Goal: Task Accomplishment & Management: Manage account settings

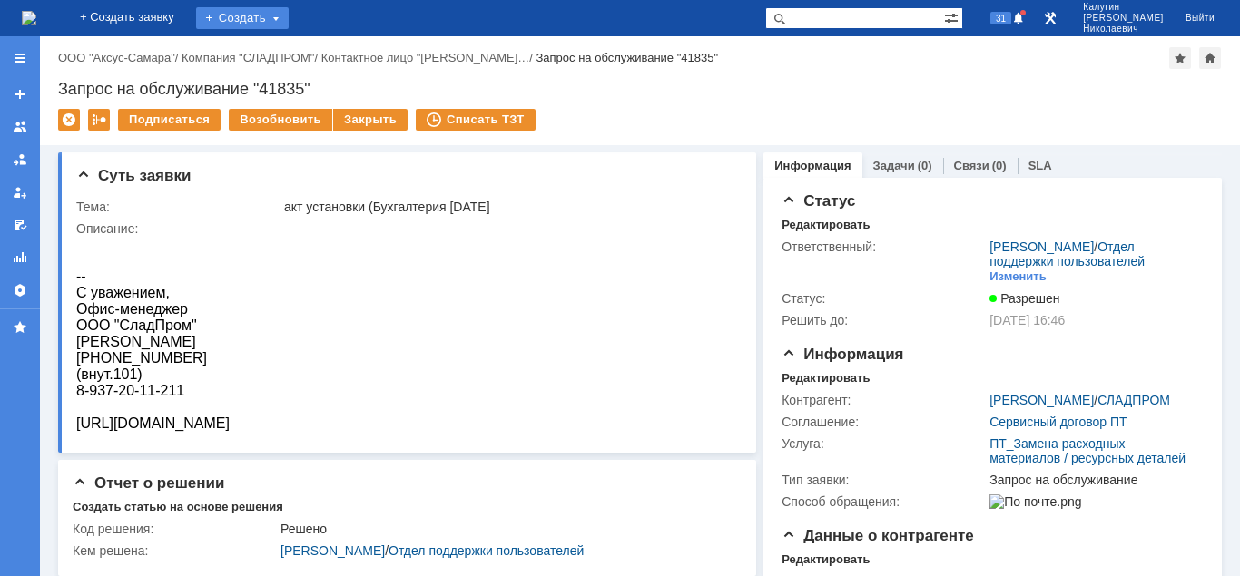
click at [282, 26] on div "Создать" at bounding box center [242, 18] width 93 height 22
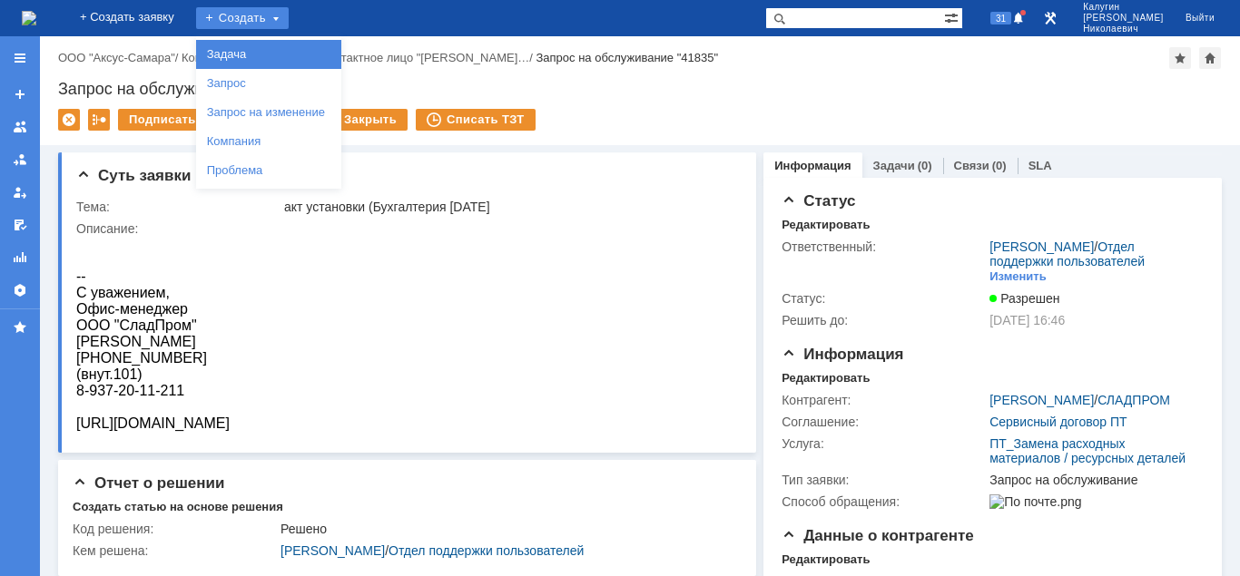
click at [302, 57] on link "Задача" at bounding box center [269, 55] width 138 height 22
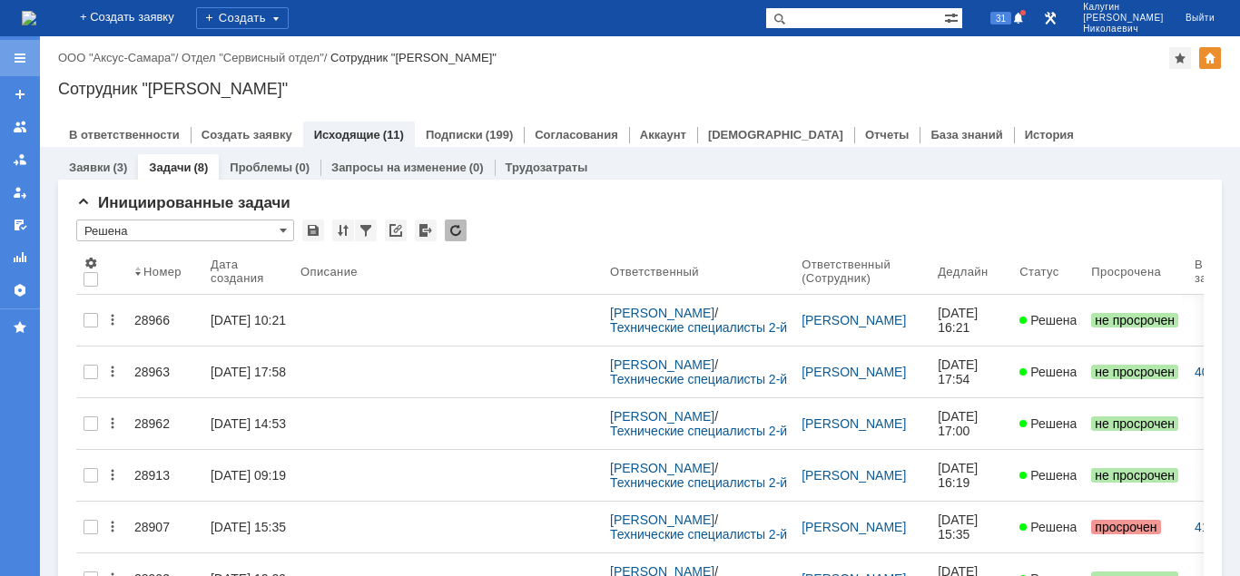
click at [23, 59] on div at bounding box center [20, 58] width 15 height 15
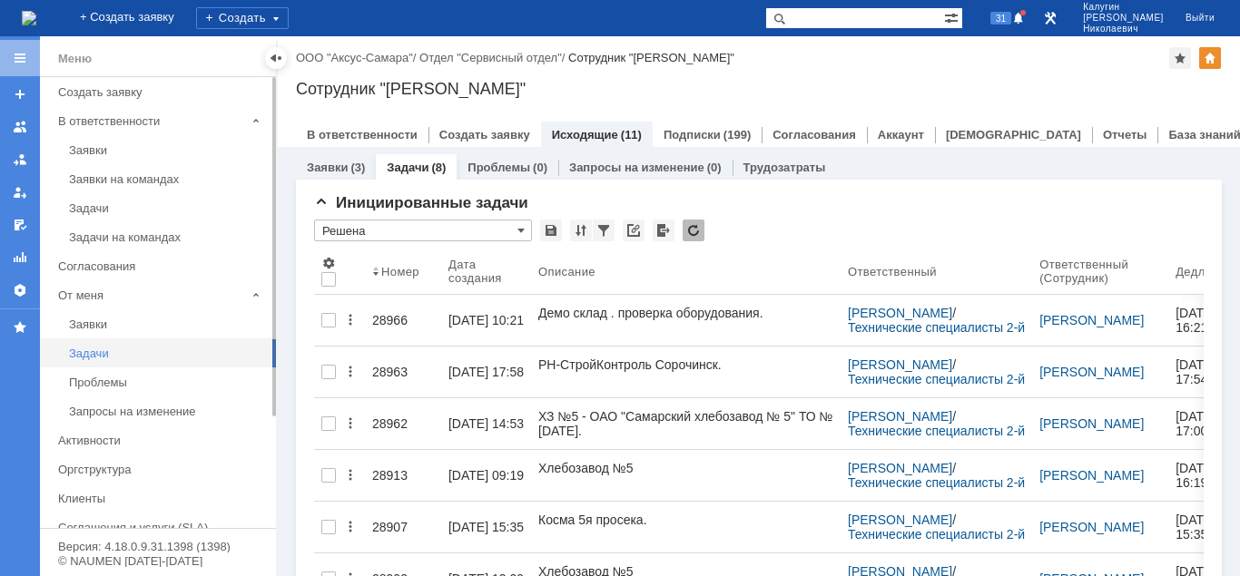
click at [88, 354] on div "Задачи" at bounding box center [167, 354] width 196 height 14
click at [277, 55] on div at bounding box center [276, 58] width 15 height 15
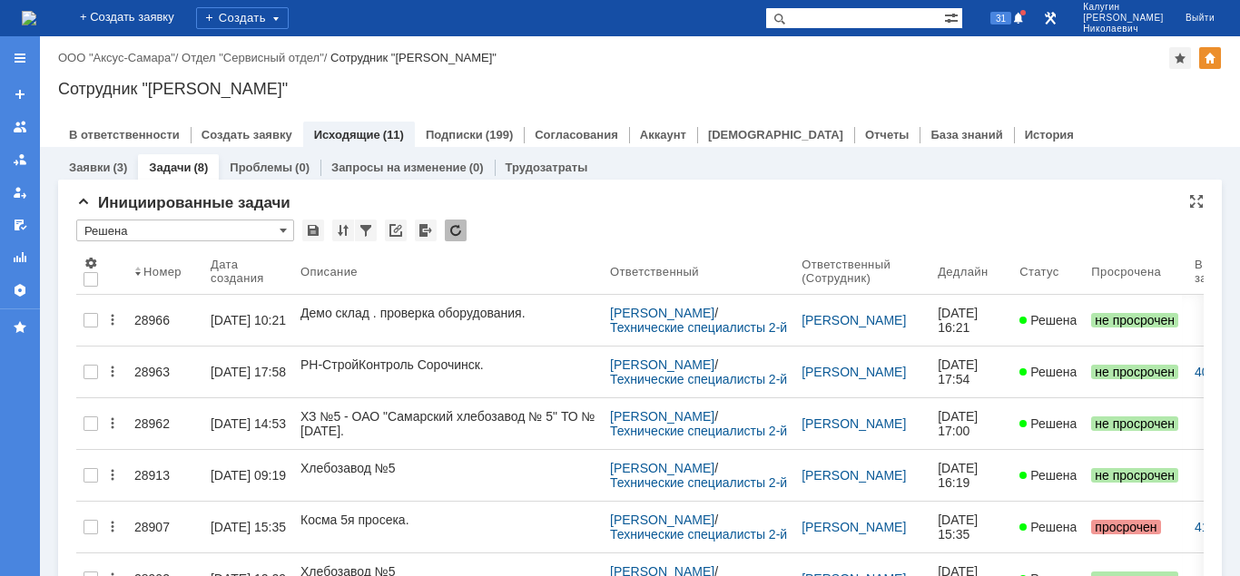
click at [212, 229] on input "Решена" at bounding box center [185, 231] width 218 height 22
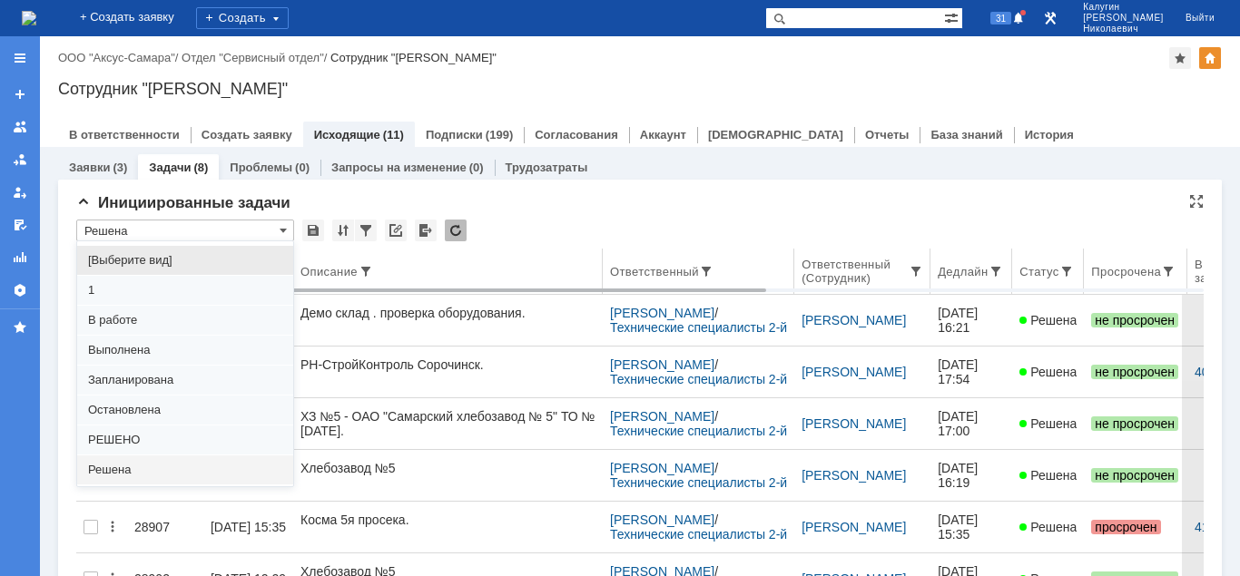
drag, startPoint x: 160, startPoint y: 257, endPoint x: 226, endPoint y: 255, distance: 66.3
click at [162, 258] on span "[Выберите вид]" at bounding box center [185, 260] width 194 height 15
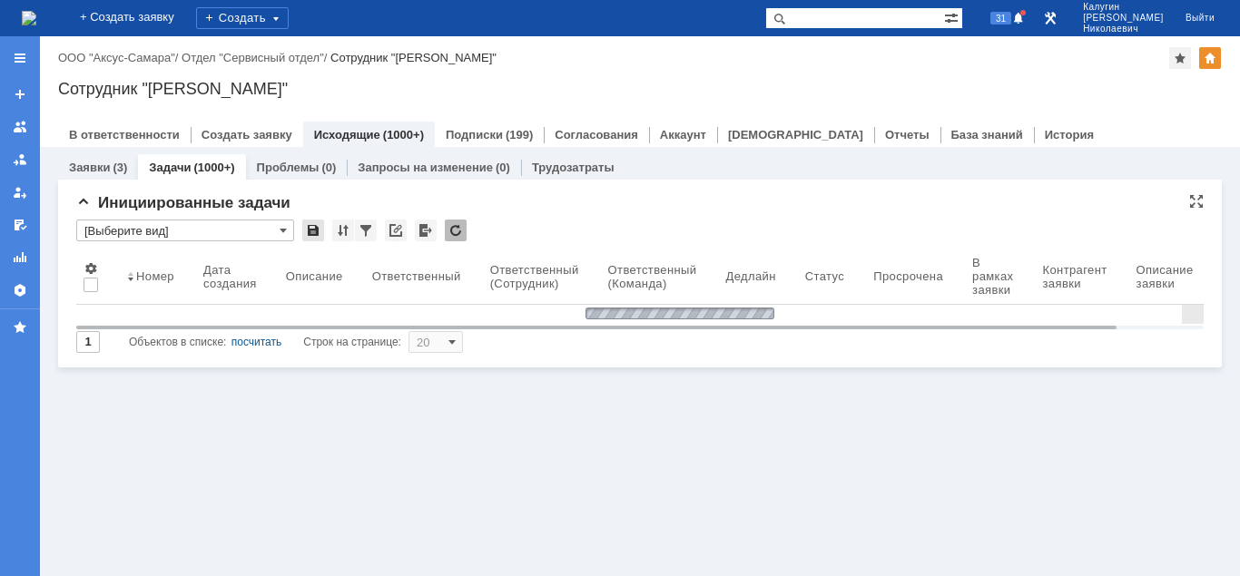
type input "[Выберите вид]"
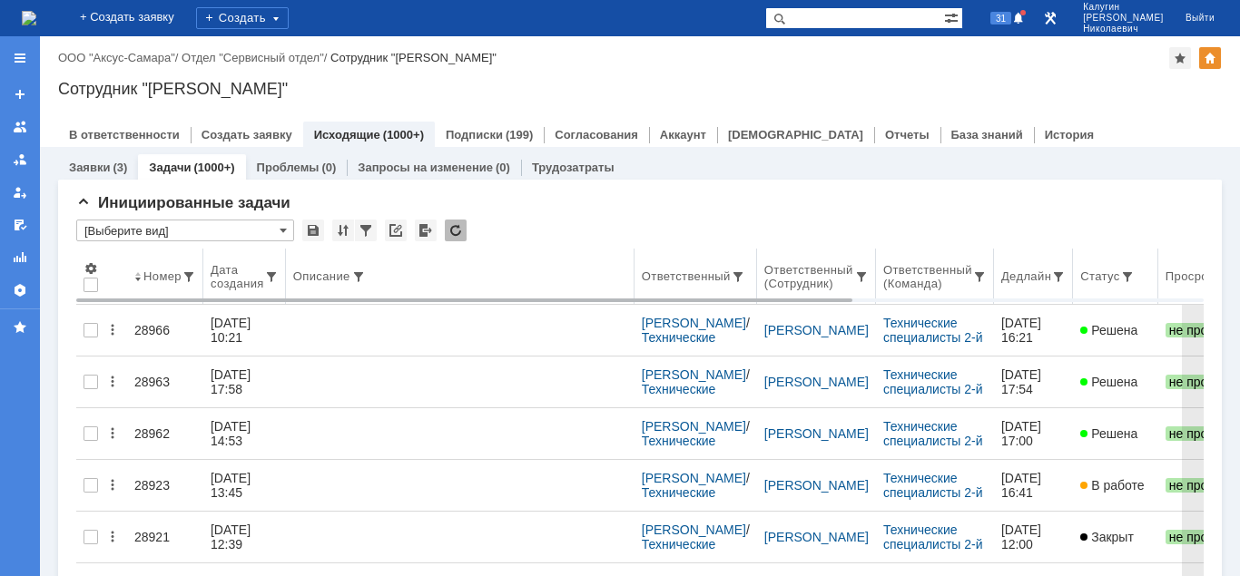
drag, startPoint x: 465, startPoint y: 271, endPoint x: 596, endPoint y: 250, distance: 133.2
click at [636, 255] on body "Идет загрузка, пожалуйста, подождите. На домашнюю + Создать заявку Создать 31 К…" at bounding box center [620, 288] width 1240 height 576
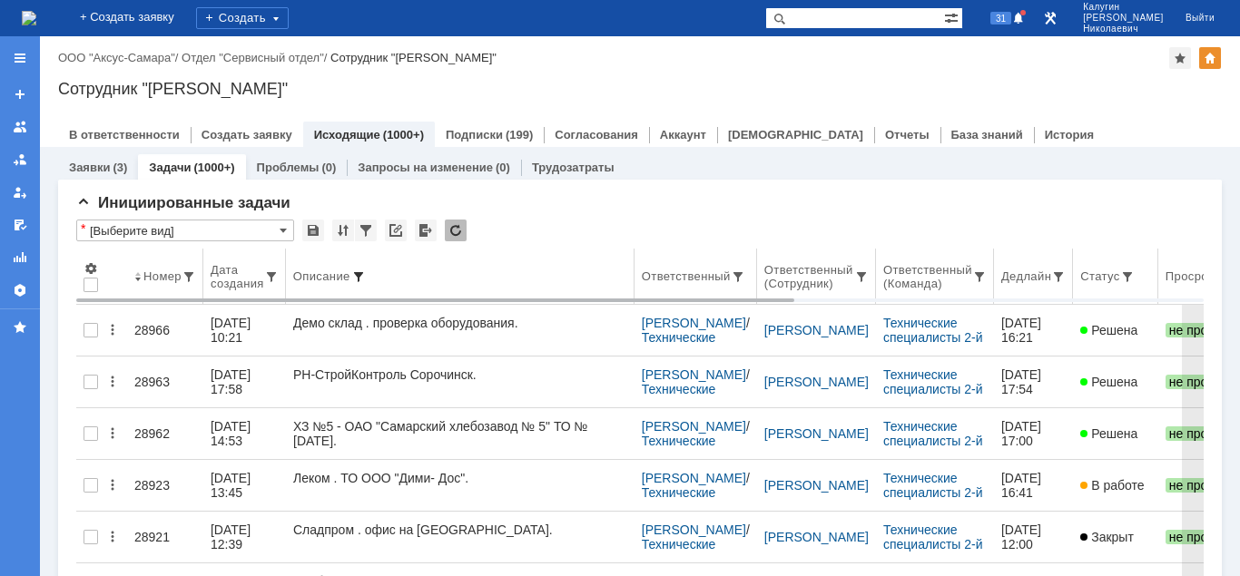
click at [361, 274] on span at bounding box center [358, 277] width 15 height 15
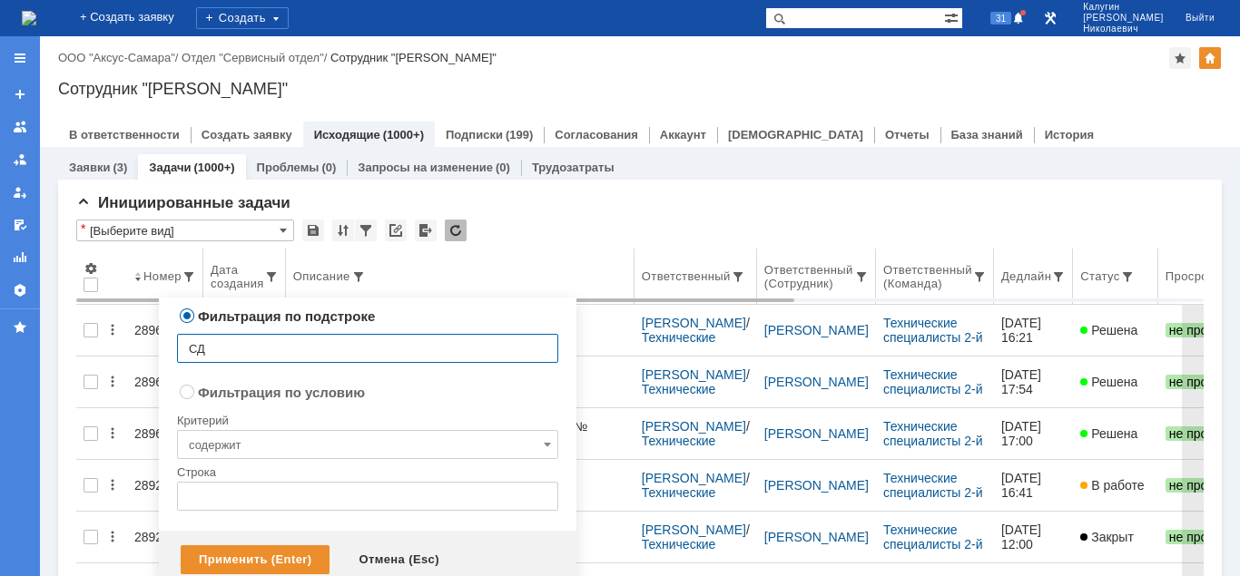
type input "СДГ"
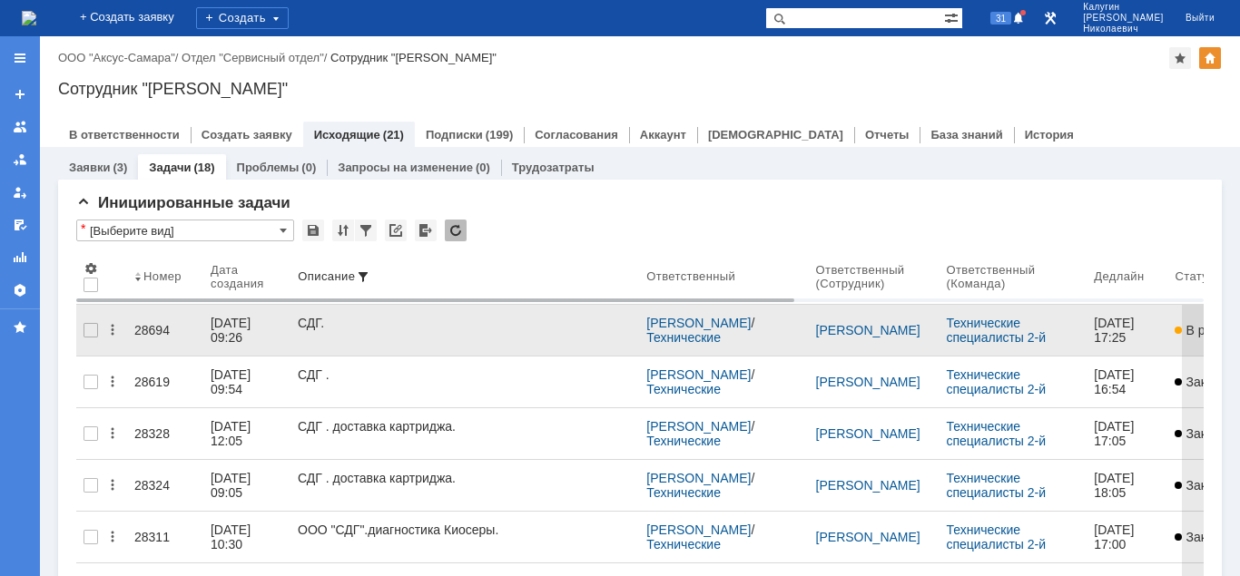
click at [156, 324] on div "28694" at bounding box center [165, 330] width 62 height 15
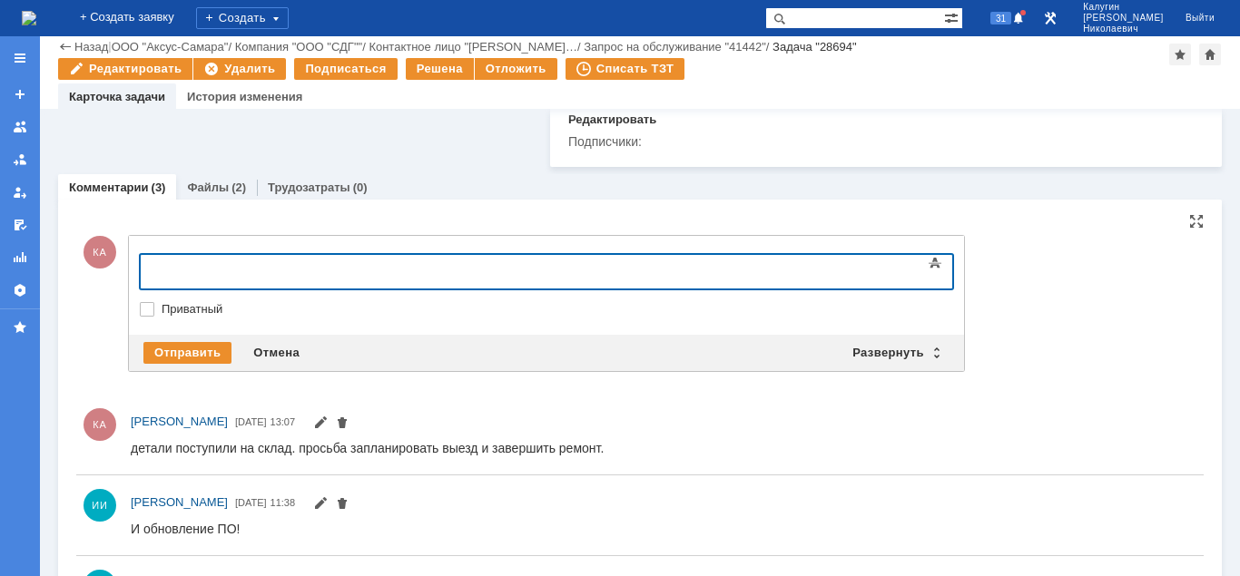
click at [184, 277] on div at bounding box center [288, 269] width 258 height 15
click at [205, 364] on div "Отправить" at bounding box center [187, 353] width 88 height 22
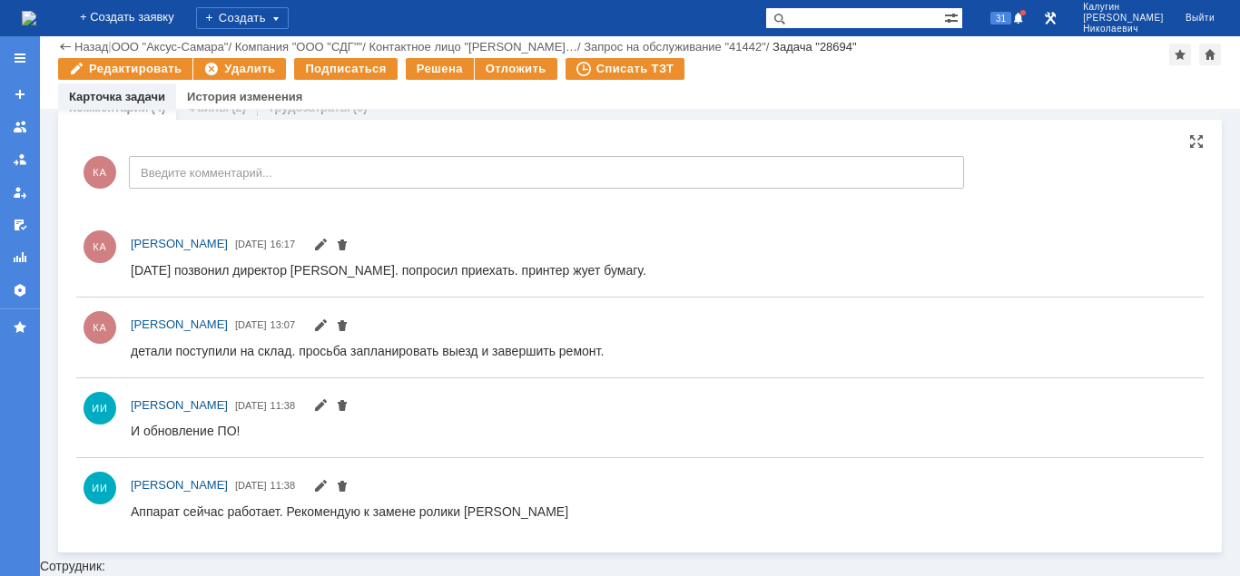
scroll to position [929, 0]
drag, startPoint x: 182, startPoint y: 272, endPoint x: 698, endPoint y: 283, distance: 516.5
click at [698, 279] on html "Сегодня позвонил директор Сергей Грачев. попросил приехать. принтер жует бумагу." at bounding box center [663, 270] width 1065 height 16
copy div "позвонил директор Сергей Грачев. попросил приехать. принтер жует бумагу."
click at [1011, 18] on span "32" at bounding box center [1000, 18] width 21 height 13
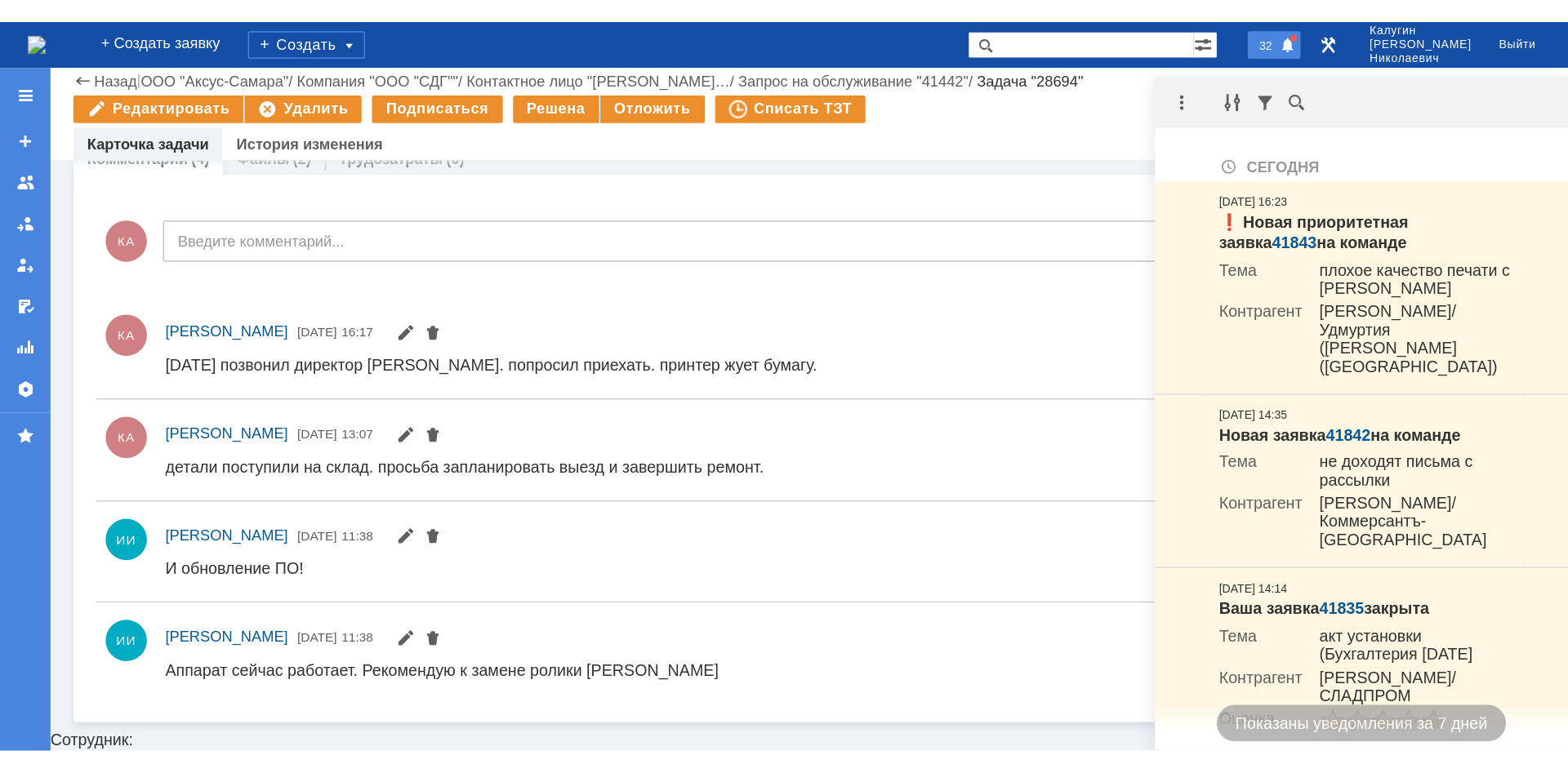
scroll to position [581, 0]
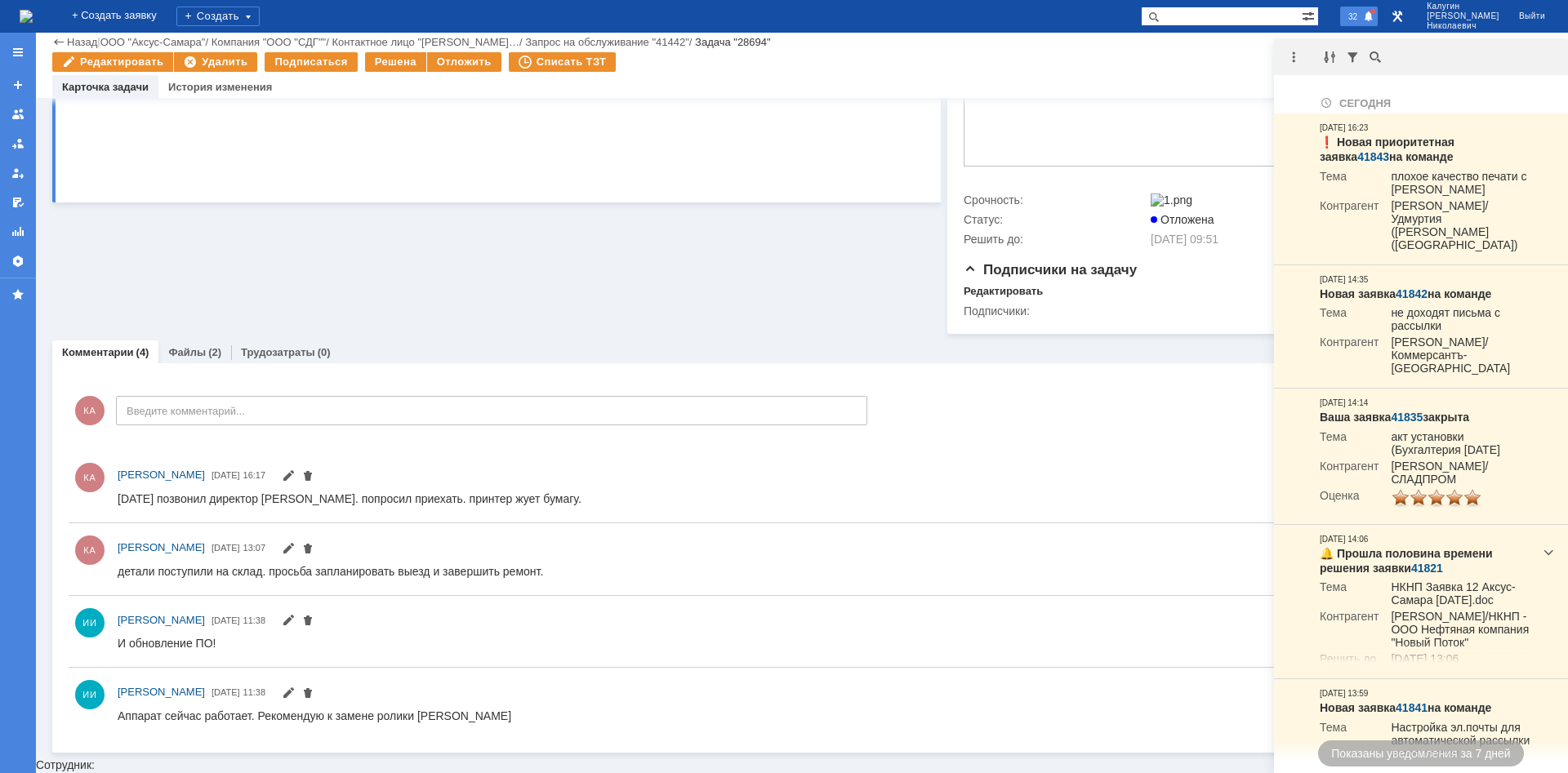
click at [214, 419] on input "Введите комментарий..." at bounding box center [491, 410] width 752 height 30
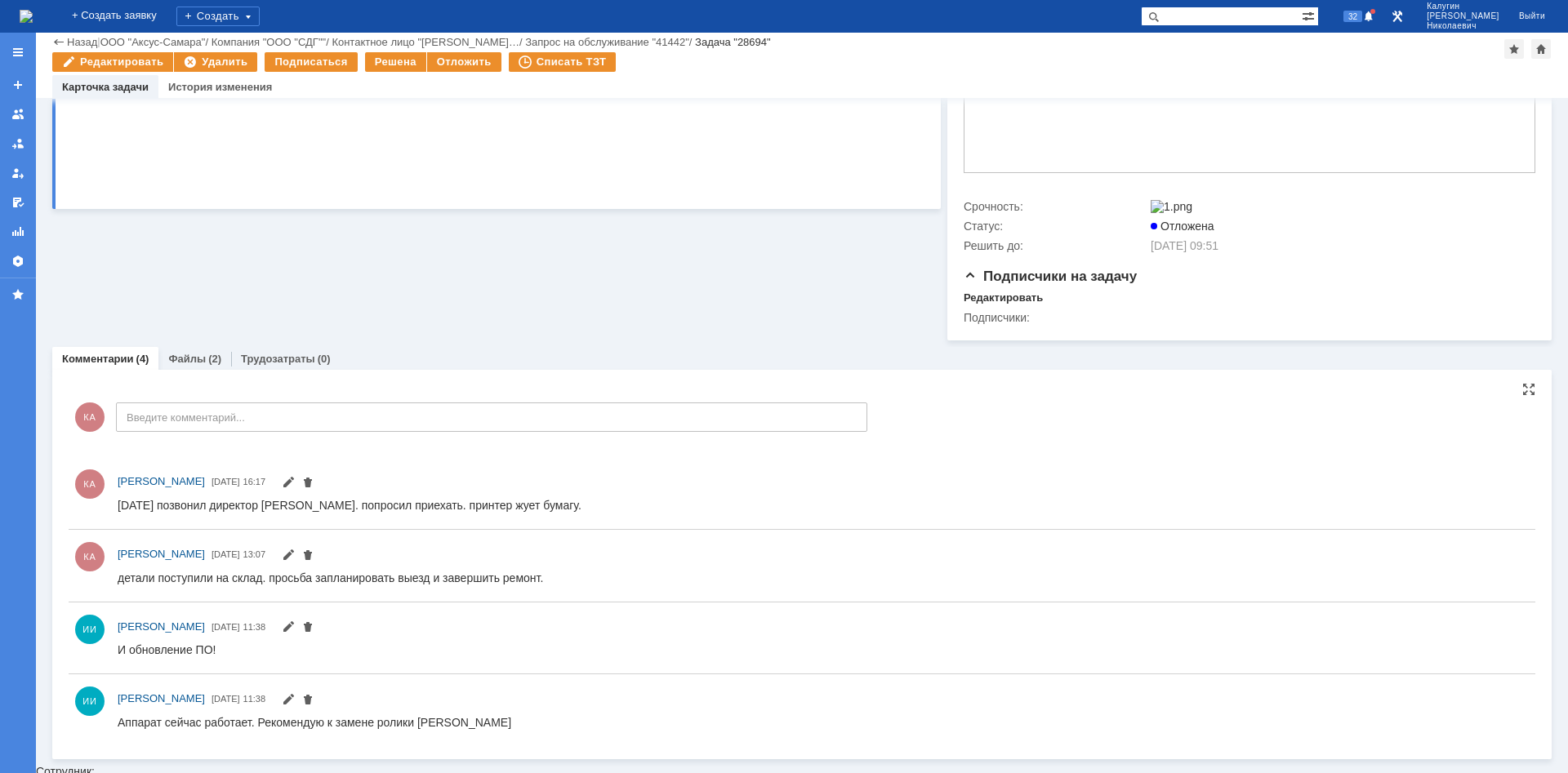
click at [185, 432] on input "Введите комментарий..." at bounding box center [491, 417] width 752 height 30
click at [271, 432] on input "Введите комментарий..." at bounding box center [491, 417] width 752 height 30
drag, startPoint x: 140, startPoint y: 445, endPoint x: 109, endPoint y: 445, distance: 31.0
click at [116, 432] on input "Введите комментарий..." at bounding box center [491, 417] width 752 height 30
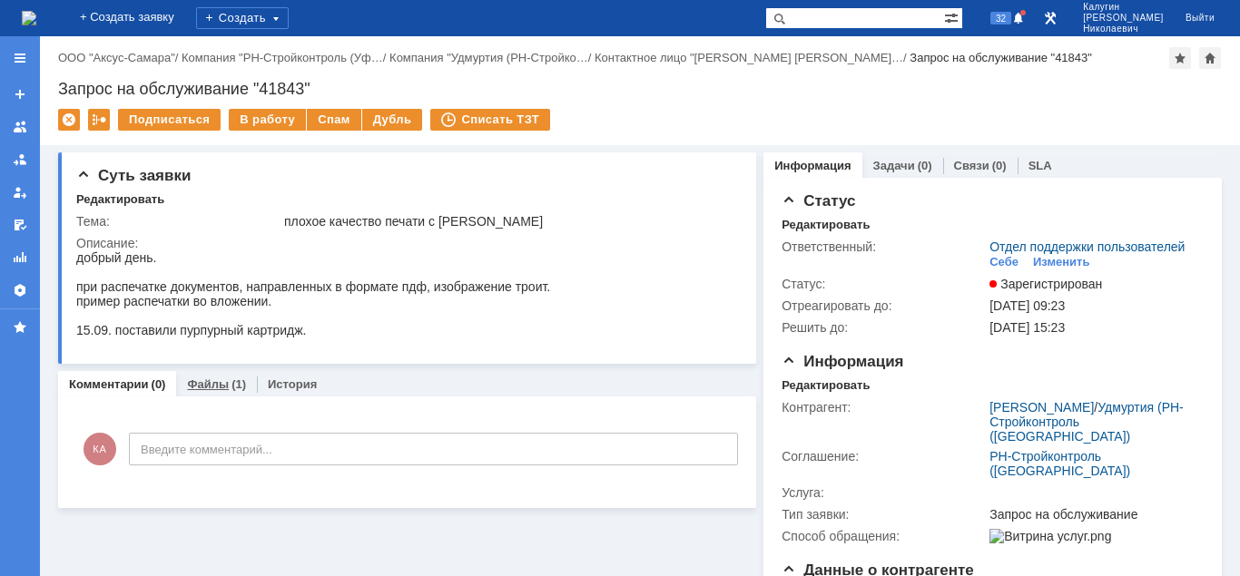
click at [219, 385] on link "Файлы" at bounding box center [208, 385] width 42 height 14
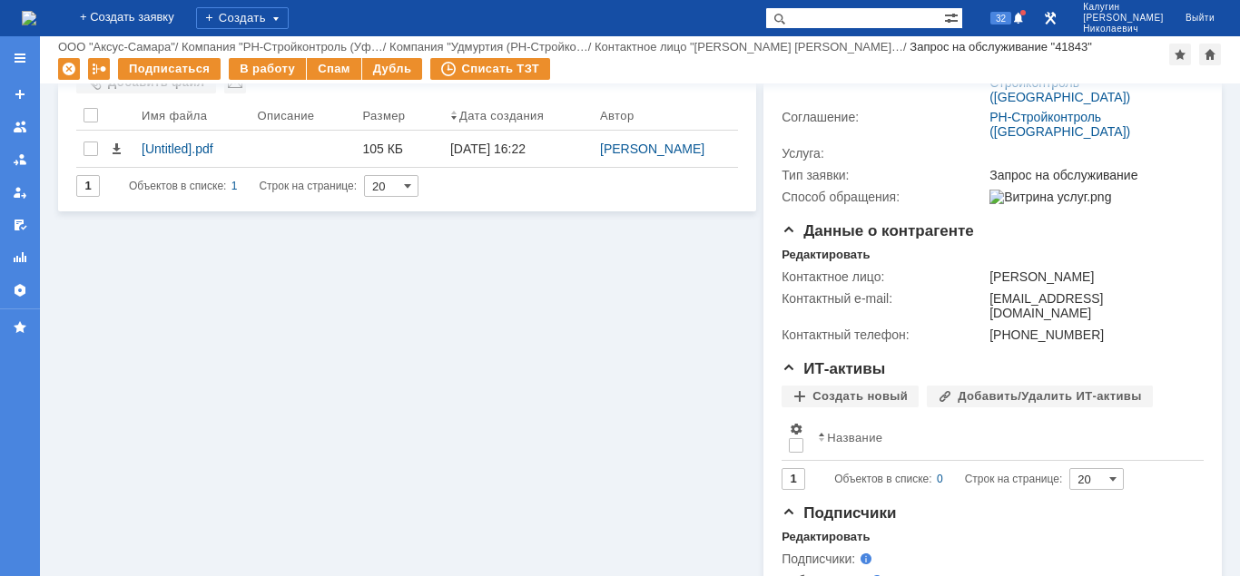
scroll to position [93, 0]
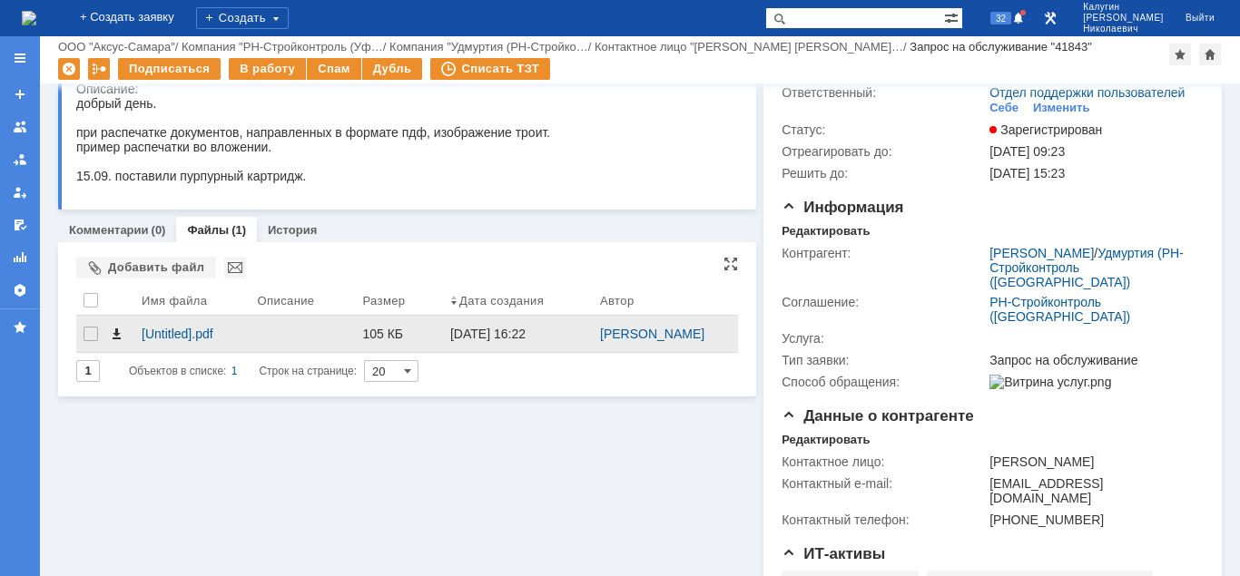
click at [115, 341] on span at bounding box center [116, 334] width 15 height 15
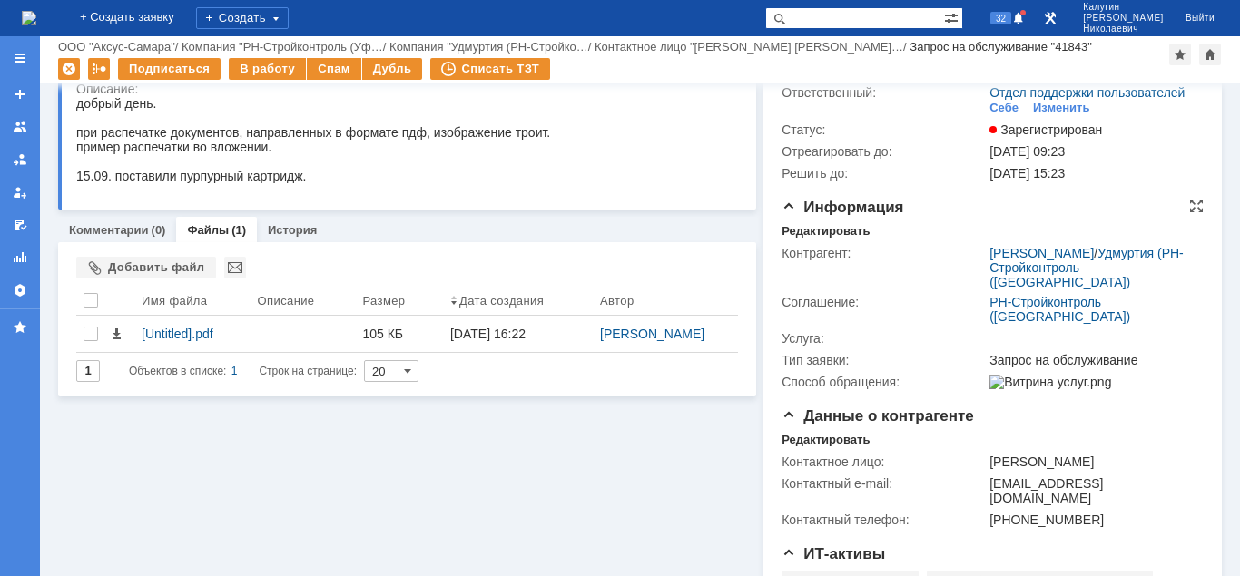
scroll to position [0, 0]
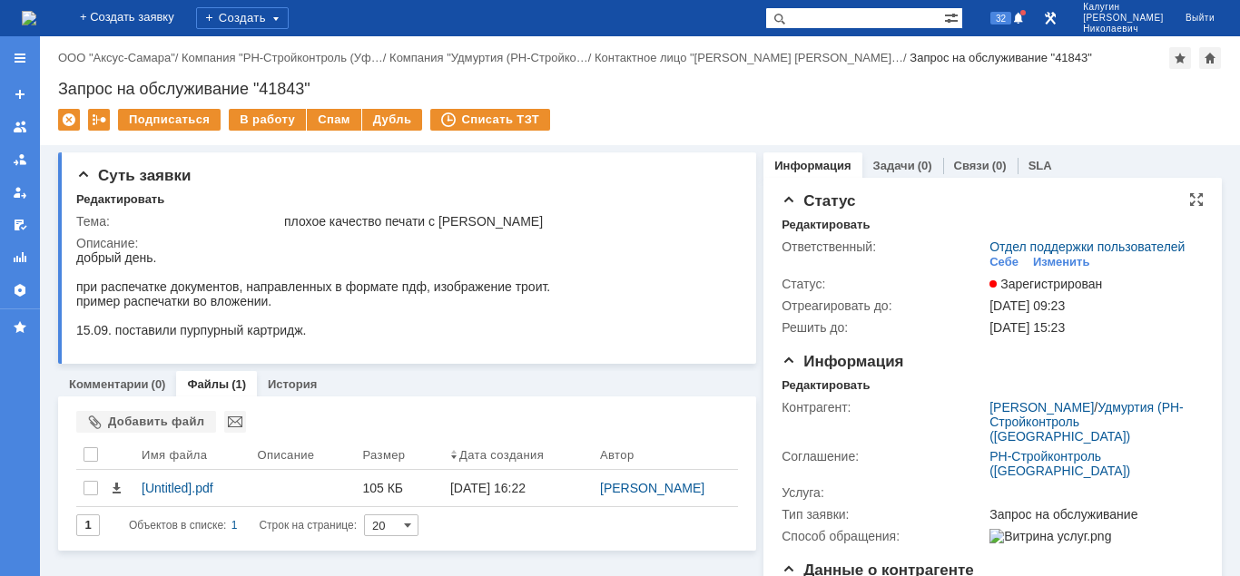
drag, startPoint x: 1009, startPoint y: 262, endPoint x: 963, endPoint y: 270, distance: 47.0
click at [1006, 262] on div "Себе" at bounding box center [1003, 262] width 29 height 15
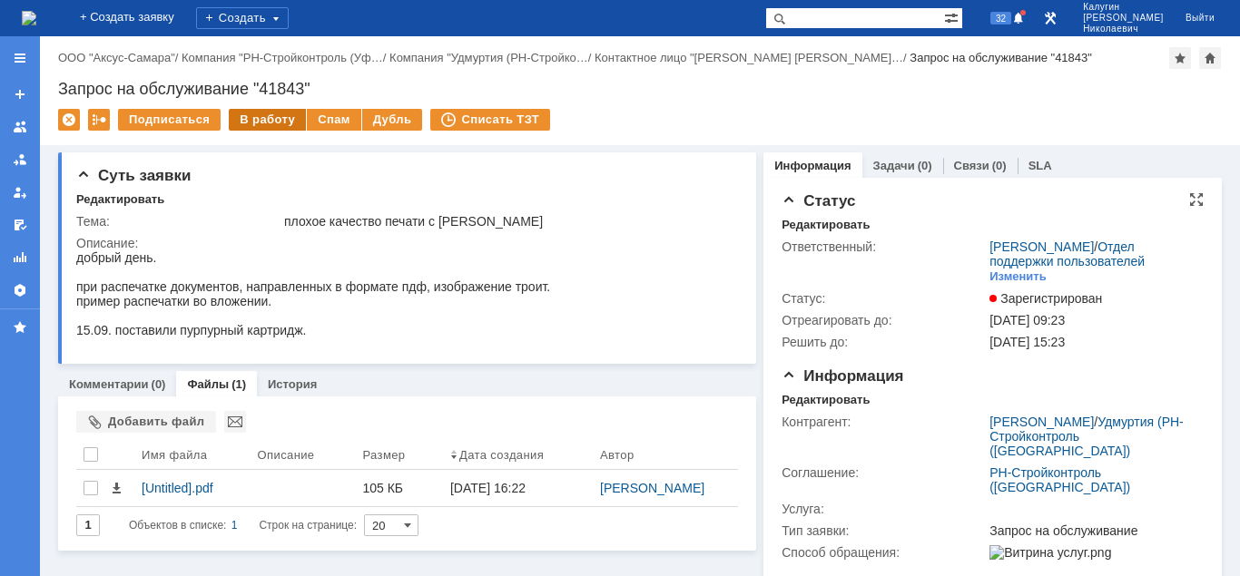
click at [263, 121] on div "В работу" at bounding box center [267, 120] width 77 height 22
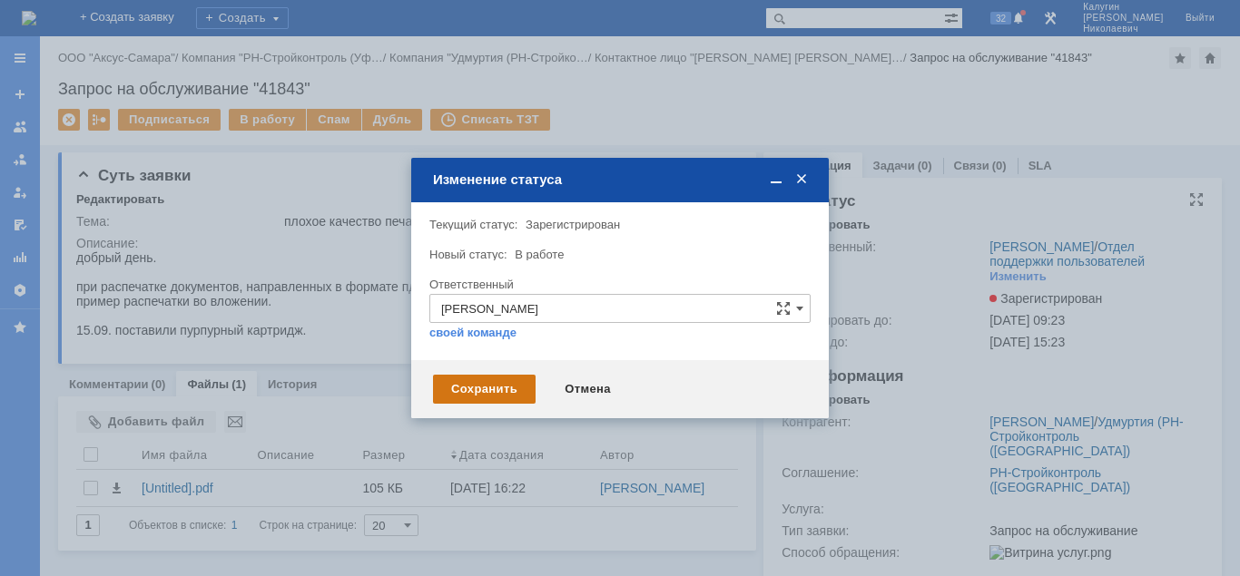
click at [489, 387] on div "Сохранить" at bounding box center [484, 389] width 103 height 29
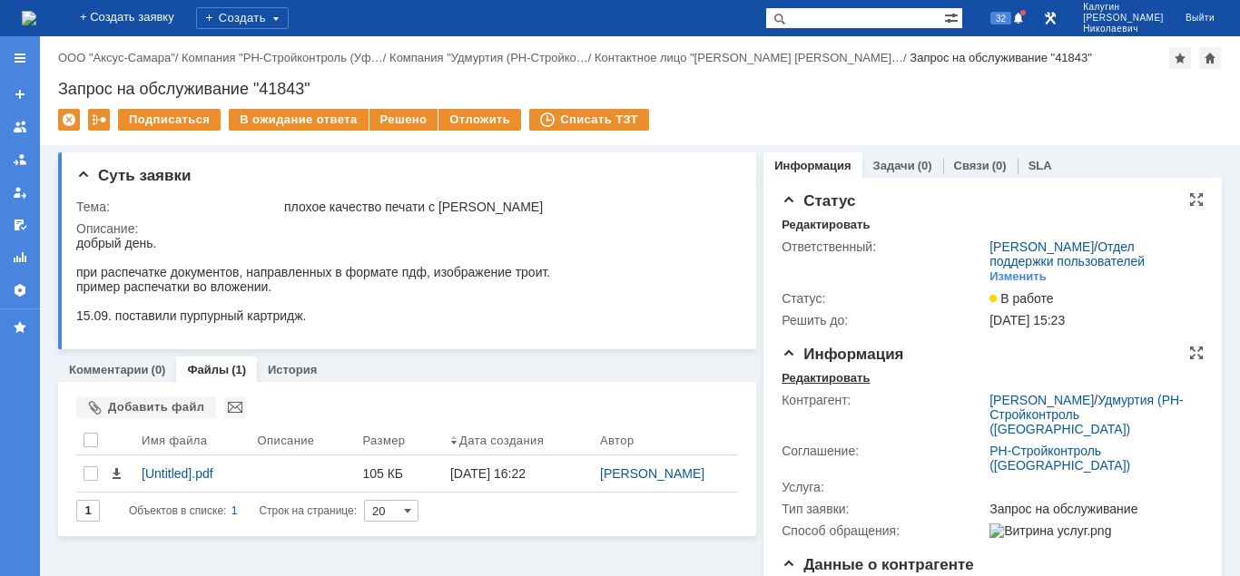
click at [803, 382] on div "Редактировать" at bounding box center [825, 378] width 88 height 15
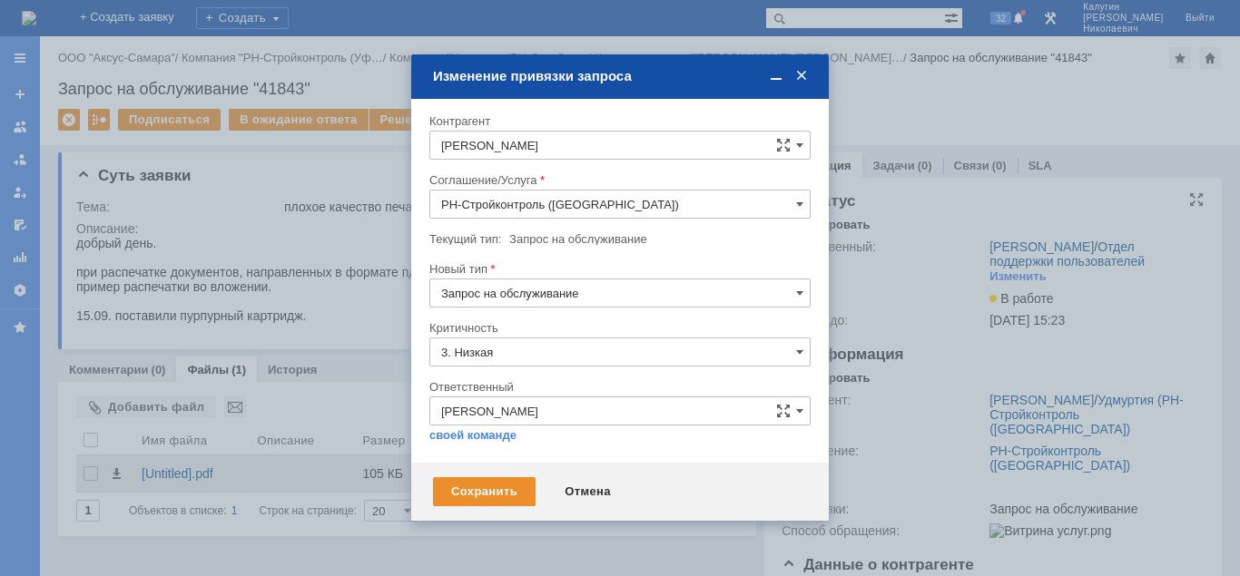
drag, startPoint x: 582, startPoint y: 492, endPoint x: 608, endPoint y: 483, distance: 27.8
click at [584, 490] on div "Отмена" at bounding box center [587, 491] width 83 height 29
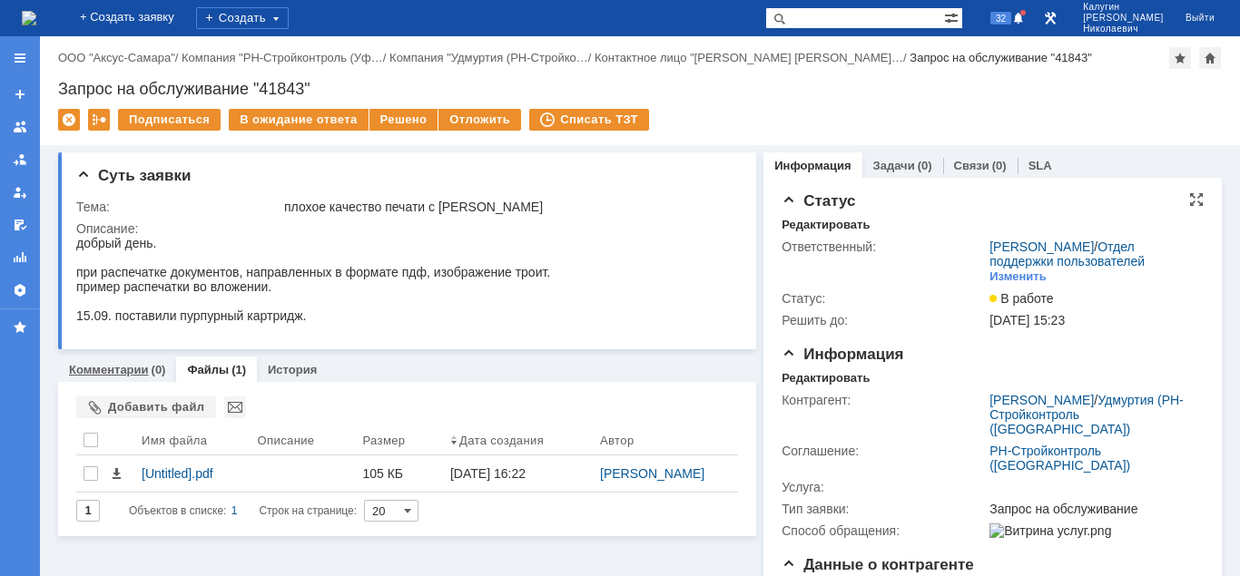
click at [133, 377] on link "Комментарии" at bounding box center [109, 370] width 80 height 14
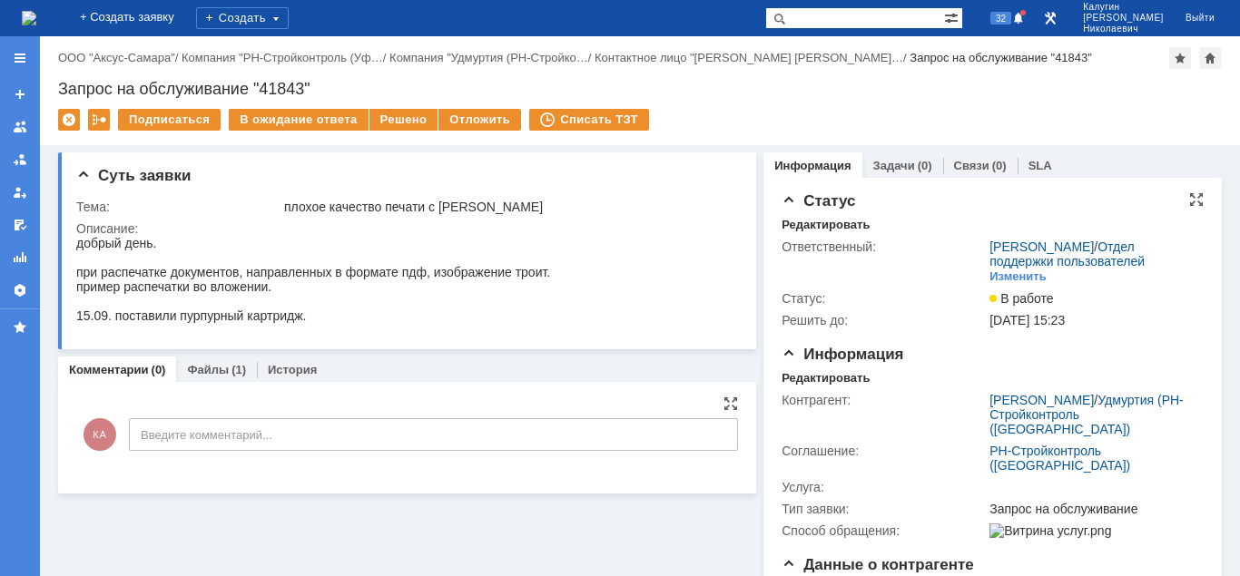
click at [168, 437] on input "Введите комментарий..." at bounding box center [433, 434] width 609 height 33
click at [168, 439] on input "Введите комментарий..." at bounding box center [433, 434] width 609 height 33
click at [160, 438] on input "Введите комментарий..." at bounding box center [433, 434] width 609 height 33
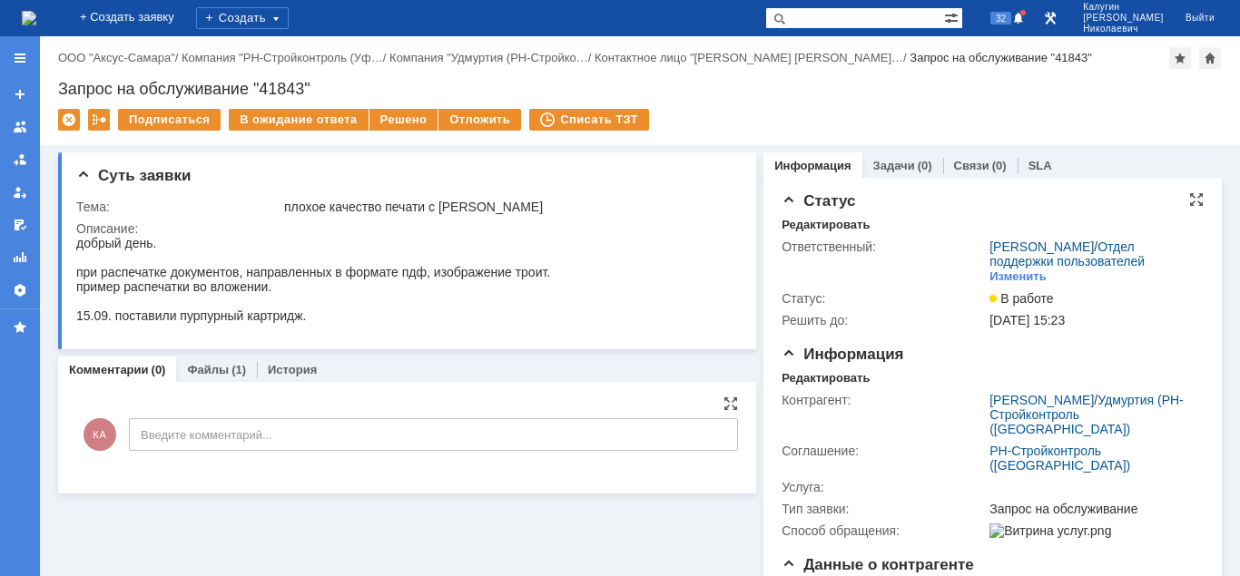
click at [160, 438] on input "Введите комментарий..." at bounding box center [433, 434] width 609 height 33
click at [299, 429] on input "Введите комментарий..." at bounding box center [433, 434] width 609 height 33
click at [193, 445] on input "Введите комментарий..." at bounding box center [433, 434] width 609 height 33
click at [217, 438] on input "Введите комментарий..." at bounding box center [433, 434] width 609 height 33
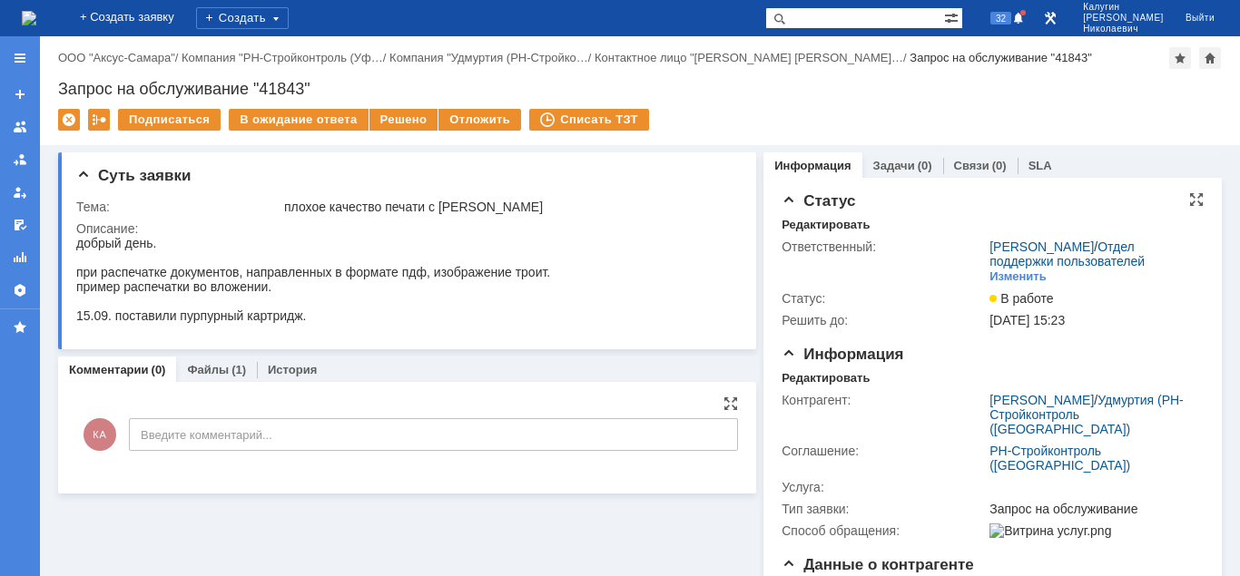
click at [216, 438] on input "Введите комментарий..." at bounding box center [433, 434] width 609 height 33
type input "Д"
click at [808, 380] on div "Редактировать" at bounding box center [825, 378] width 88 height 15
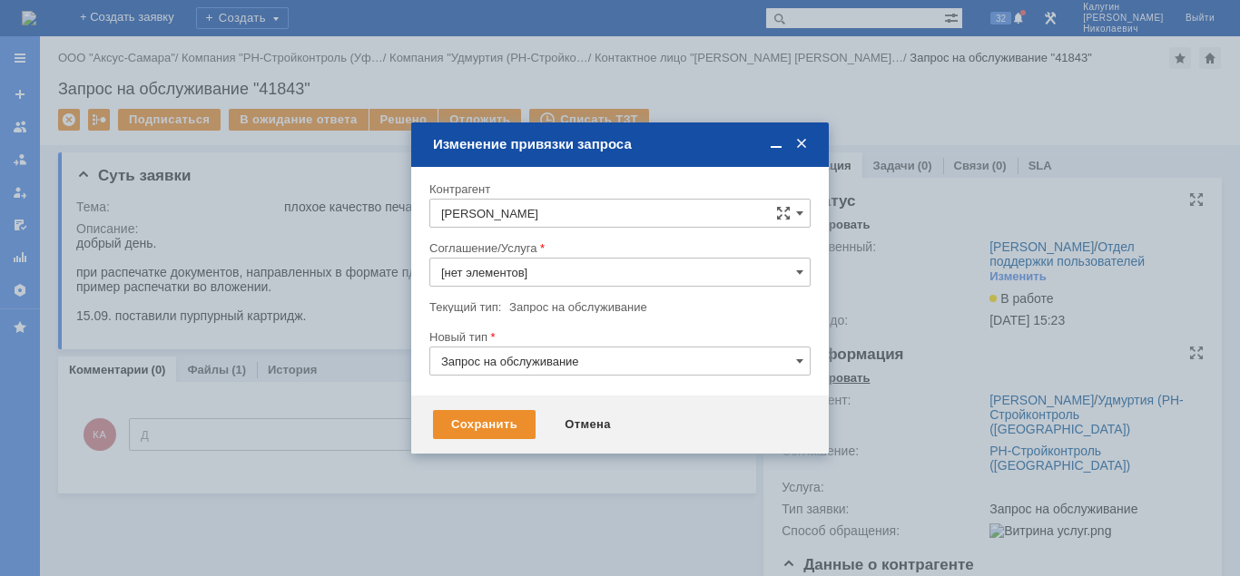
type input "РН-Стройконтроль (Уфа)"
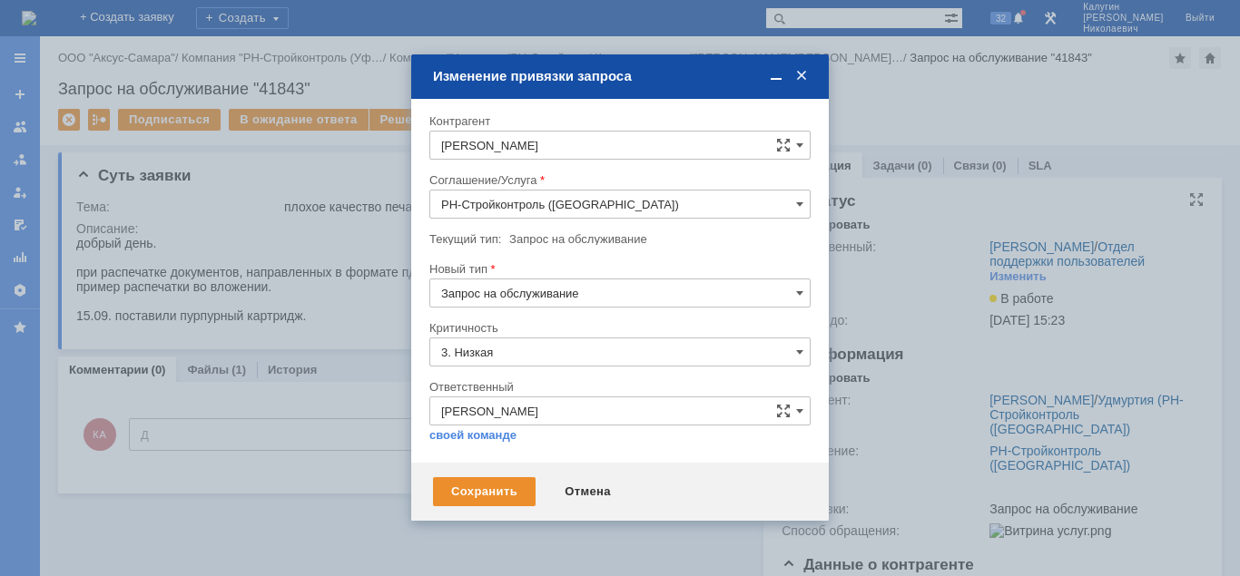
click at [722, 206] on input "РН-Стройконтроль (Уфа)" at bounding box center [619, 204] width 381 height 29
drag, startPoint x: 653, startPoint y: 360, endPoint x: 609, endPoint y: 363, distance: 43.6
click at [652, 361] on span "Диагностика/ ремонтно-восстановительные работы" at bounding box center [620, 364] width 358 height 15
type input "Диагностика/ ремонтно-восстановительные работы"
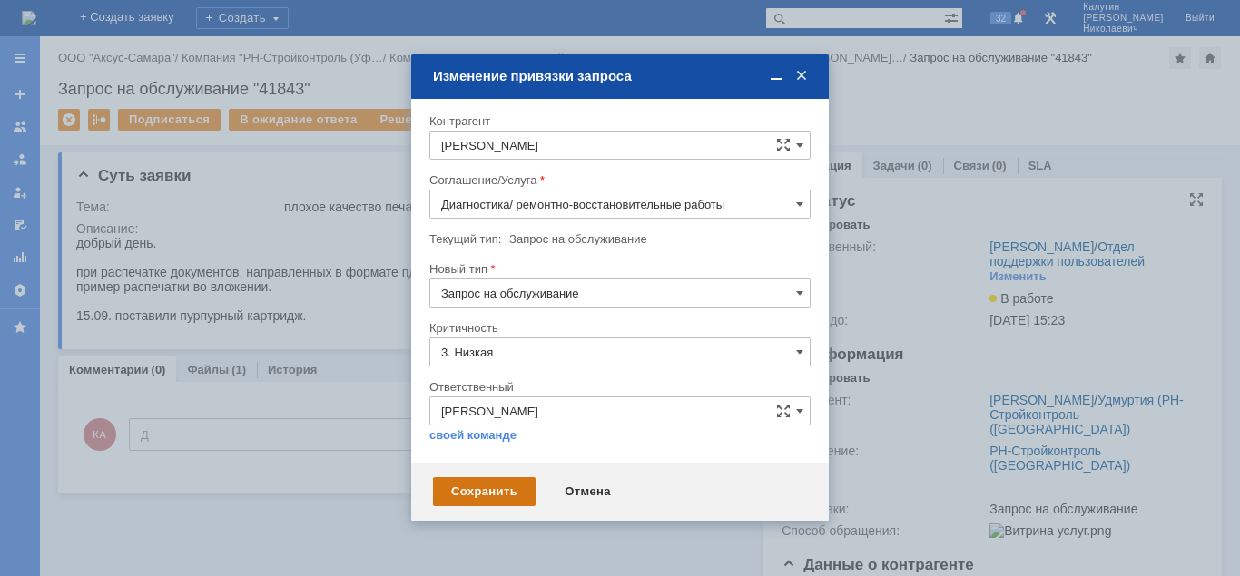
click at [500, 491] on div "Сохранить" at bounding box center [484, 491] width 103 height 29
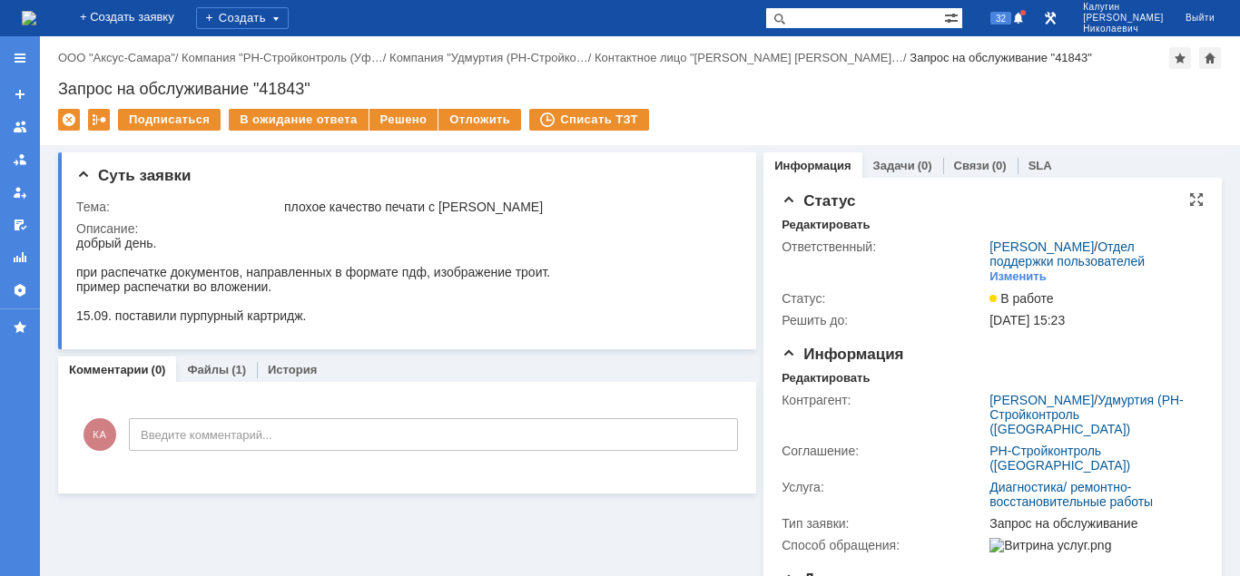
scroll to position [0, 0]
click at [250, 438] on input "Введите комментарий..." at bounding box center [433, 434] width 609 height 33
click at [174, 439] on input "Введите комментарий..." at bounding box center [433, 434] width 609 height 33
click at [165, 439] on input "Введите комментарий..." at bounding box center [433, 434] width 609 height 33
type input "ВведДоДоооооите комментарий..."
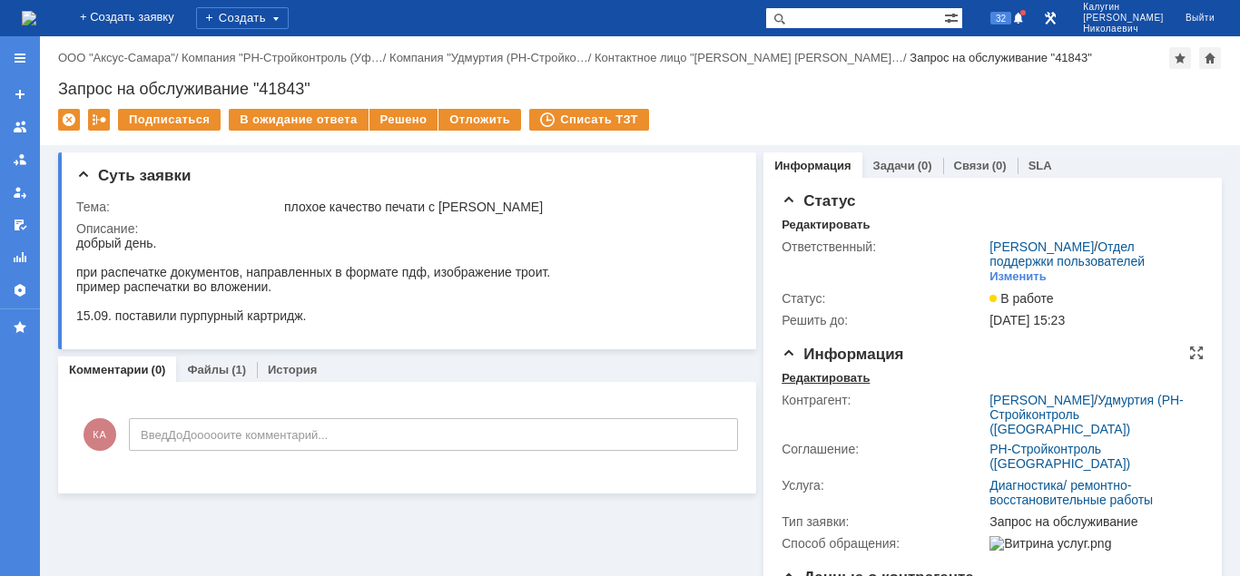
click at [813, 379] on div "Редактировать" at bounding box center [825, 378] width 88 height 15
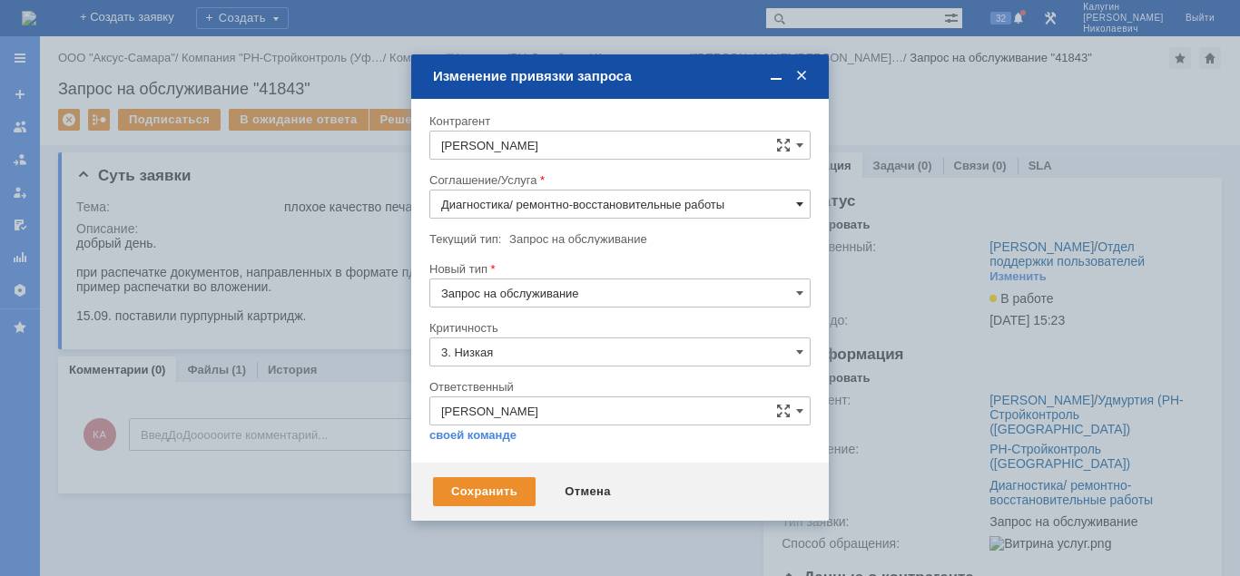
click at [797, 204] on span at bounding box center [799, 204] width 7 height 15
click at [538, 330] on span "РН-Стройконтроль (Уфа)" at bounding box center [620, 334] width 358 height 15
type input "РН-Стройконтроль (Уфа)"
click at [500, 490] on div "Сохранить" at bounding box center [484, 491] width 103 height 29
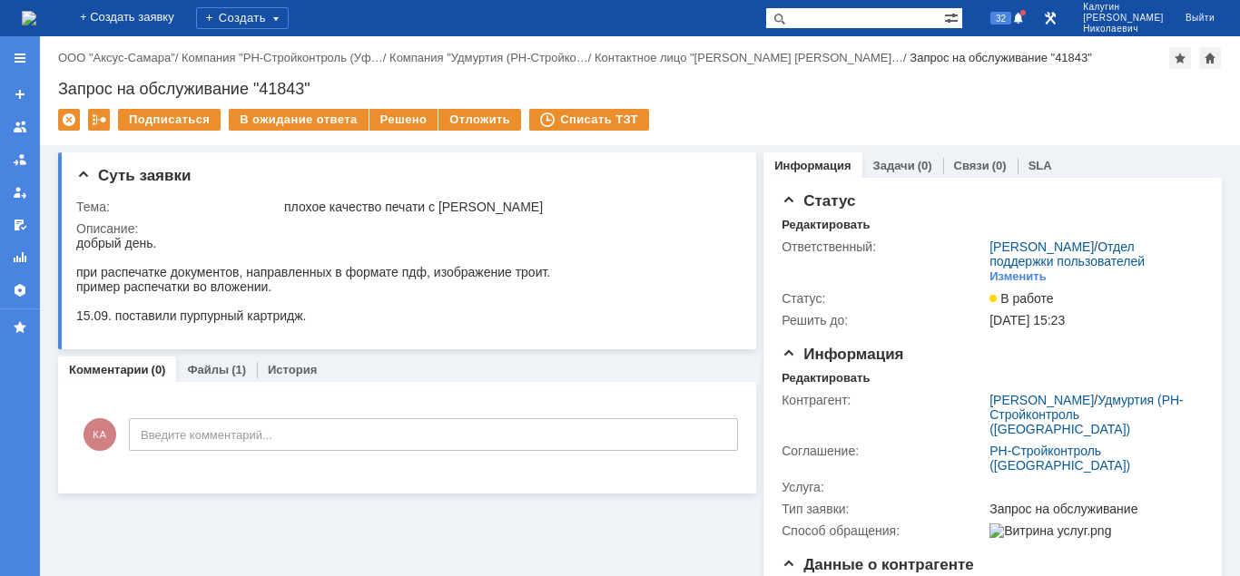
scroll to position [0, 0]
click at [227, 444] on input "Введите комментарий..." at bounding box center [433, 434] width 609 height 33
drag, startPoint x: 255, startPoint y: 437, endPoint x: 93, endPoint y: 447, distance: 162.8
click at [129, 441] on input "Введите коммекпвупкыкпыукпнтарий..." at bounding box center [433, 434] width 609 height 33
type input "урперверв"
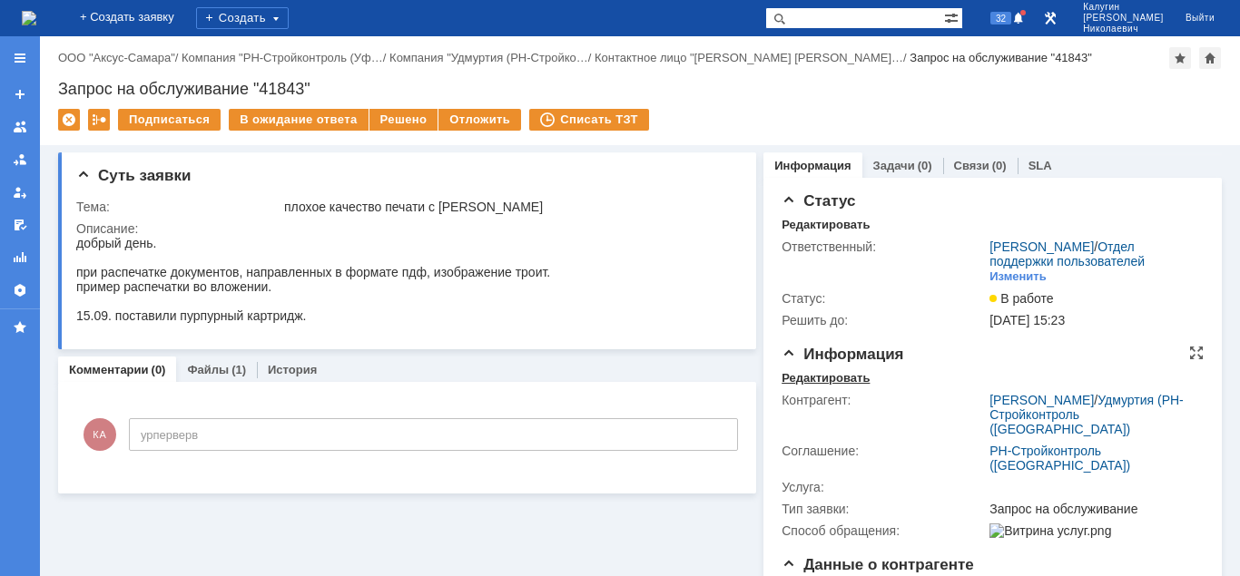
click at [795, 377] on div "Редактировать" at bounding box center [825, 378] width 88 height 15
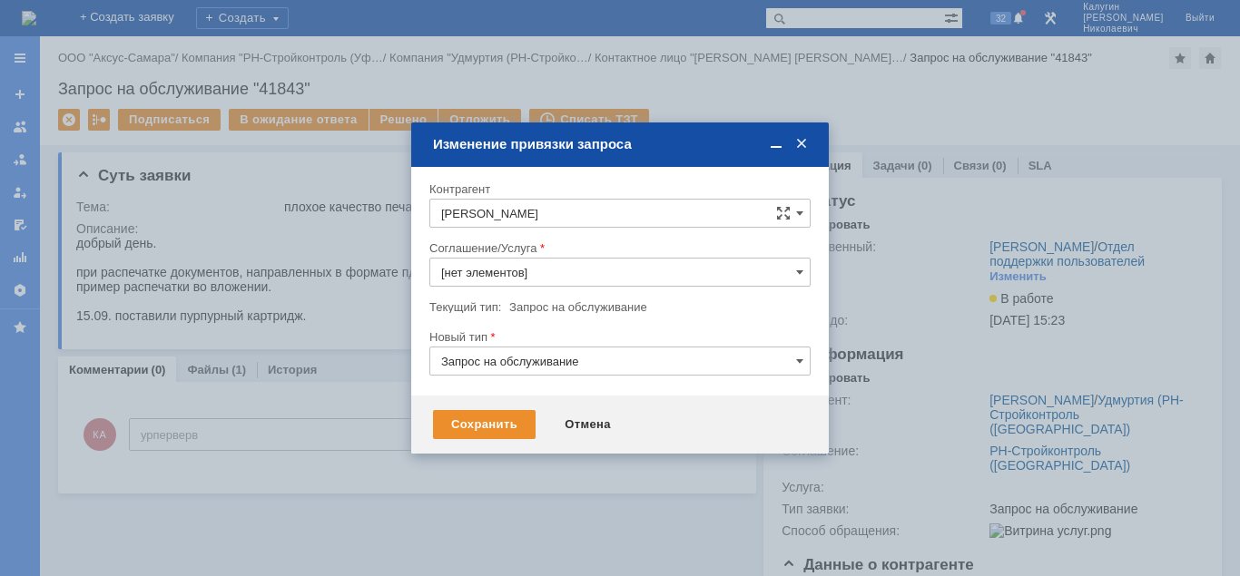
type input "РН-Стройконтроль (Уфа)"
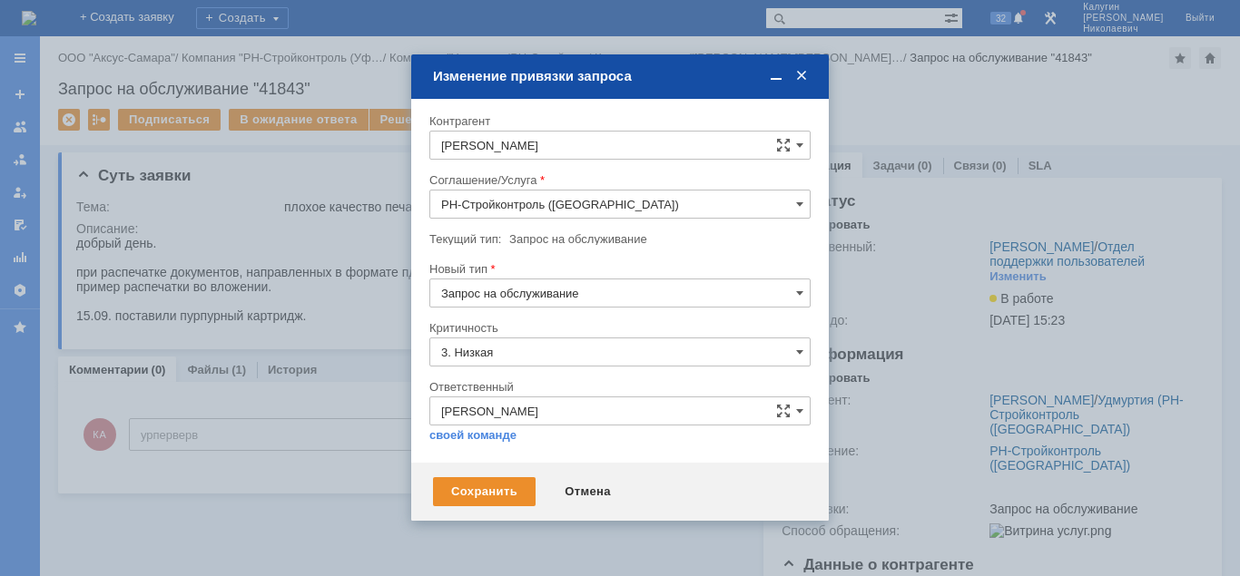
click at [783, 203] on input "РН-Стройконтроль ([GEOGRAPHIC_DATA])" at bounding box center [619, 204] width 381 height 29
click at [642, 368] on span "Диагностика/ ремонтно-восстановительные работы" at bounding box center [620, 364] width 358 height 15
type input "Диагностика/ ремонтно-восстановительные работы"
click at [488, 498] on div "Сохранить" at bounding box center [484, 491] width 103 height 29
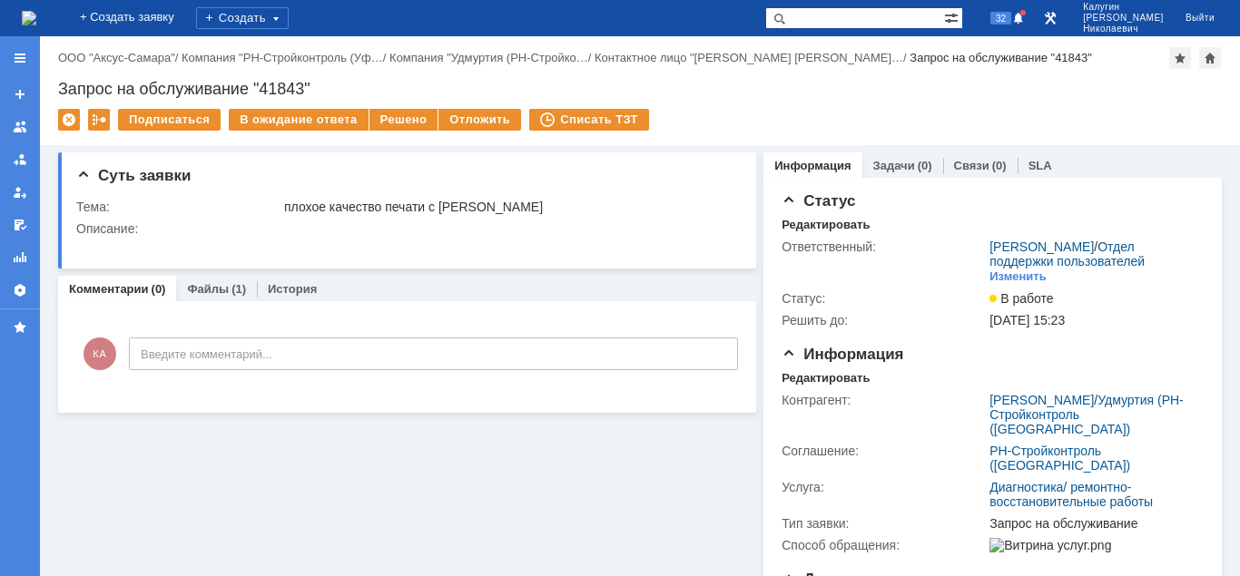
scroll to position [0, 0]
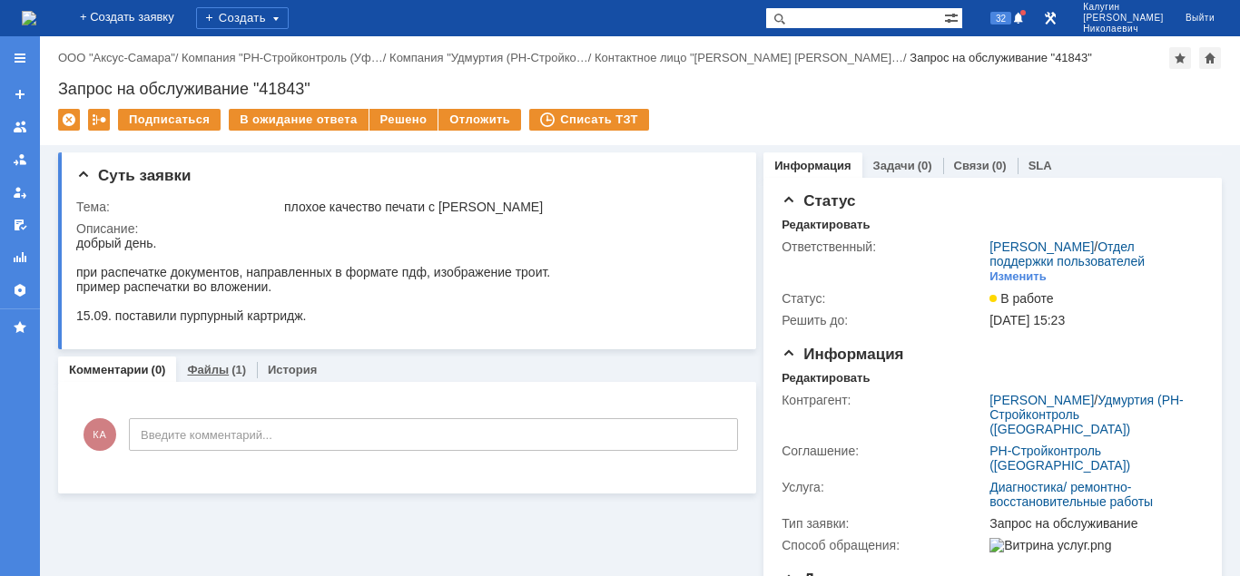
click at [200, 371] on link "Файлы" at bounding box center [208, 370] width 42 height 14
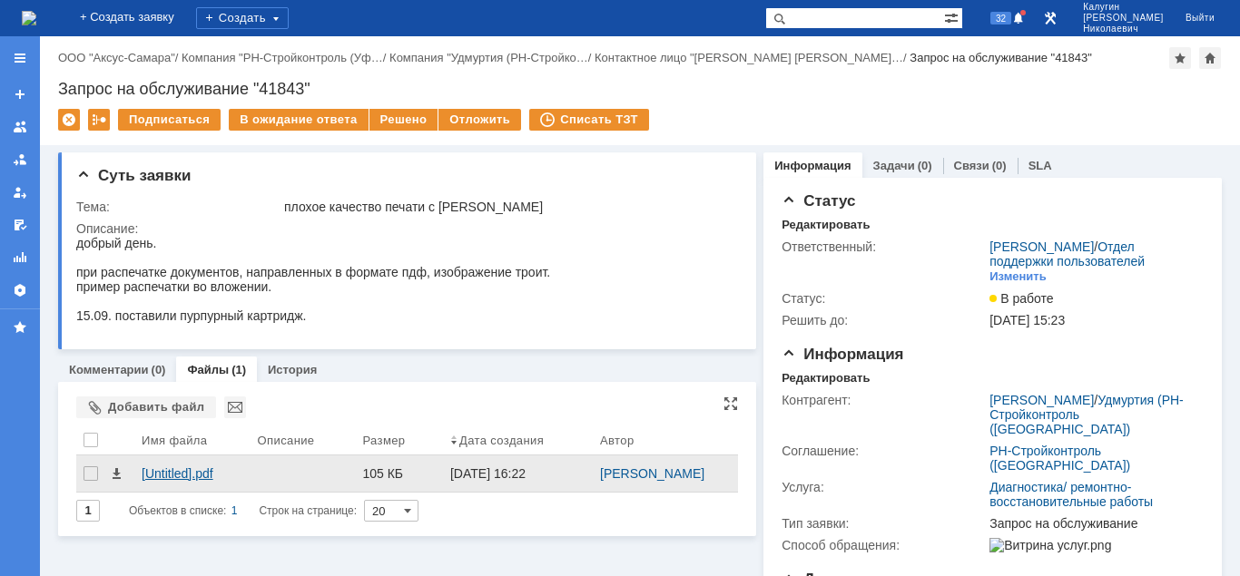
click at [172, 481] on div "[Untitled].pdf" at bounding box center [193, 473] width 102 height 15
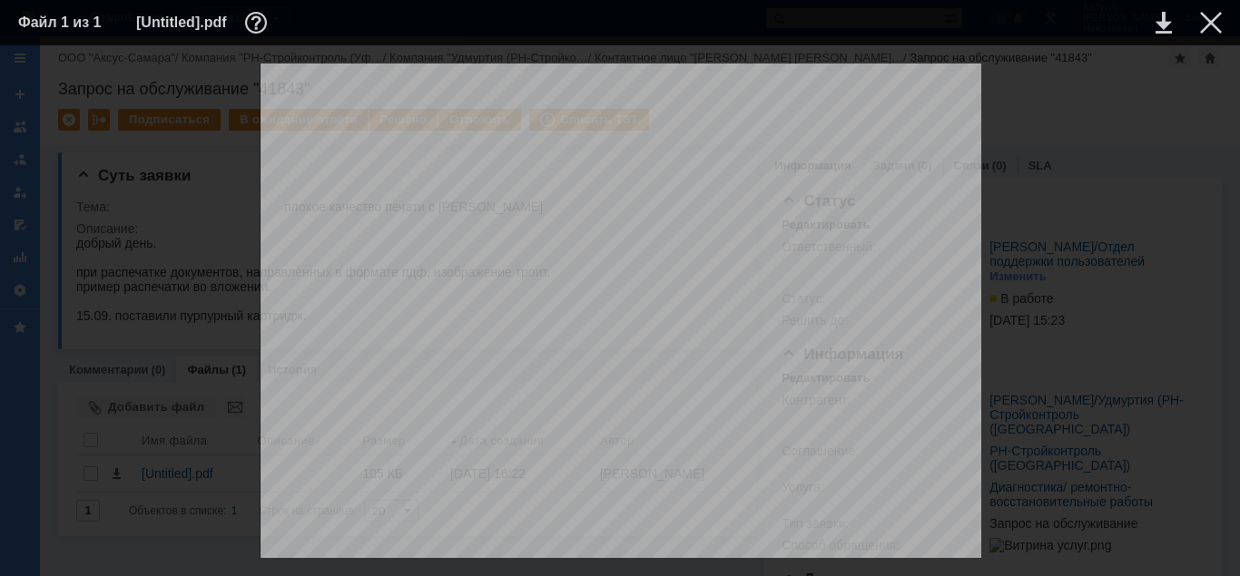
scroll to position [527, 0]
click at [1212, 24] on div at bounding box center [1211, 23] width 22 height 22
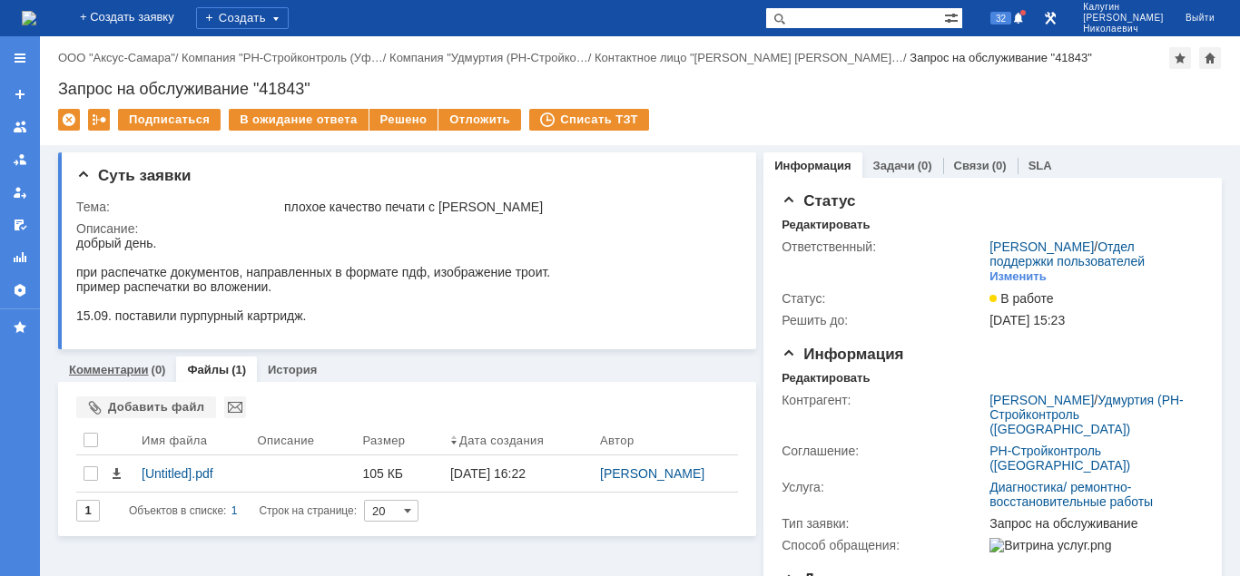
click at [123, 378] on div "Комментарии (0)" at bounding box center [117, 370] width 118 height 26
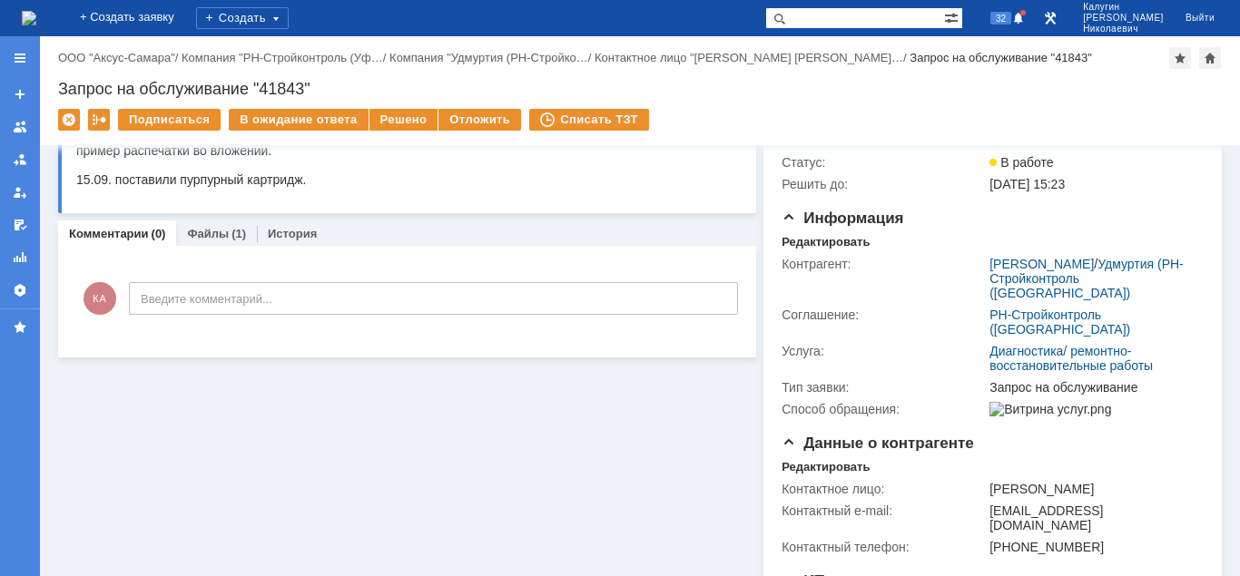
scroll to position [185, 0]
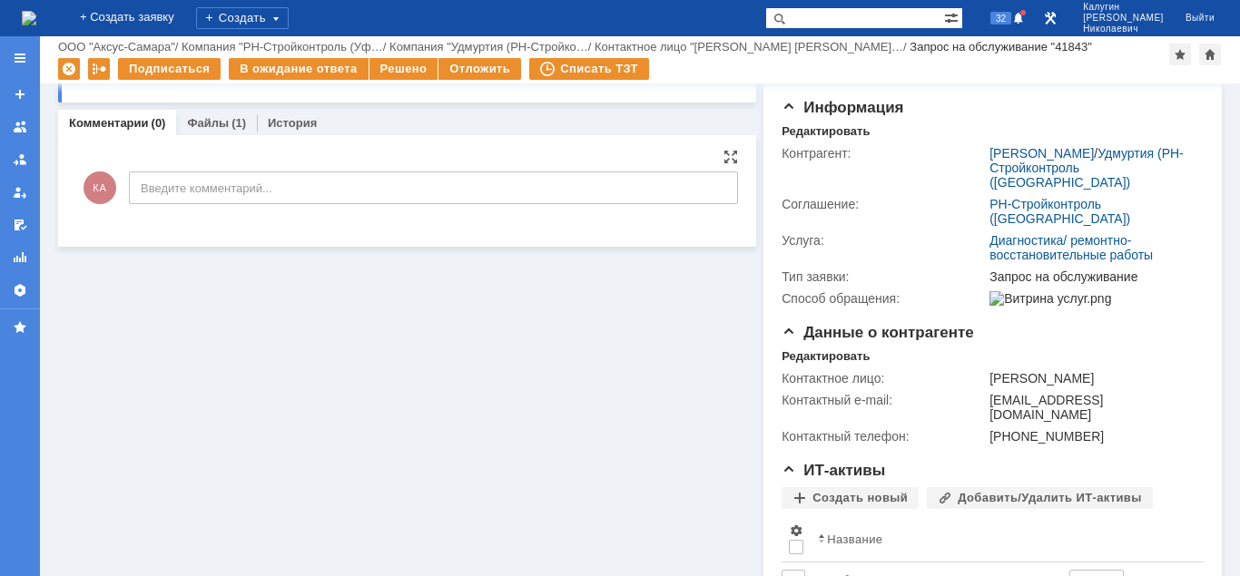
click at [152, 191] on input "Введите комментарий..." at bounding box center [433, 188] width 609 height 33
type input "ВвДоедите комментарий..."
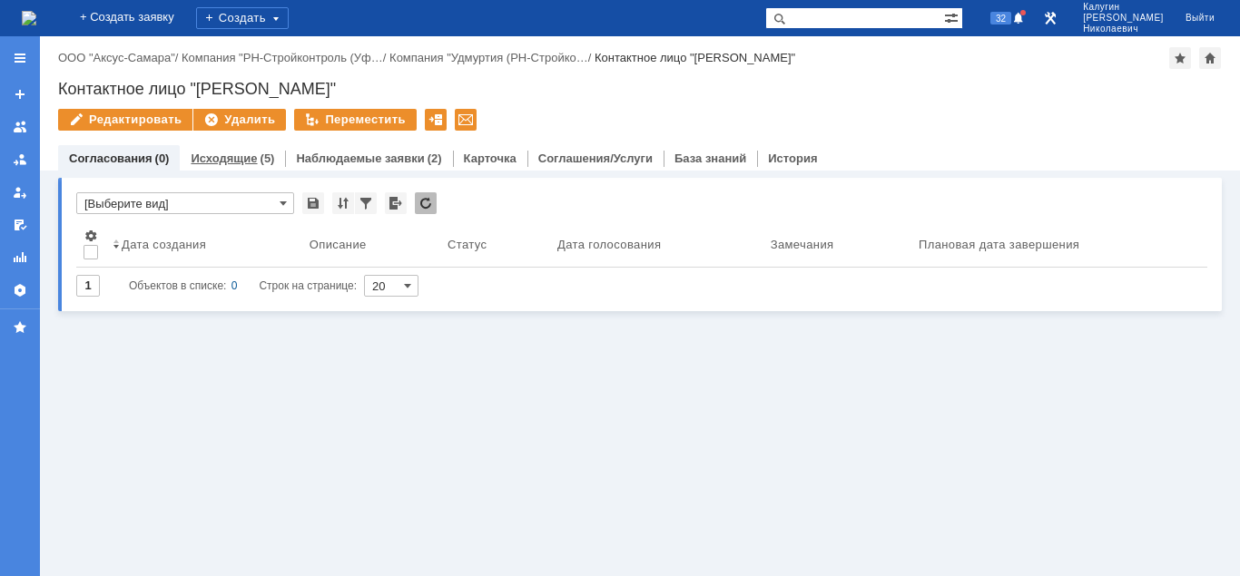
click at [260, 159] on div "(5)" at bounding box center [267, 159] width 15 height 14
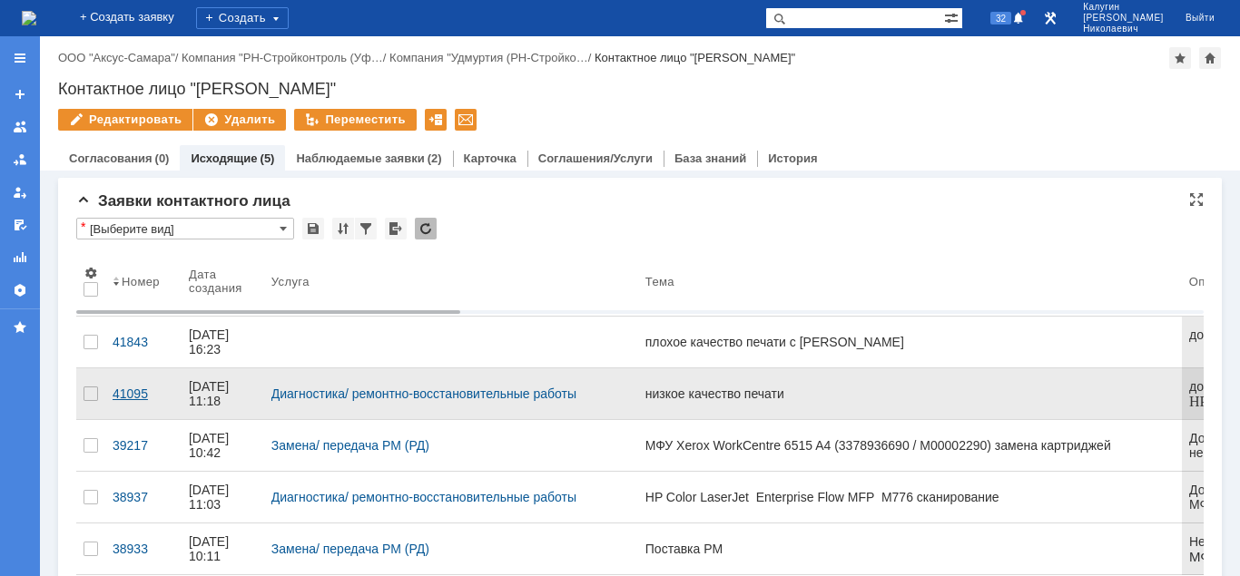
click at [124, 390] on div "41095" at bounding box center [144, 394] width 62 height 15
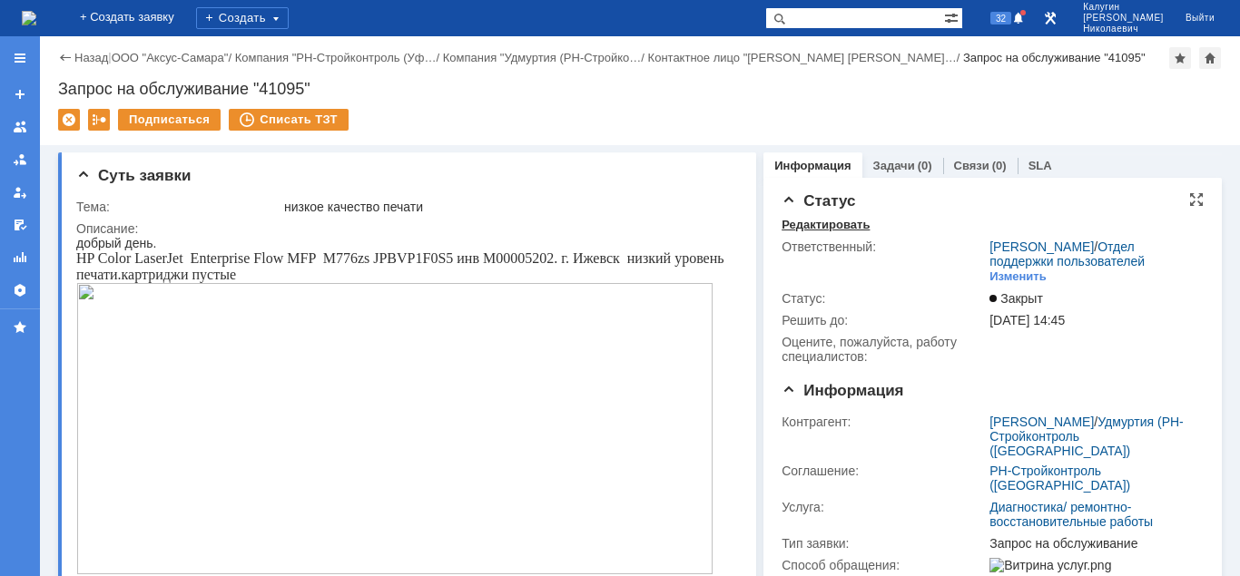
click at [808, 228] on div "Редактировать" at bounding box center [825, 225] width 88 height 15
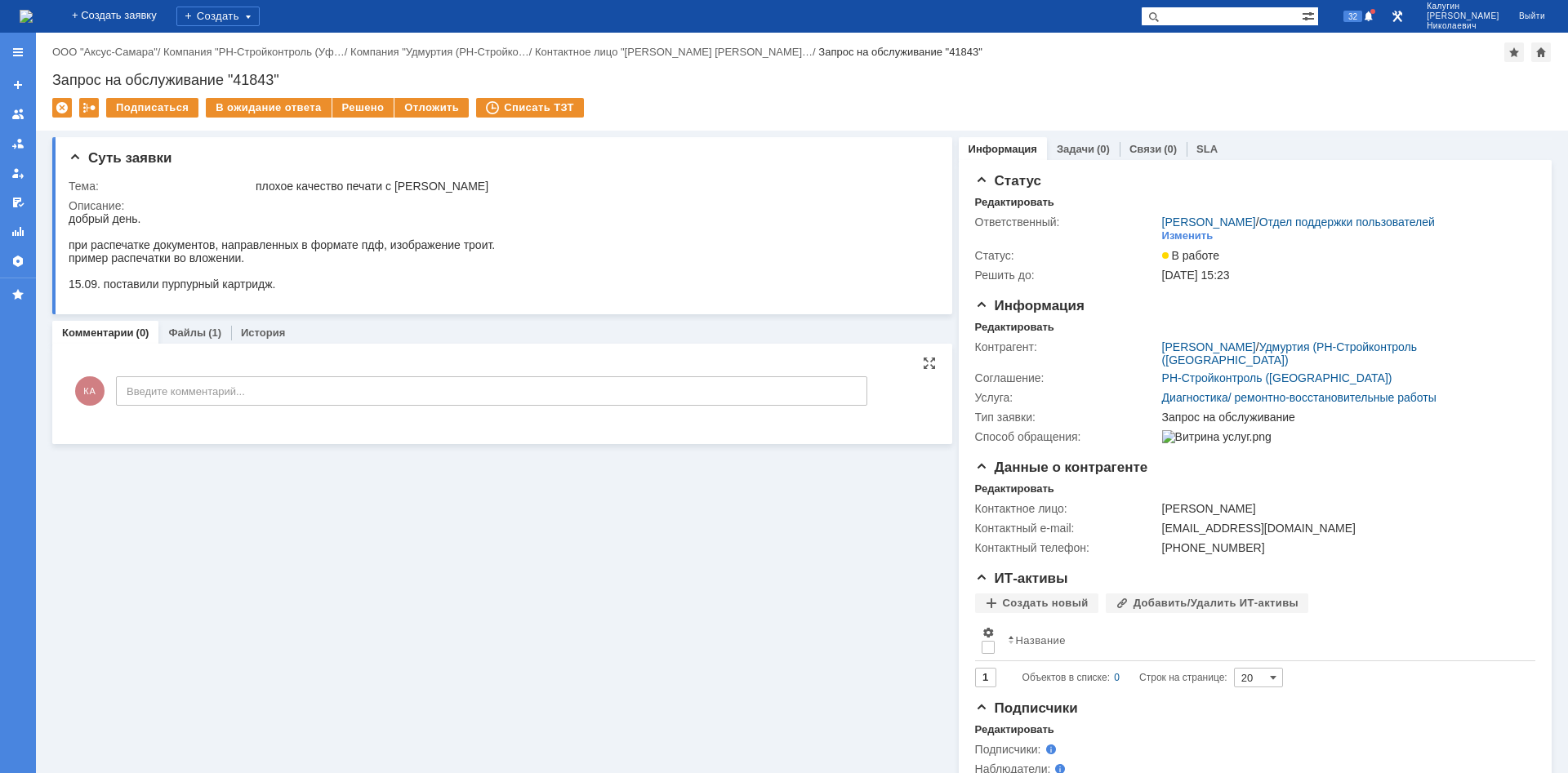
drag, startPoint x: 156, startPoint y: 402, endPoint x: 148, endPoint y: 392, distance: 12.8
click at [156, 399] on input "Введите комментарий..." at bounding box center [491, 391] width 752 height 30
click at [148, 392] on input "Введите комментарий..." at bounding box center [491, 391] width 752 height 30
click at [125, 393] on input "Введите комментарий..." at bounding box center [491, 391] width 752 height 30
click at [285, 391] on input "Введите комментарий..." at bounding box center [491, 391] width 752 height 30
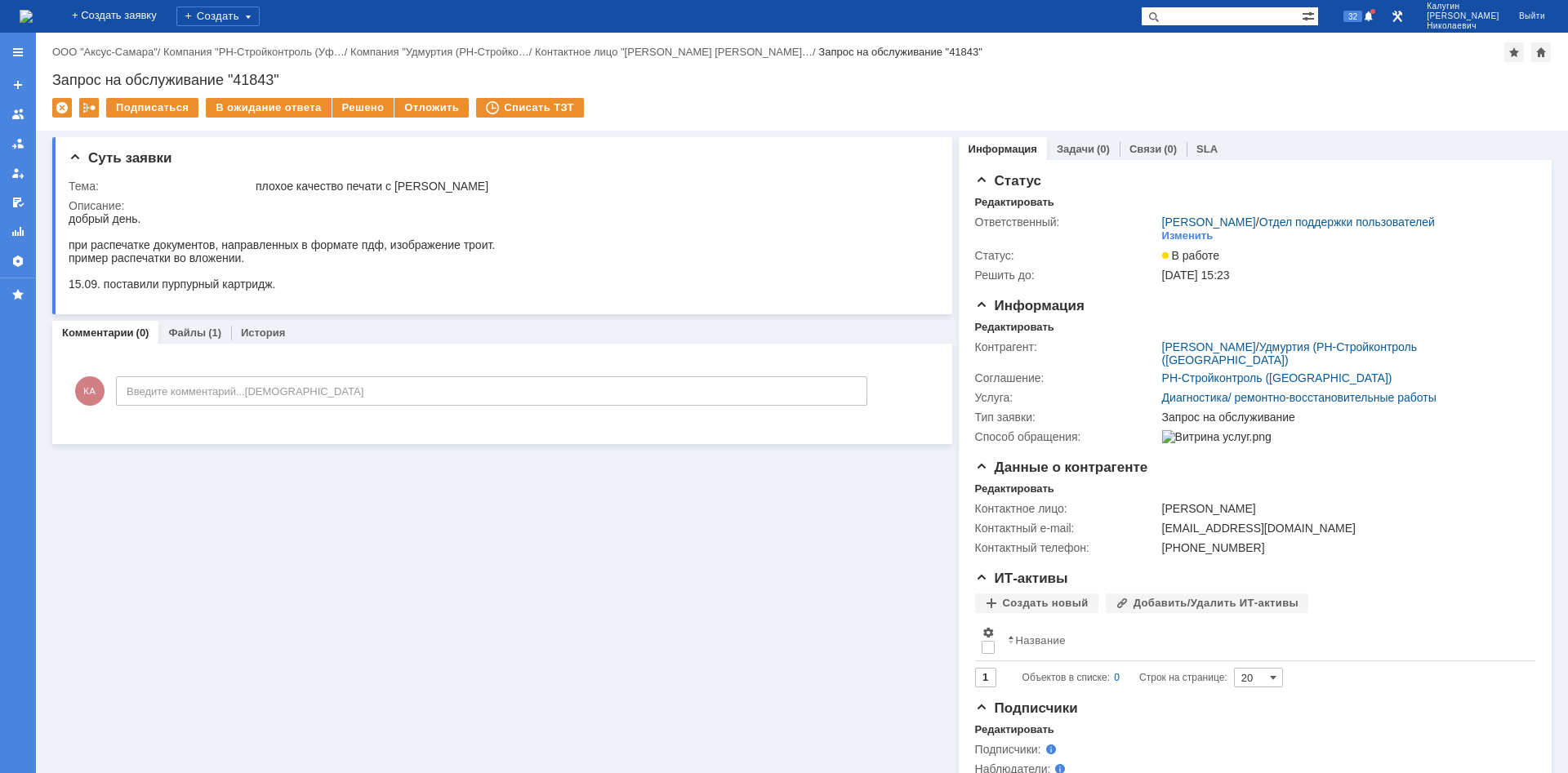
type input "Введите комментарий...[DEMOGRAPHIC_DATA]"
click at [149, 396] on input "Введите комментарий...[DEMOGRAPHIC_DATA]" at bounding box center [491, 391] width 752 height 30
click at [149, 396] on input "Введите комментарий...[DEMOGRAPHIC_DATA]" at bounding box center [491, 391] width 752 height 30
click at [149, 396] on input "Введите комментарий...даыдмтыдмты" at bounding box center [491, 391] width 752 height 30
click at [221, 395] on input "Введите комментарий...даыдмтыдмты" at bounding box center [491, 391] width 752 height 30
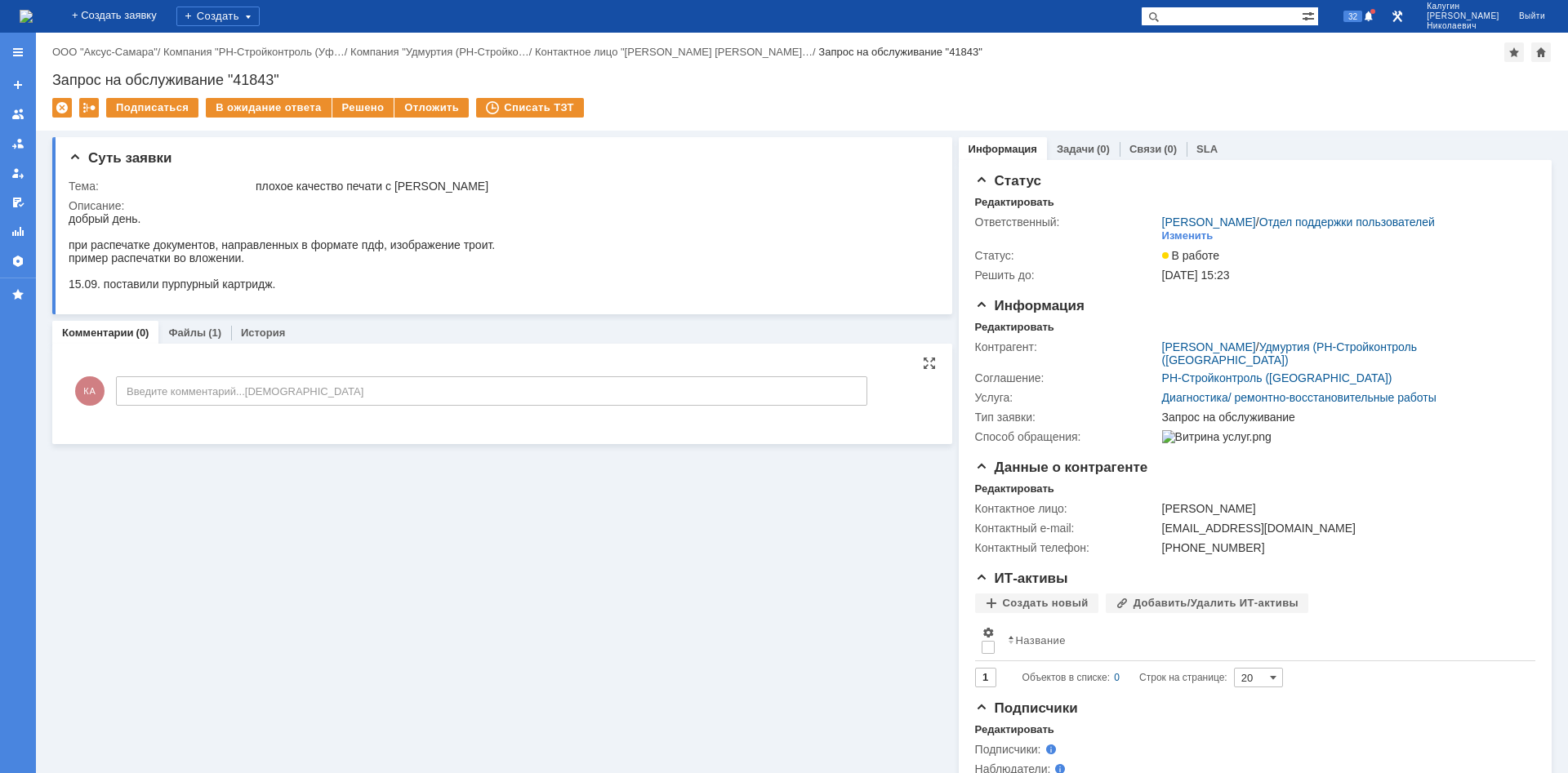
click at [221, 395] on input "Введите комментарий...даыдмтыдмты" at bounding box center [491, 391] width 752 height 30
click at [234, 400] on input "Добрый день." at bounding box center [491, 391] width 752 height 30
click at [229, 391] on input "Добрый день." at bounding box center [491, 391] width 752 height 30
type input "Добрый день."
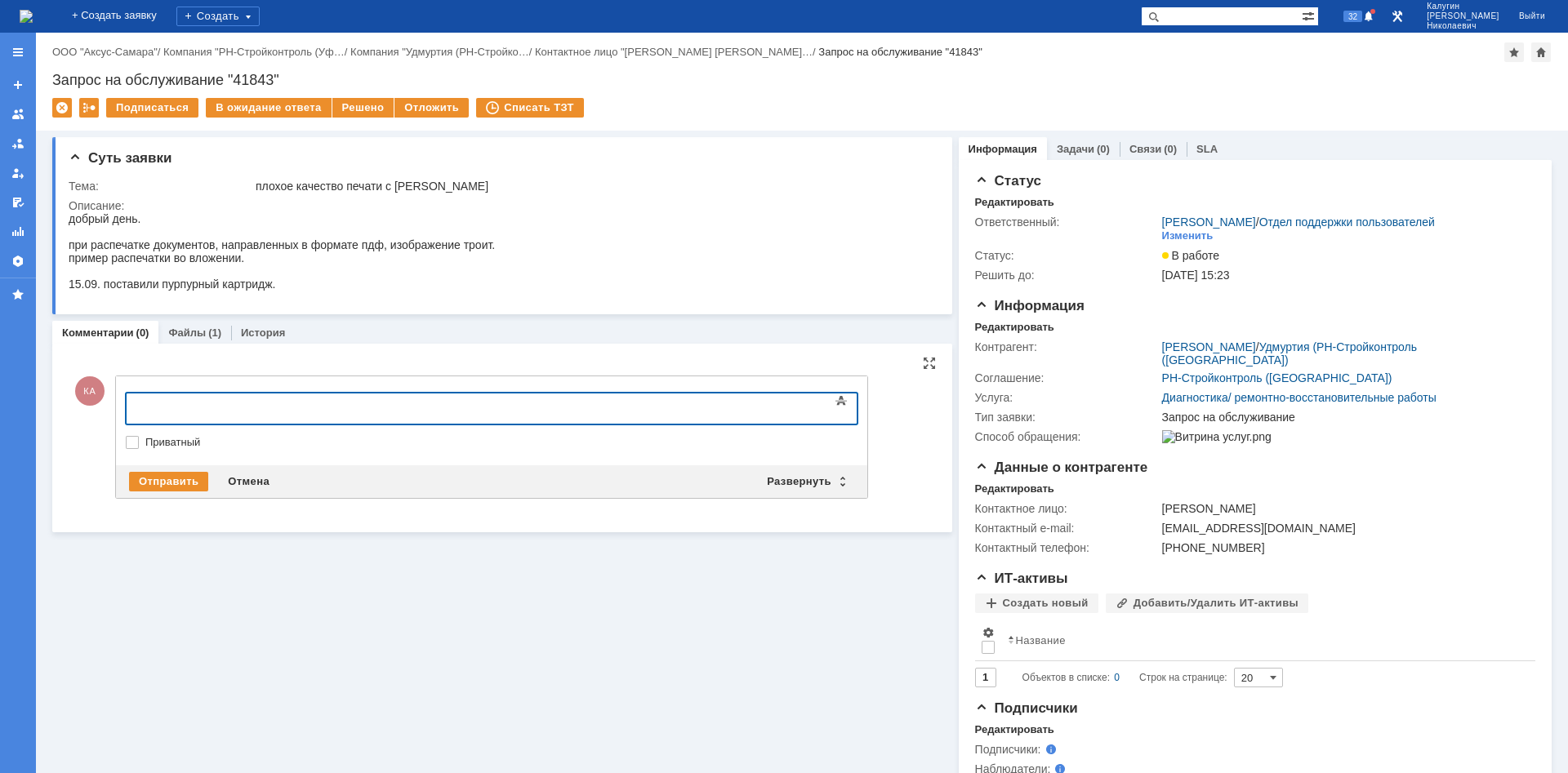
click at [155, 400] on body at bounding box center [259, 407] width 245 height 28
click at [151, 410] on div at bounding box center [259, 407] width 232 height 13
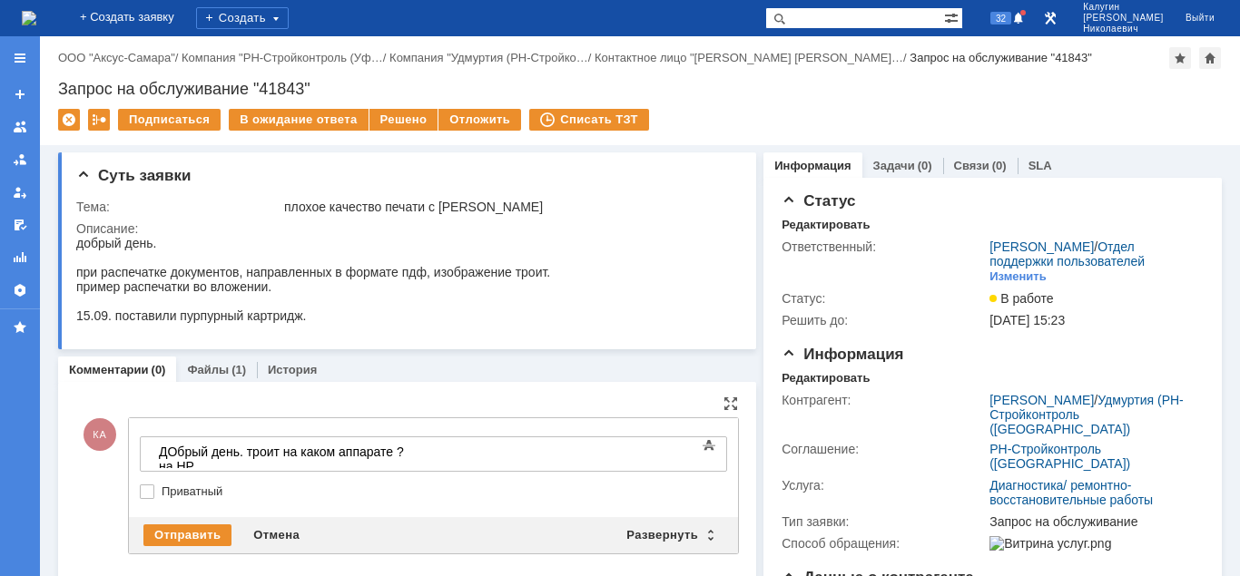
click at [417, 457] on div "ДОбрый день. троит на каком аппарате ? на HP." at bounding box center [288, 459] width 258 height 29
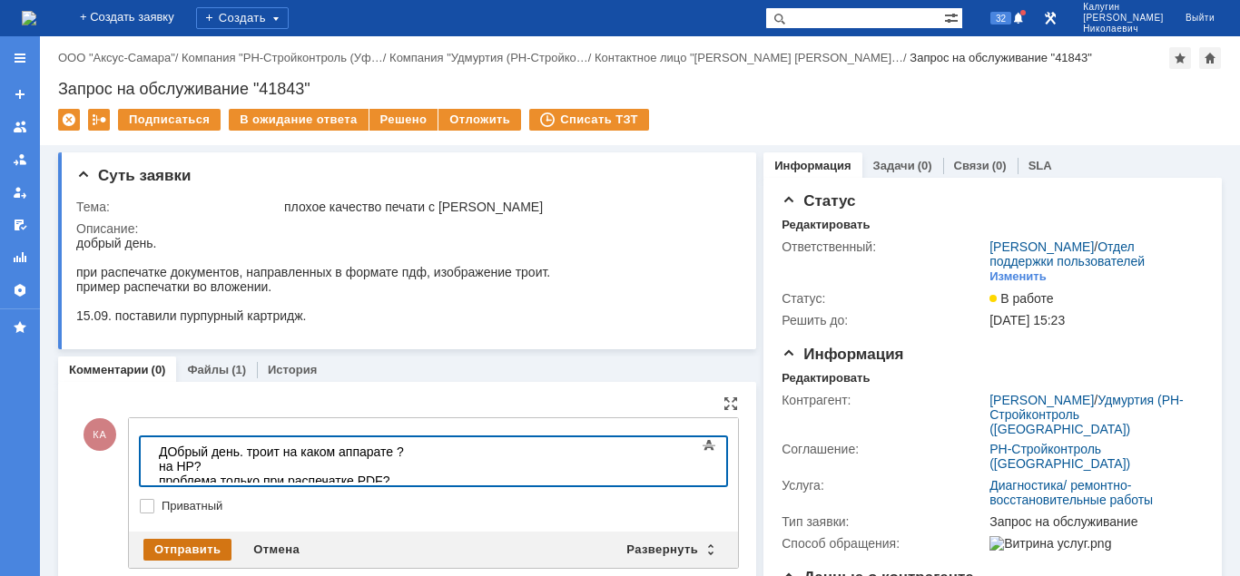
click at [195, 545] on div "Отправить" at bounding box center [187, 550] width 88 height 22
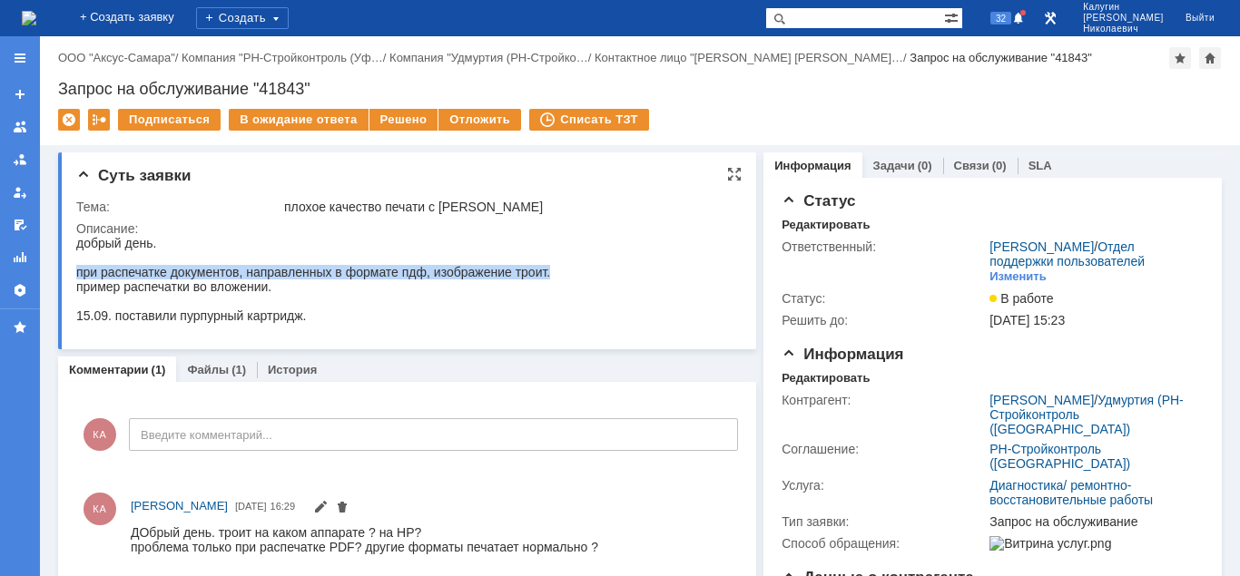
drag, startPoint x: 76, startPoint y: 273, endPoint x: 561, endPoint y: 270, distance: 484.6
click at [561, 270] on html "добрый день. при распечатке документов, направленных в формате пдф, изображение…" at bounding box center [405, 279] width 658 height 87
copy div "при распечатке документов, направленных в формате пдф, изображение троит."
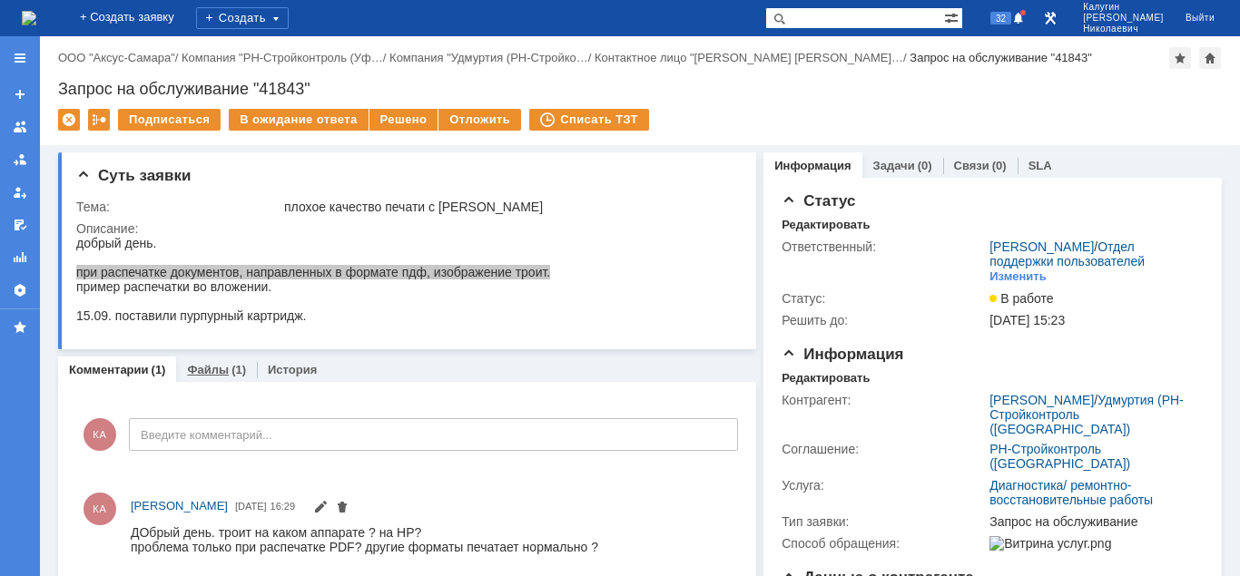
click at [212, 368] on link "Файлы" at bounding box center [208, 370] width 42 height 14
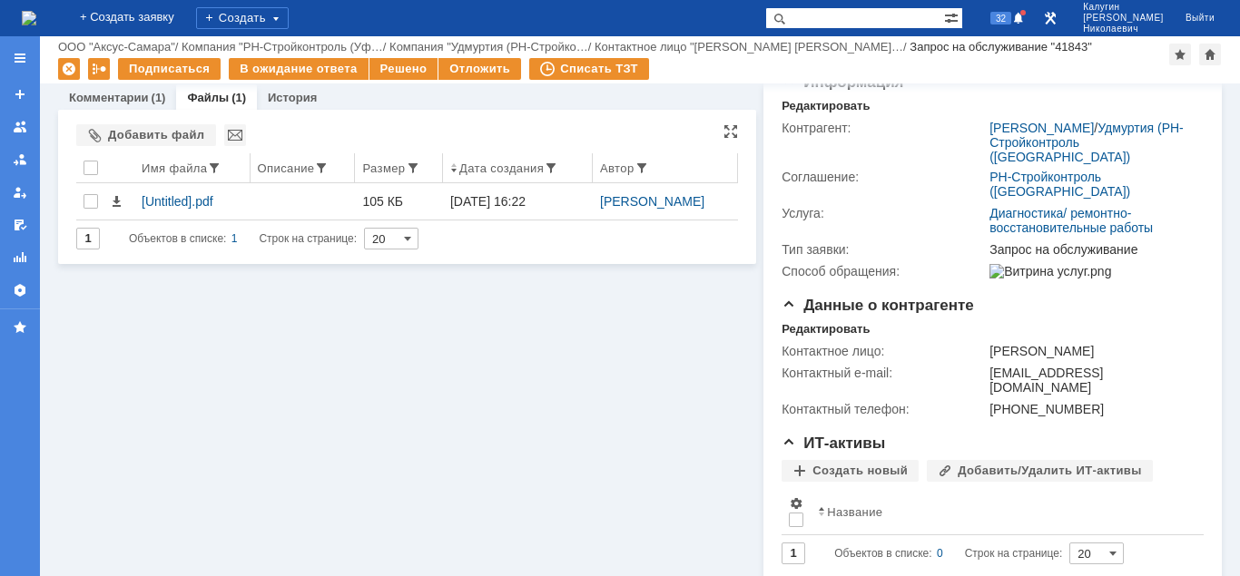
scroll to position [134, 0]
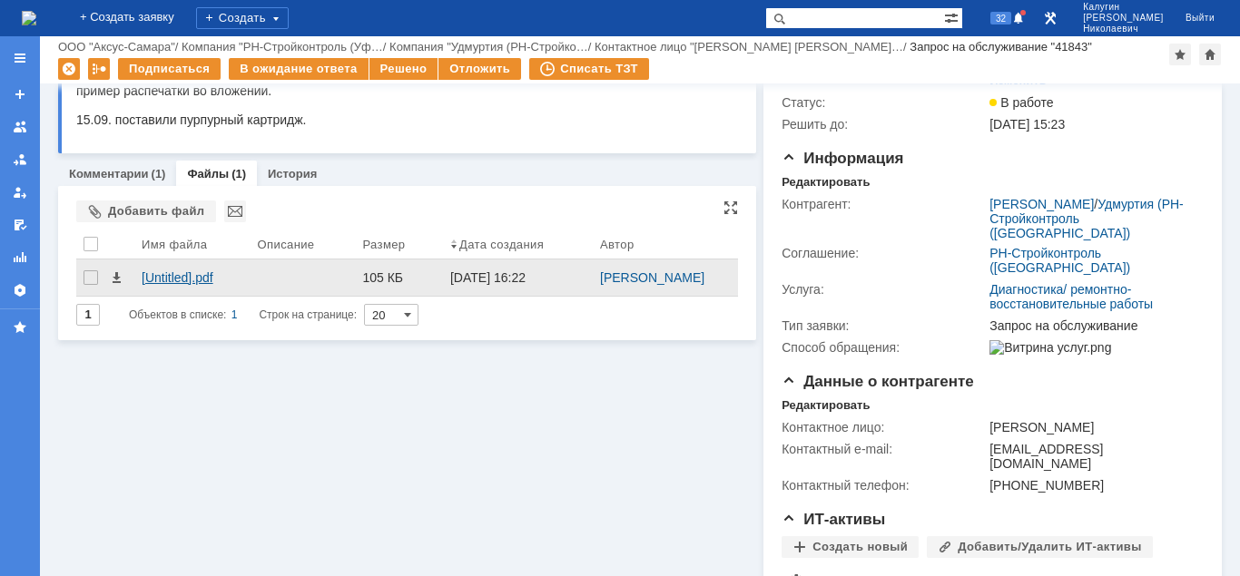
click at [191, 285] on div "[Untitled].pdf" at bounding box center [193, 277] width 102 height 15
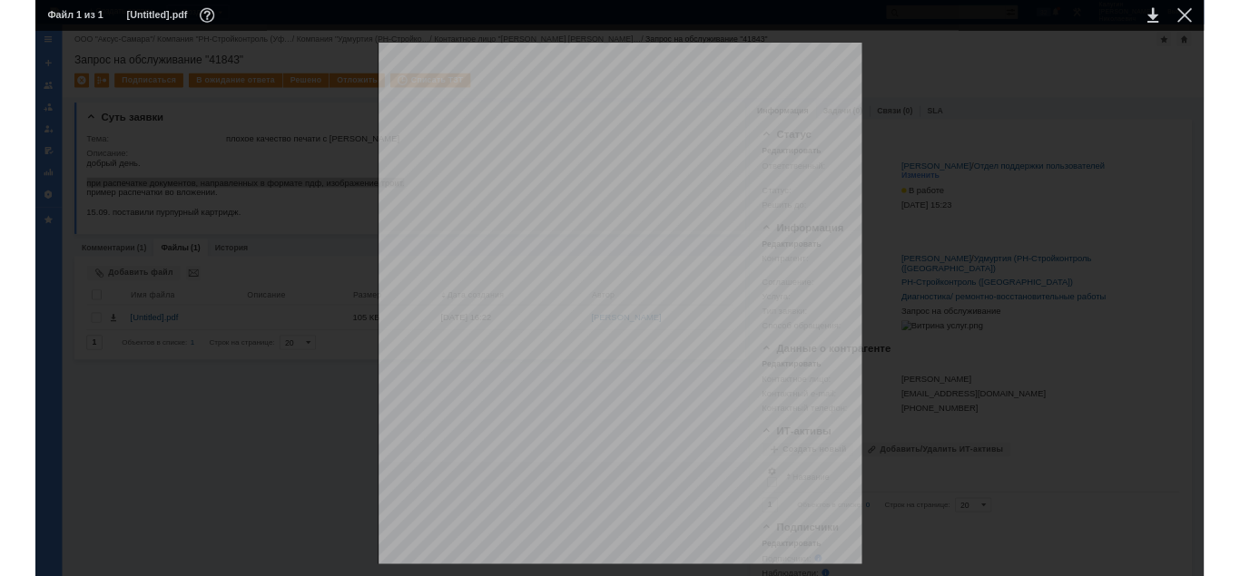
scroll to position [152, 0]
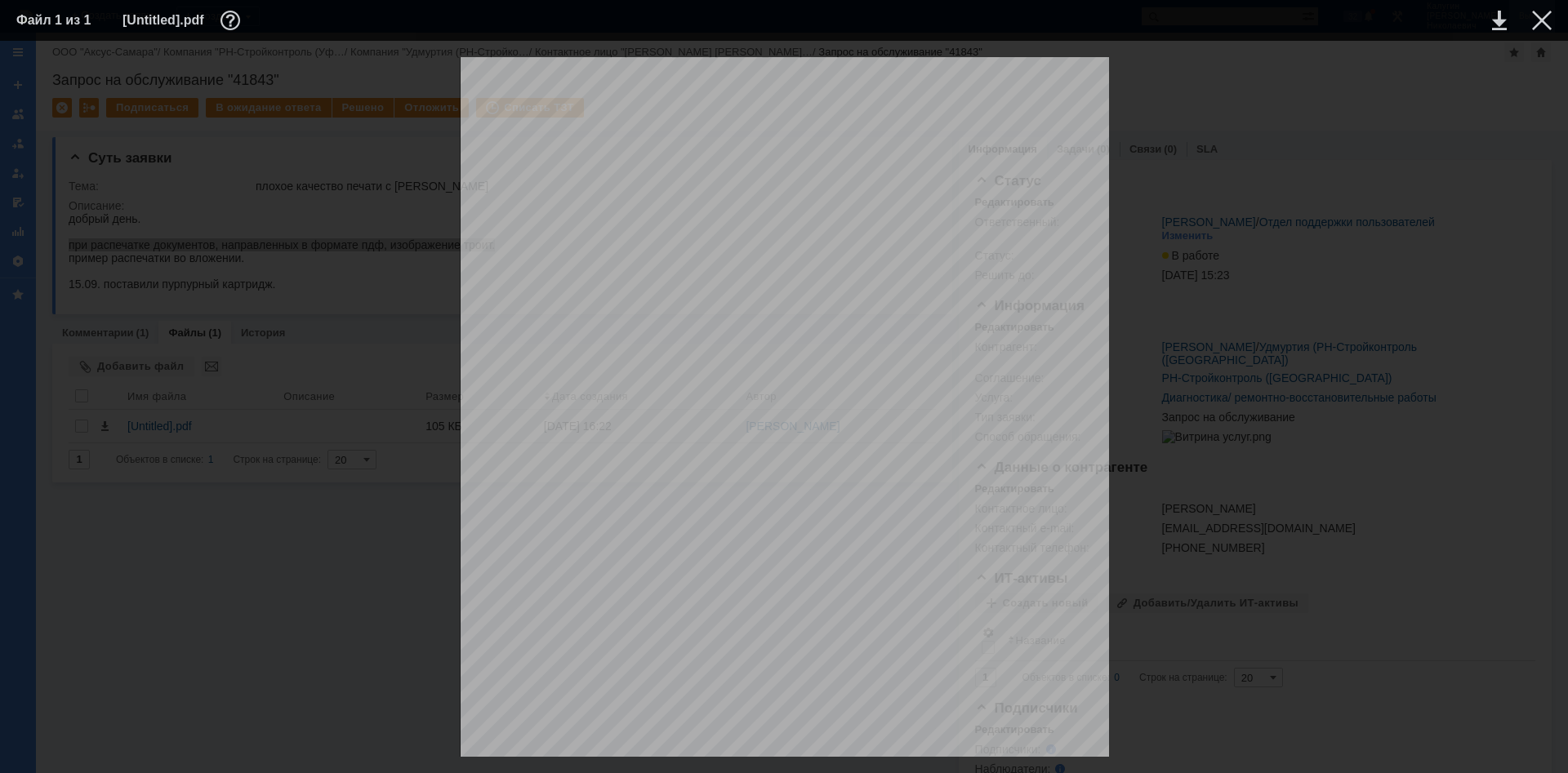
click at [1115, 19] on div at bounding box center [1543, 21] width 20 height 20
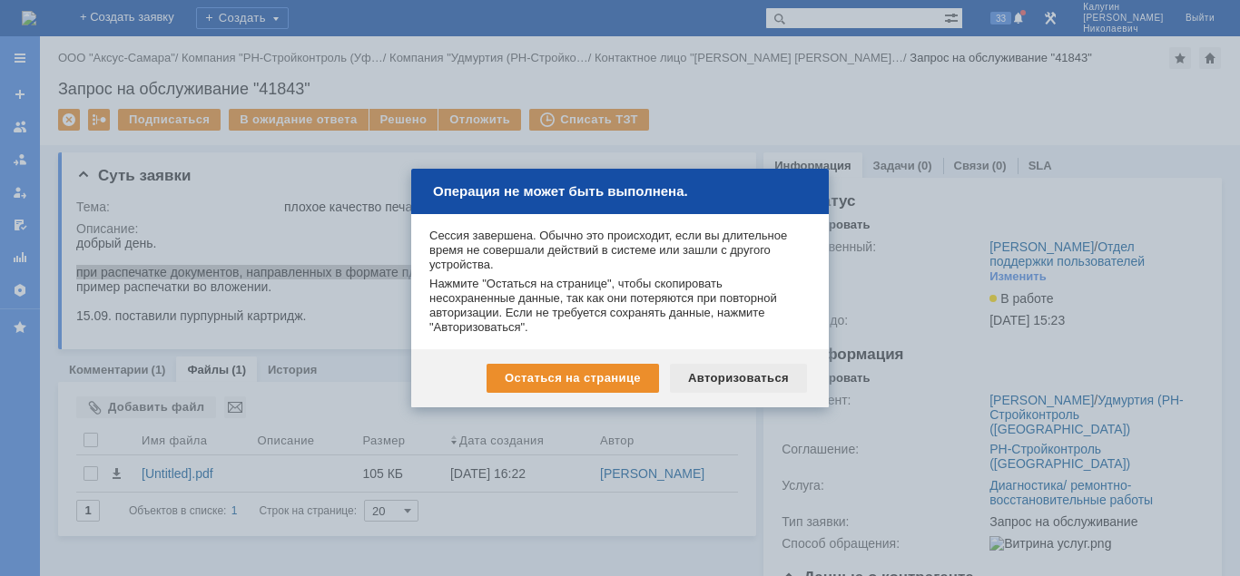
click at [759, 378] on div "Авторизоваться" at bounding box center [738, 378] width 137 height 29
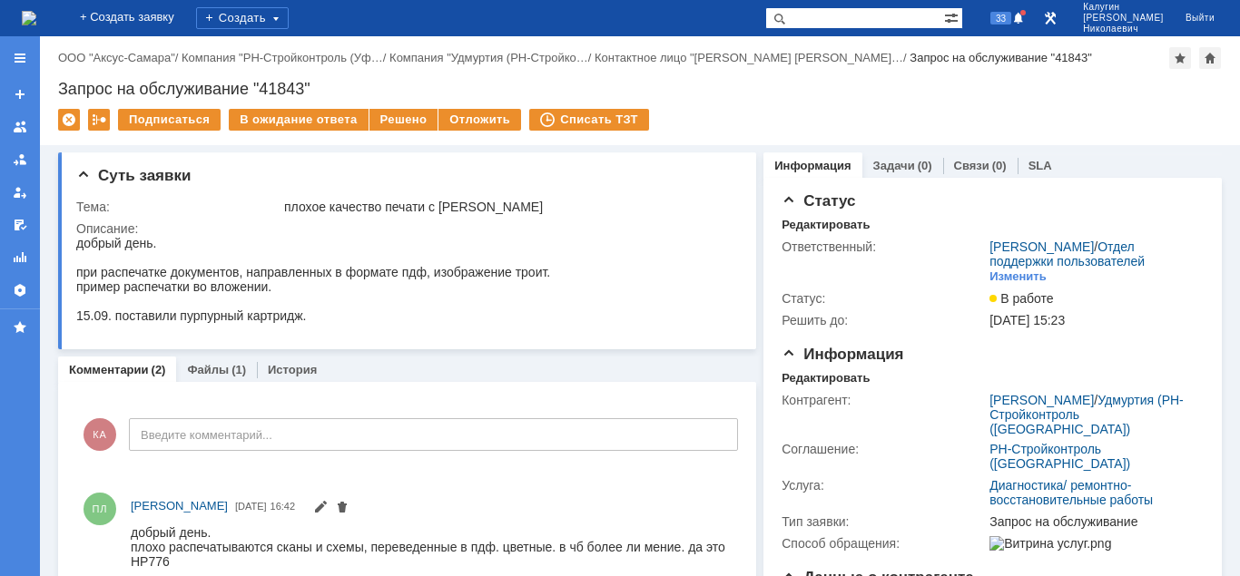
scroll to position [278, 0]
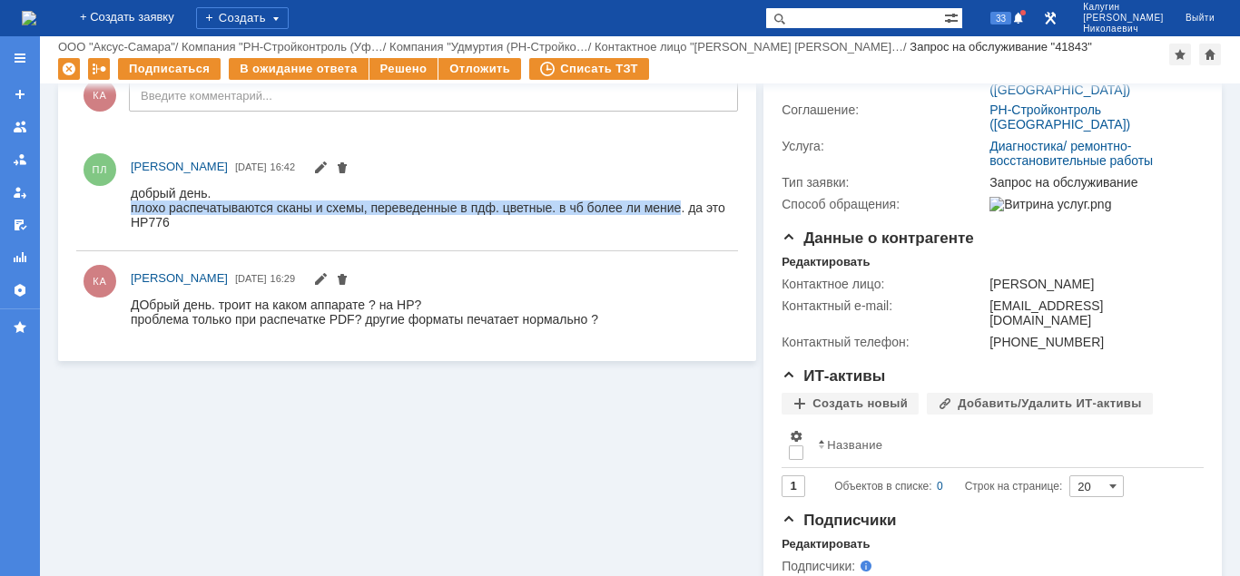
drag, startPoint x: 131, startPoint y: 208, endPoint x: 681, endPoint y: 212, distance: 550.0
click at [681, 212] on div "плохо распечатываются сканы и схемы, переведенные в пдф. цветные. в чб более ли…" at bounding box center [430, 214] width 599 height 29
copy div "плохо распечатываются сканы и схемы, переведенные в пдф. цветные. в чб более ли…"
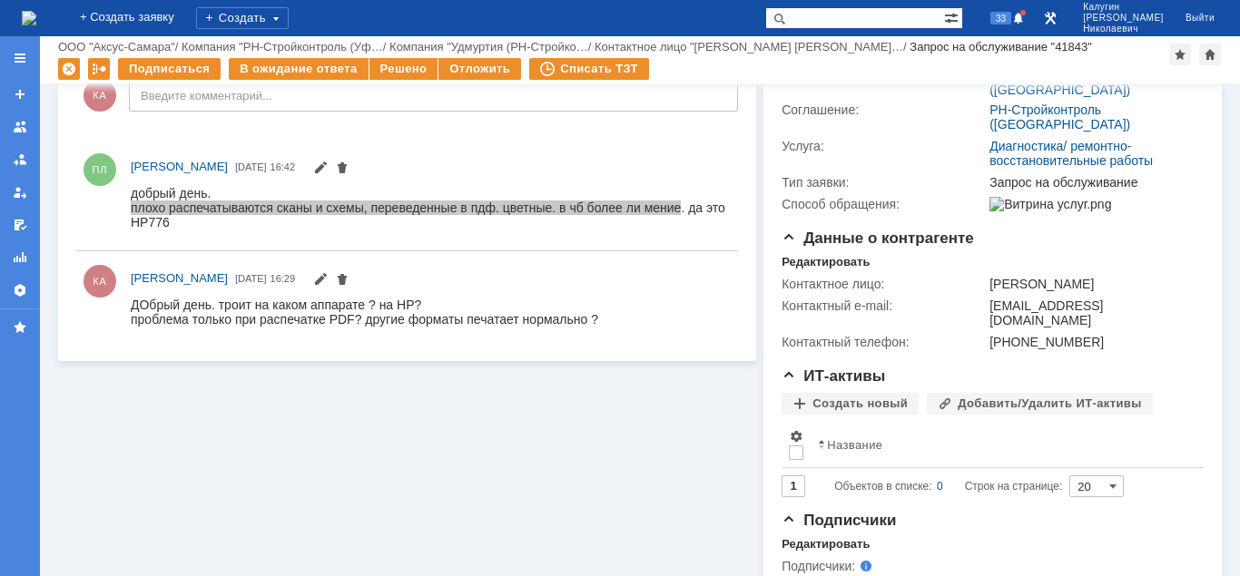
scroll to position [0, 0]
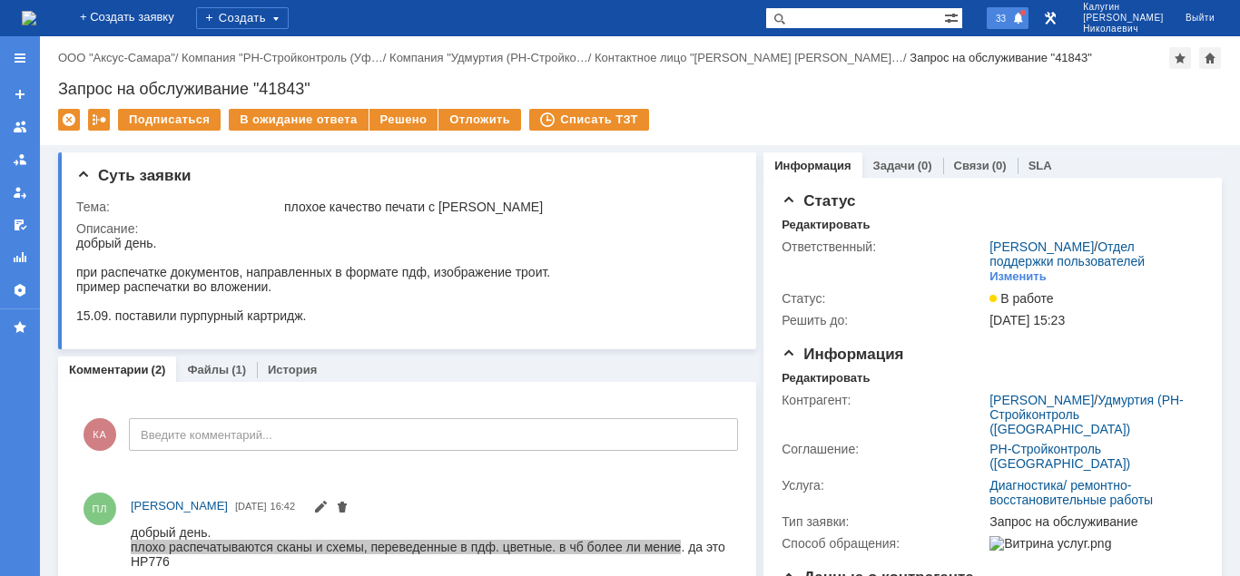
click at [1011, 24] on span "33" at bounding box center [1000, 18] width 21 height 13
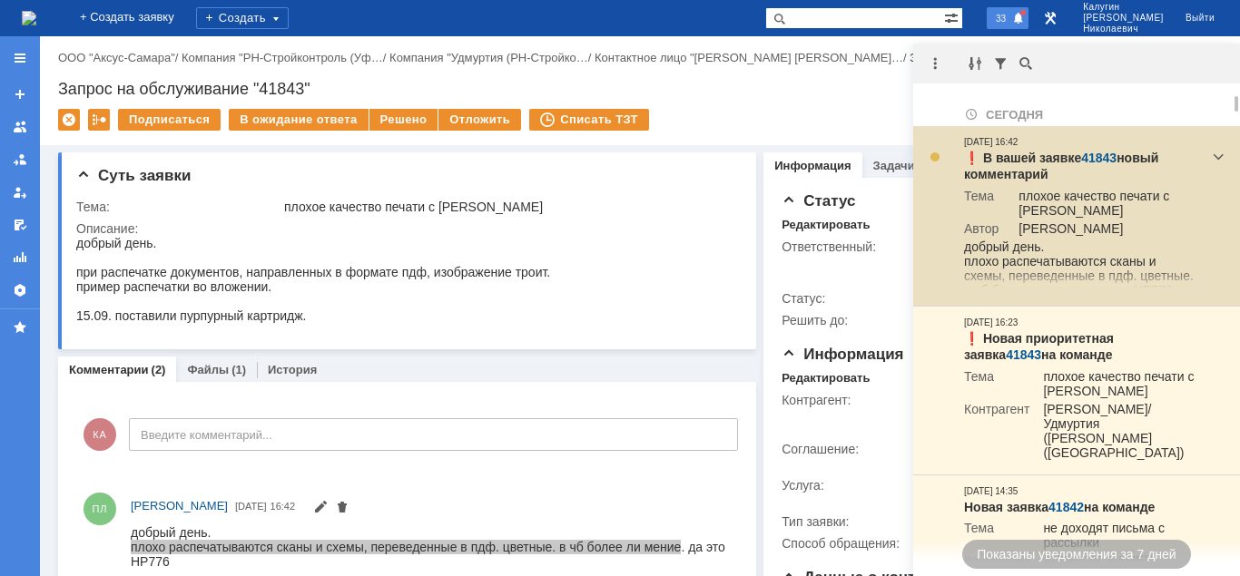
click at [1103, 155] on link "41843" at bounding box center [1098, 158] width 35 height 15
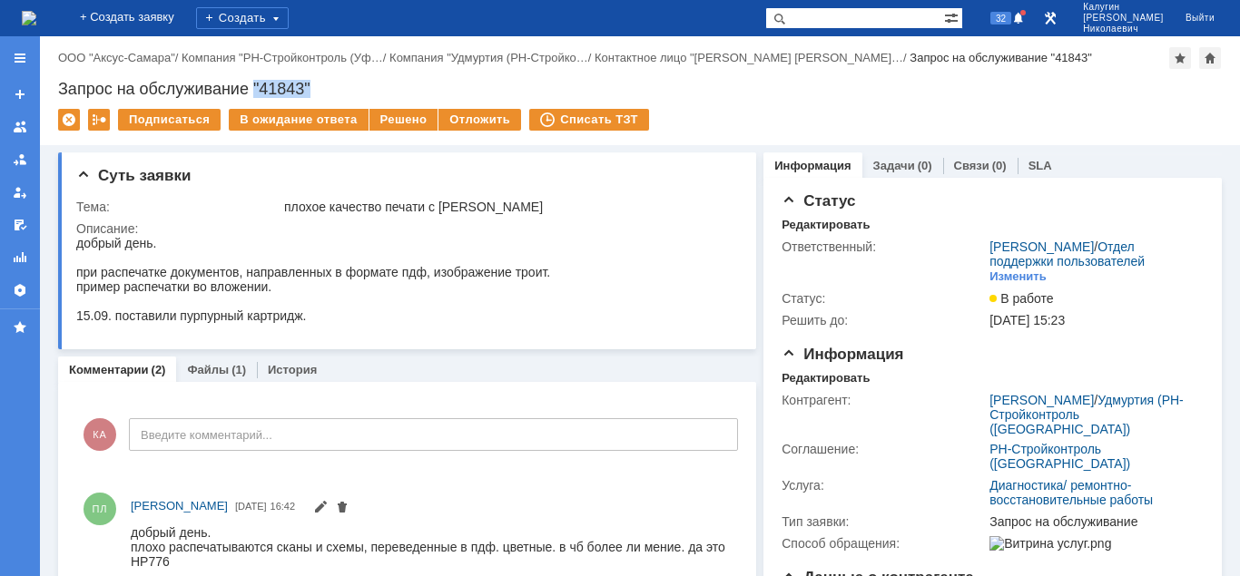
drag, startPoint x: 262, startPoint y: 85, endPoint x: 334, endPoint y: 81, distance: 71.8
click at [334, 81] on div "Запрос на обслуживание "41843"" at bounding box center [639, 89] width 1163 height 18
copy div ""41843""
drag, startPoint x: 119, startPoint y: 321, endPoint x: 312, endPoint y: 314, distance: 193.4
click at [312, 314] on div "15.09. поставили пурпурный картридж." at bounding box center [313, 316] width 474 height 15
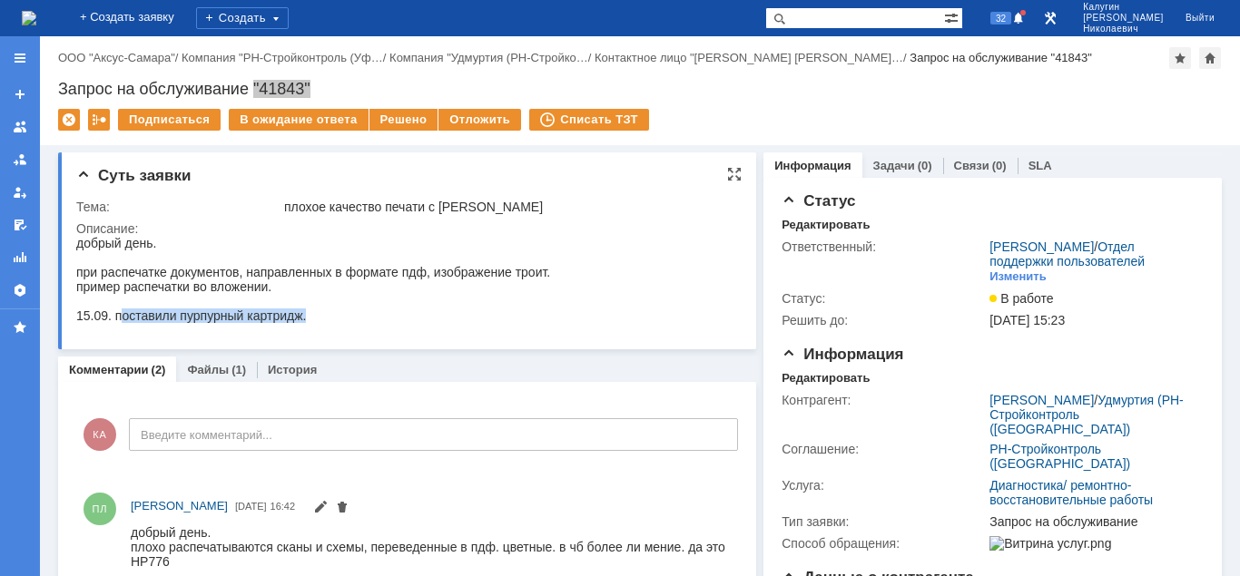
copy div "оставили пурпурный картридж."
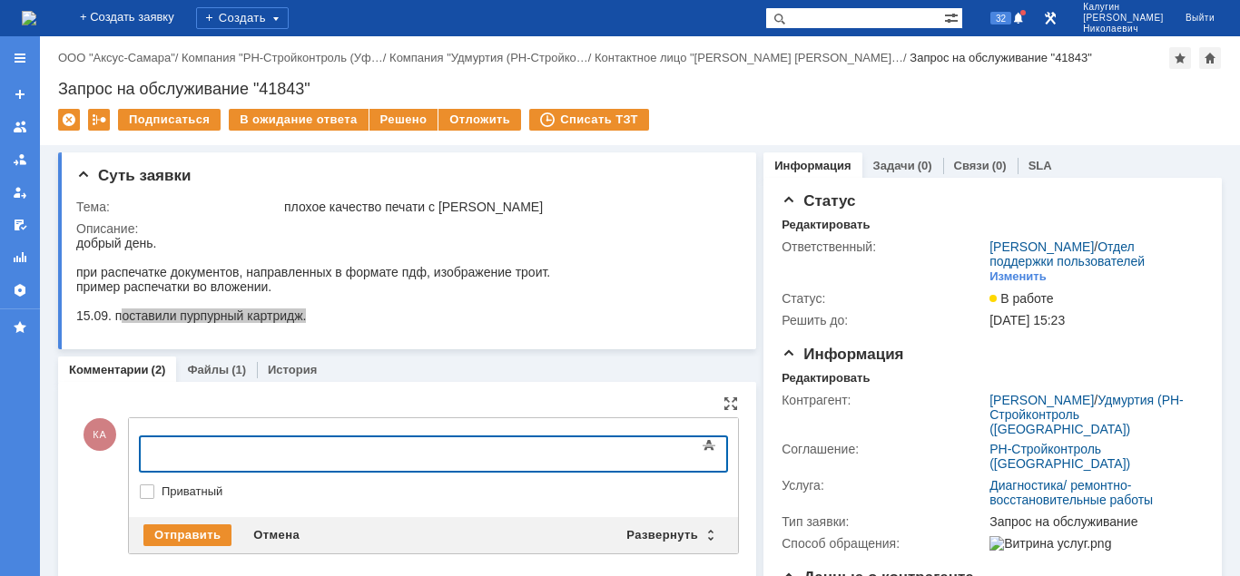
click at [172, 455] on div at bounding box center [288, 452] width 258 height 15
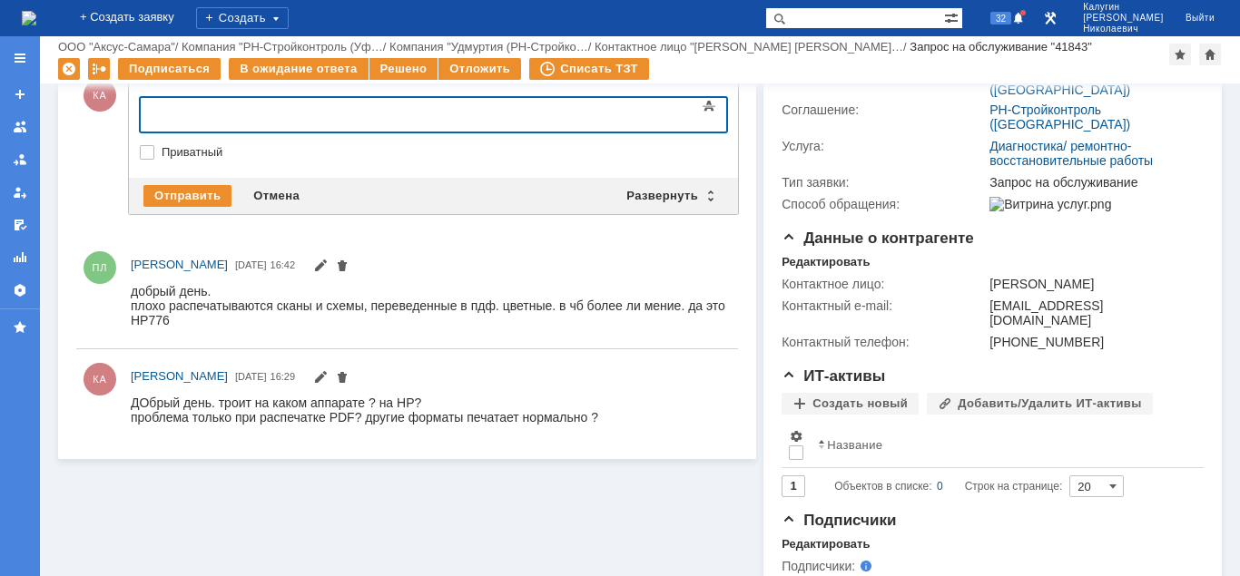
scroll to position [185, 0]
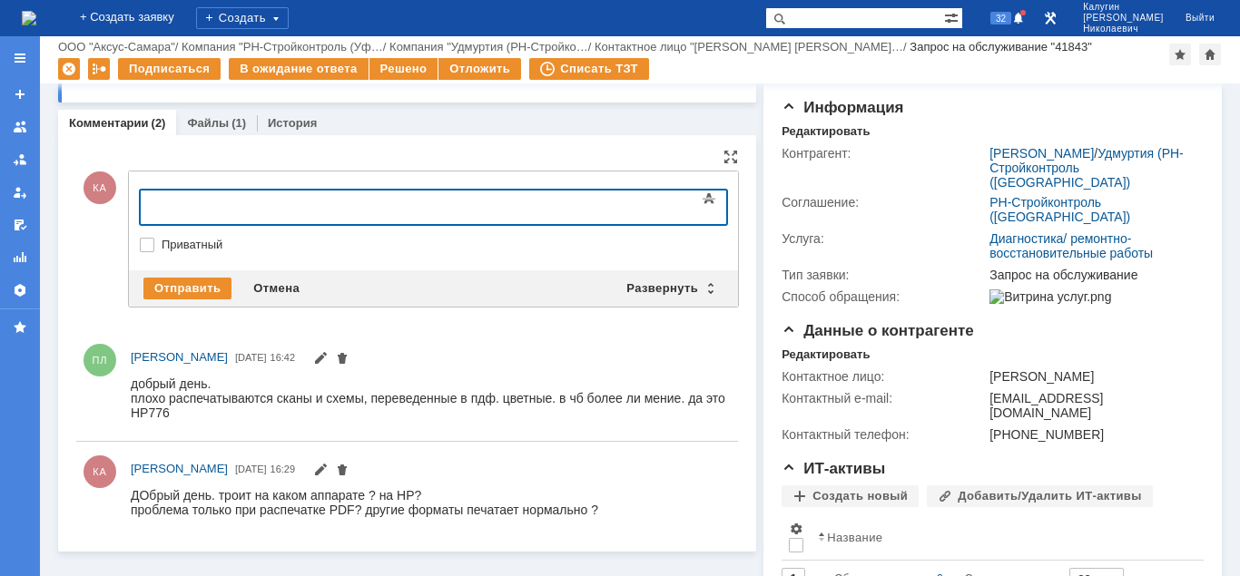
click at [222, 211] on div at bounding box center [288, 205] width 258 height 15
click at [162, 273] on div "Отправить Отмена Развернуть Свернуть" at bounding box center [433, 288] width 609 height 36
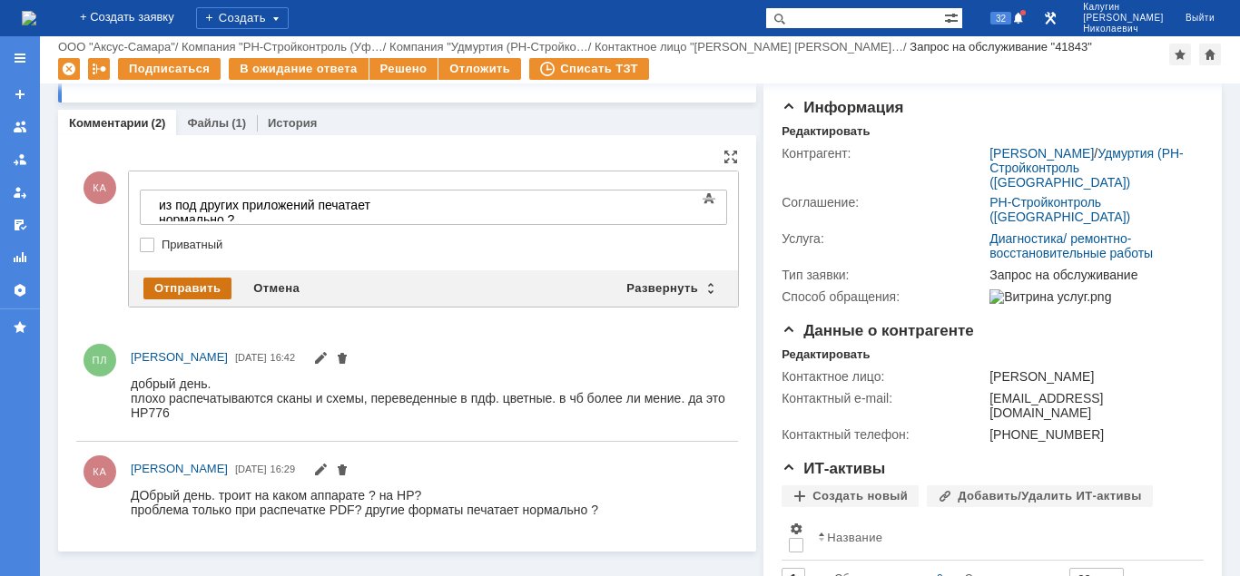
click at [162, 285] on div "Отправить" at bounding box center [187, 289] width 88 height 22
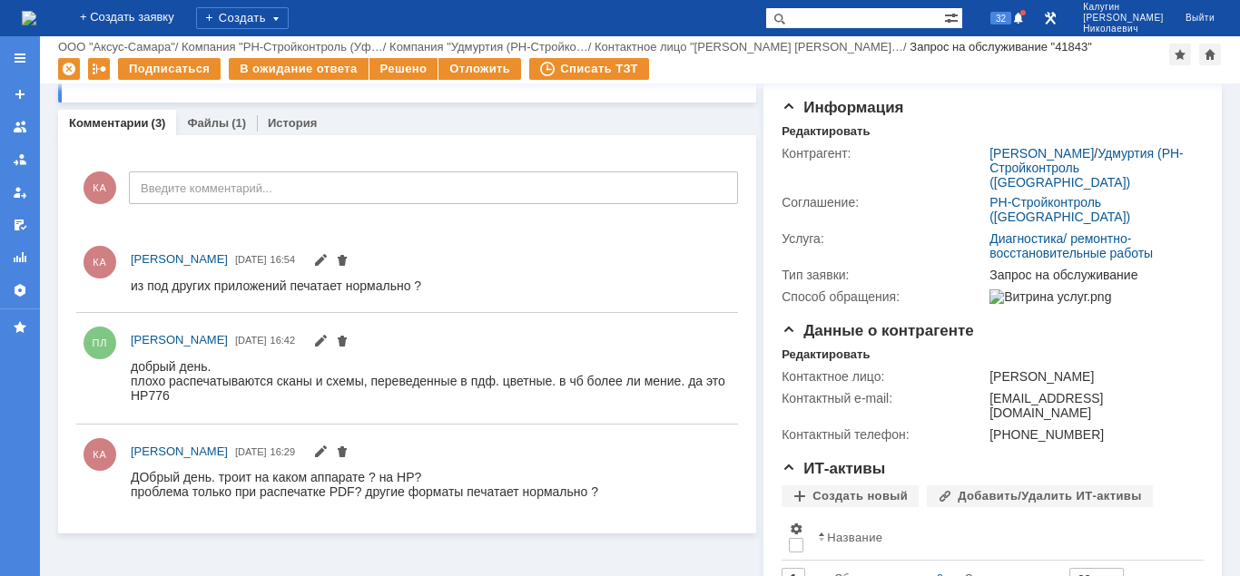
scroll to position [0, 0]
click at [1011, 23] on span "36" at bounding box center [1000, 18] width 21 height 13
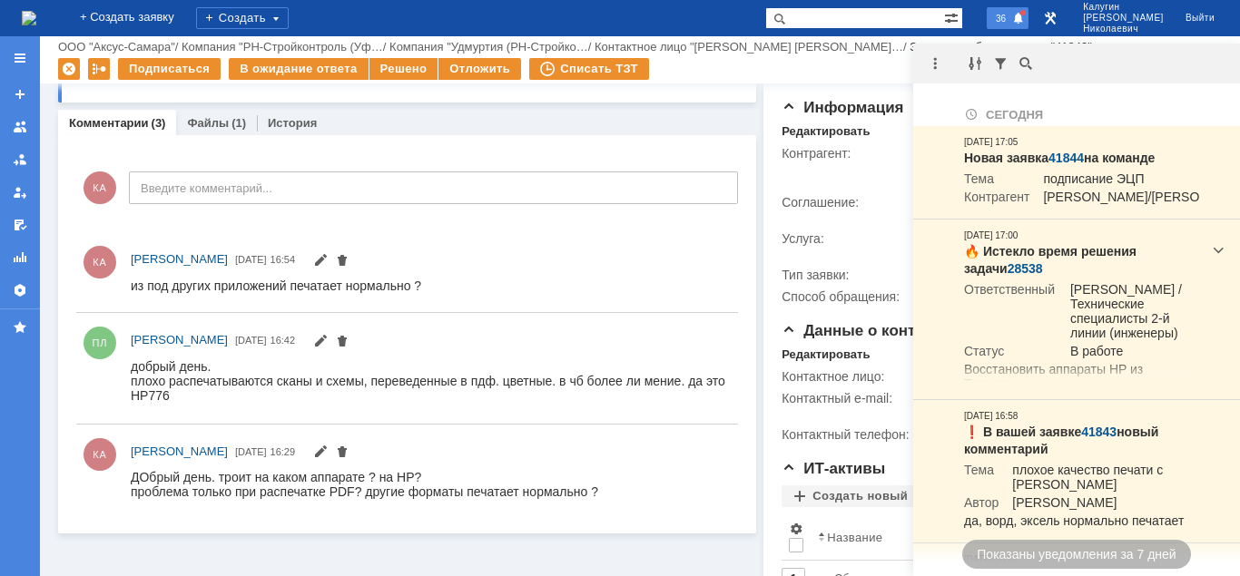
click at [1011, 23] on span "36" at bounding box center [1000, 18] width 21 height 13
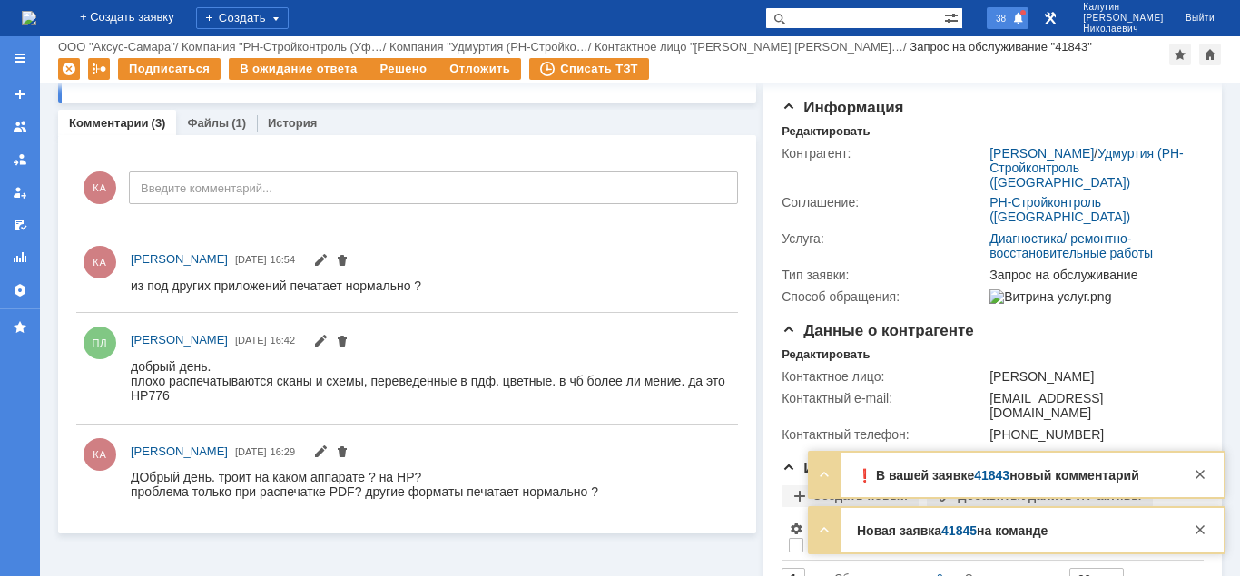
click at [1011, 15] on span "38" at bounding box center [1000, 18] width 21 height 13
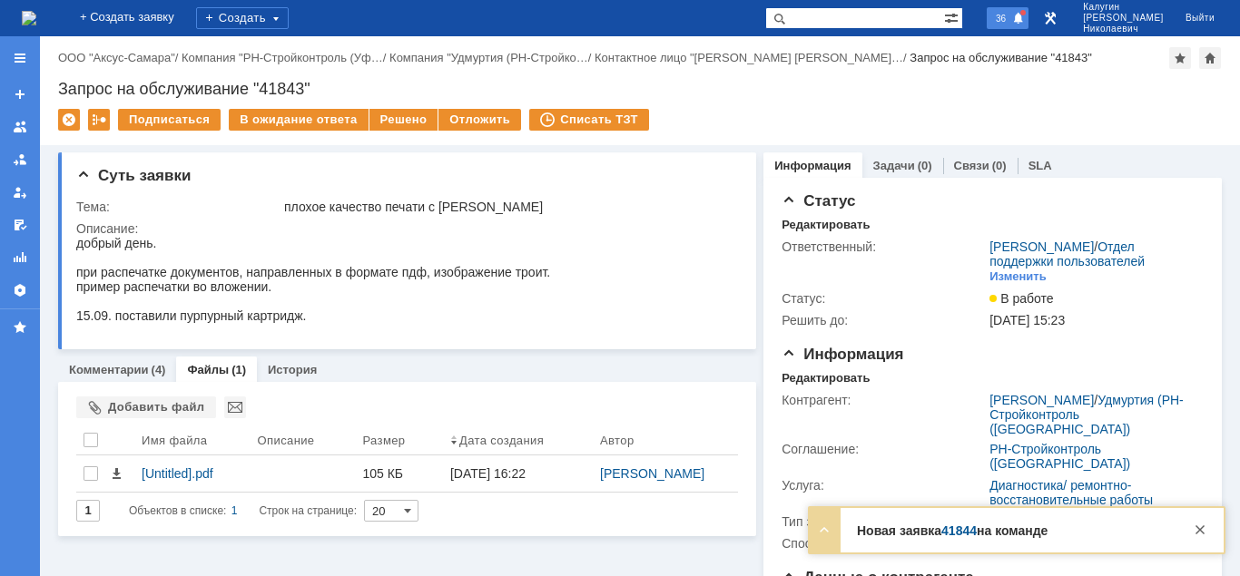
click at [1028, 25] on div "36" at bounding box center [1008, 18] width 42 height 22
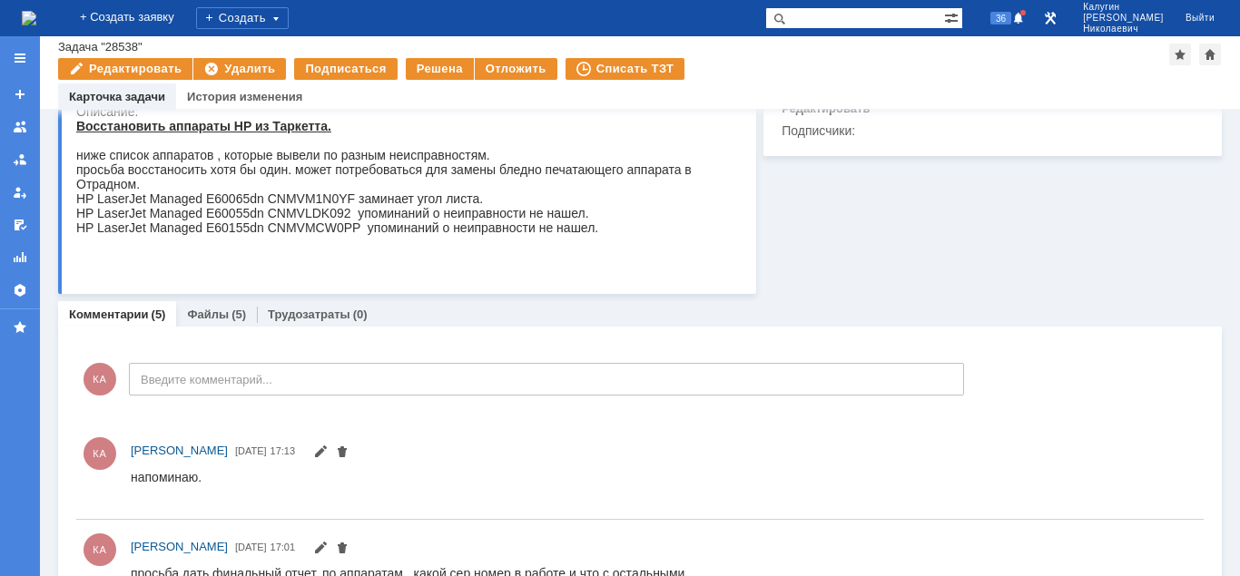
scroll to position [278, 0]
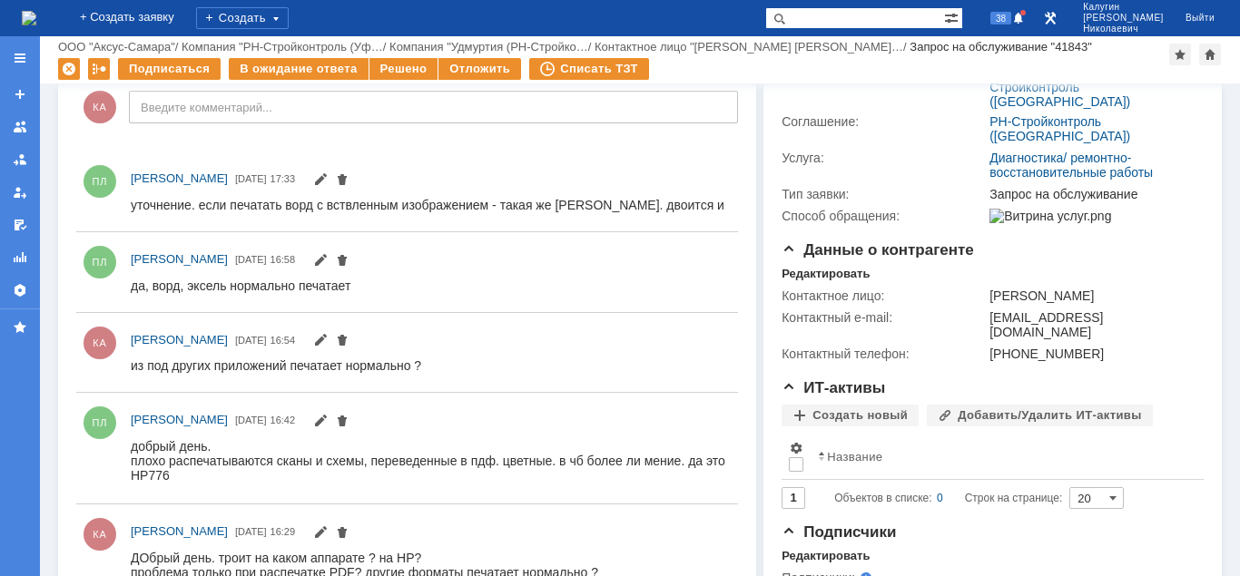
drag, startPoint x: 167, startPoint y: 283, endPoint x: 340, endPoint y: 283, distance: 173.3
drag, startPoint x: 352, startPoint y: 284, endPoint x: 128, endPoint y: 292, distance: 224.3
click at [131, 292] on html "да, ворд, эксель нормально печатает" at bounding box center [430, 286] width 599 height 16
copy div "да, ворд, эксель нормально печатает"
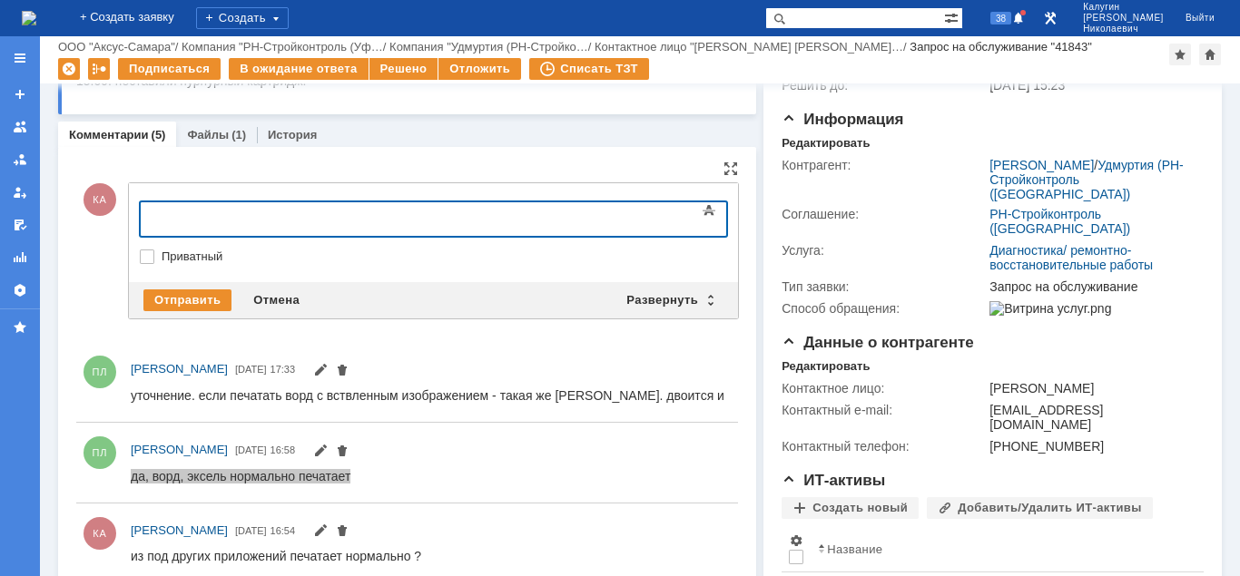
click at [235, 215] on div at bounding box center [288, 217] width 258 height 15
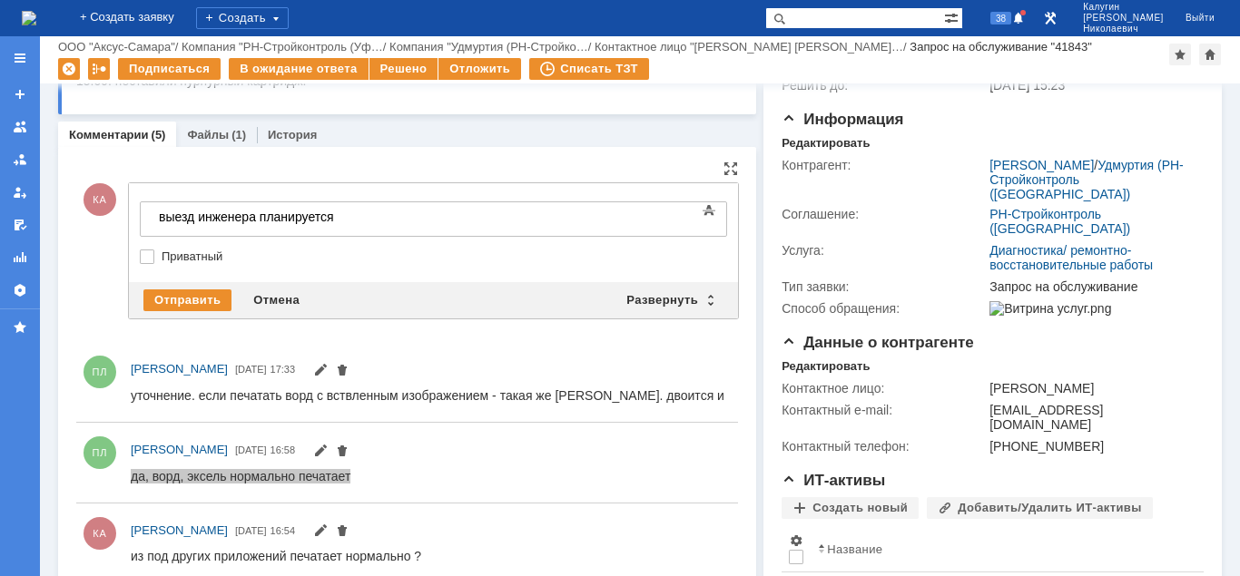
click at [383, 217] on div "выезд инженера планируется" at bounding box center [288, 217] width 258 height 15
click at [219, 297] on div "Отправить" at bounding box center [187, 301] width 88 height 22
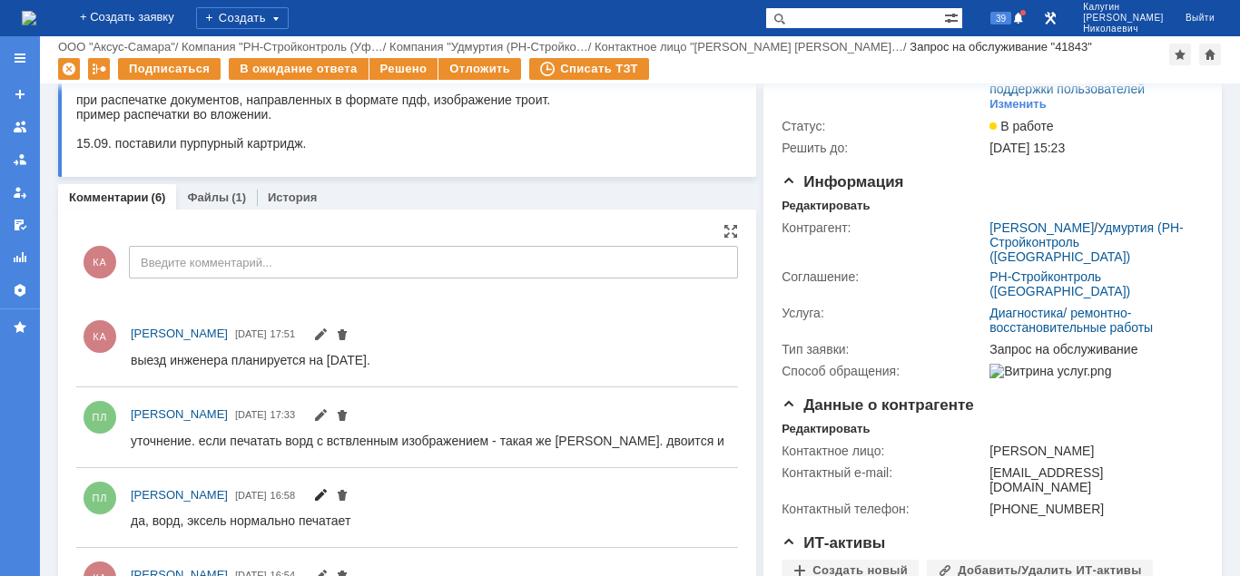
scroll to position [185, 0]
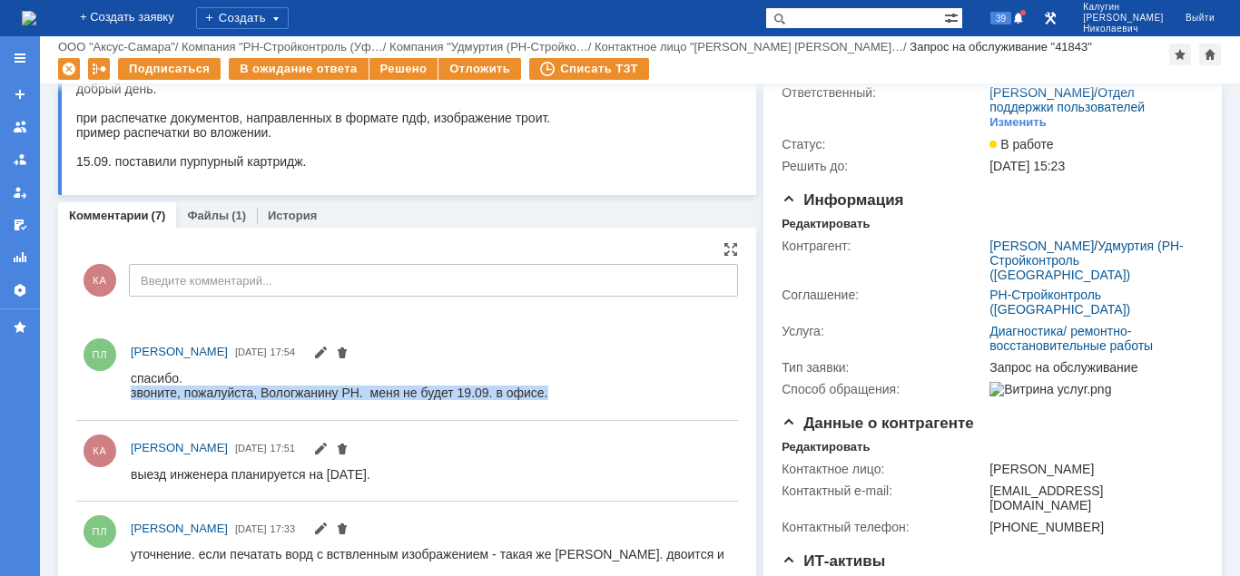
drag, startPoint x: 132, startPoint y: 395, endPoint x: 899, endPoint y: 742, distance: 842.8
click at [561, 395] on html "спасибо. звоните, пожалуйста, Вологжанину РН. меня не будет 19.09. в офисе." at bounding box center [430, 384] width 599 height 29
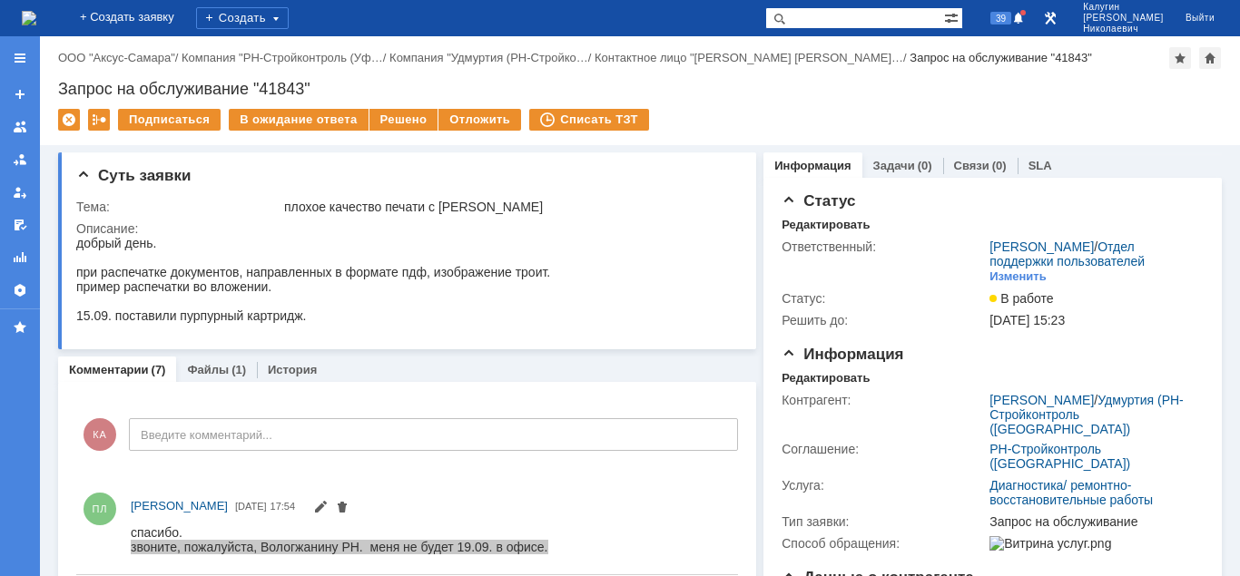
click at [859, 16] on input "text" at bounding box center [854, 18] width 179 height 22
type input "вологжанин"
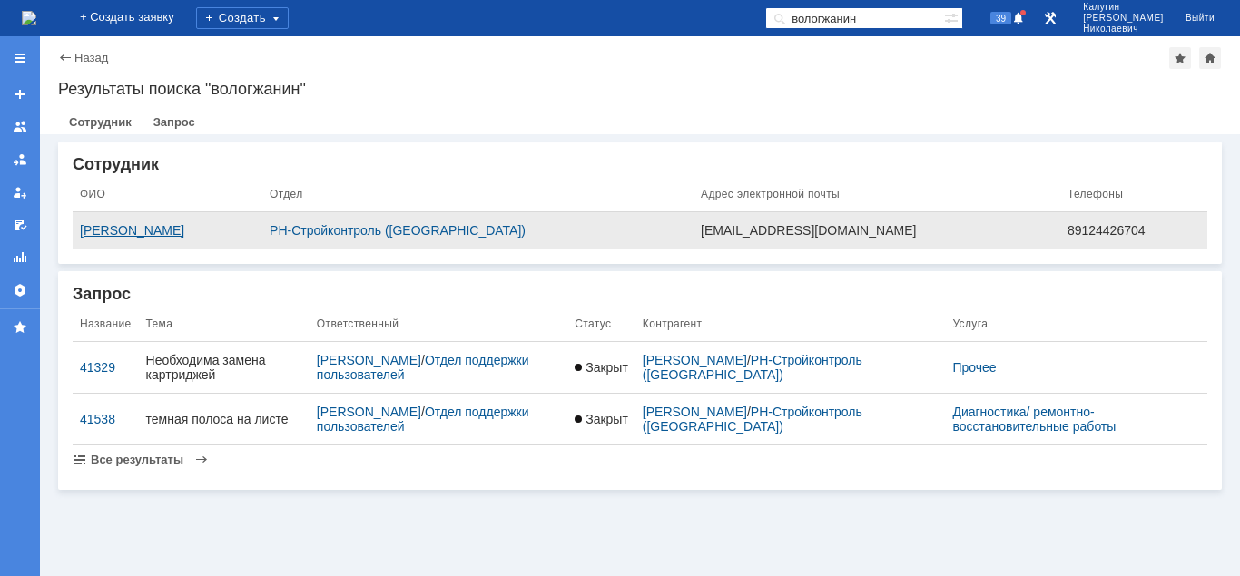
click at [212, 232] on div "Вологжанин Роман Николаевич" at bounding box center [167, 230] width 175 height 15
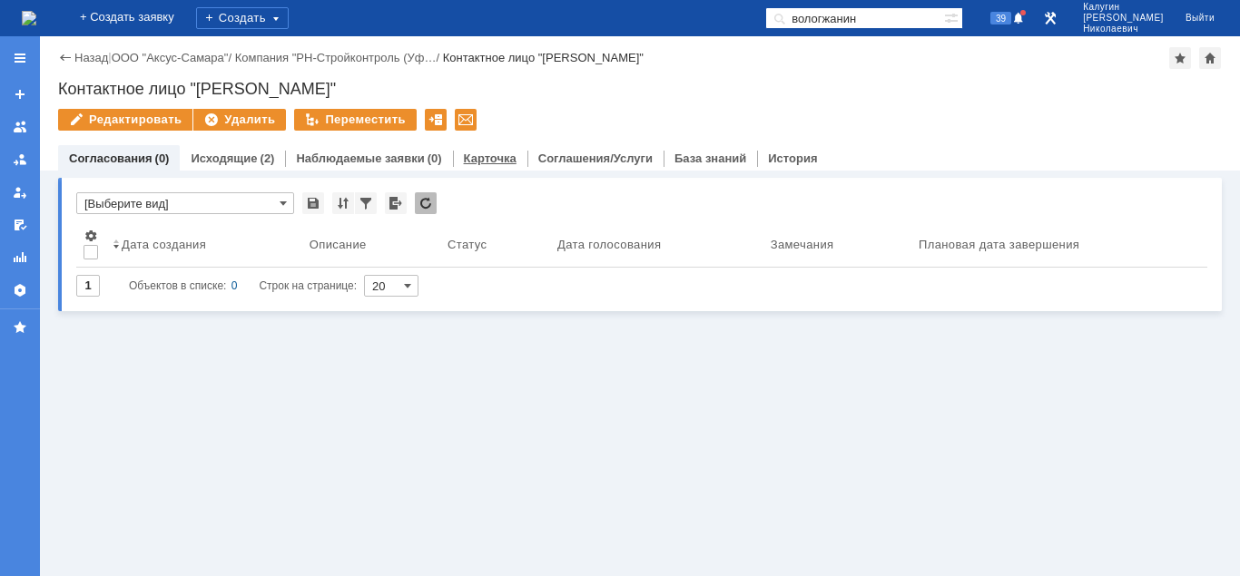
click at [464, 161] on link "Карточка" at bounding box center [490, 159] width 53 height 14
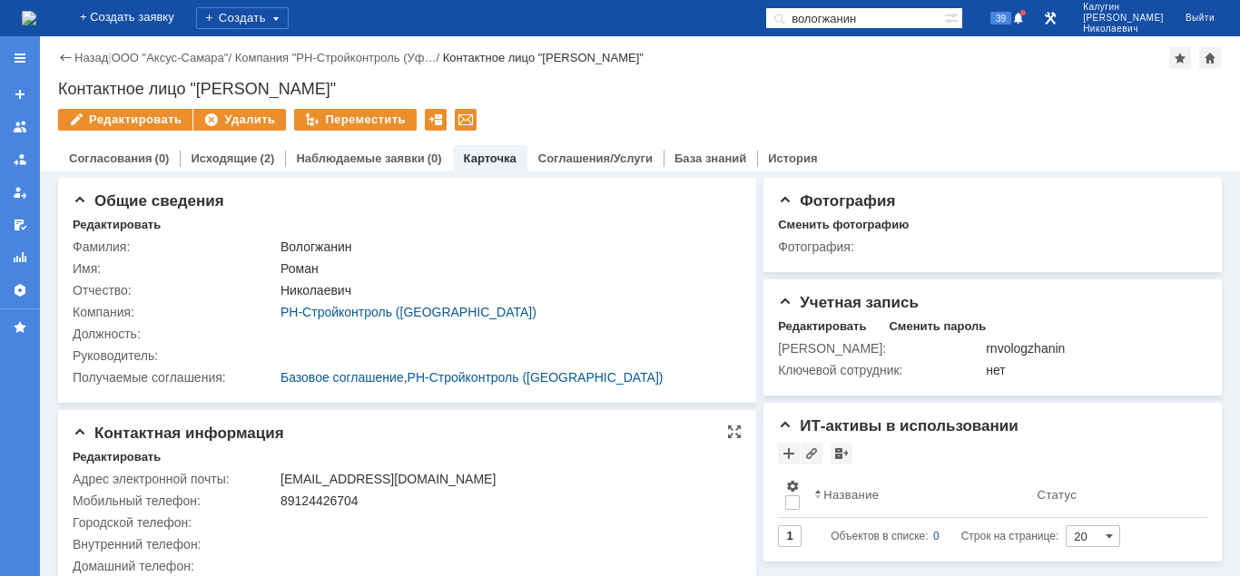
scroll to position [23, 0]
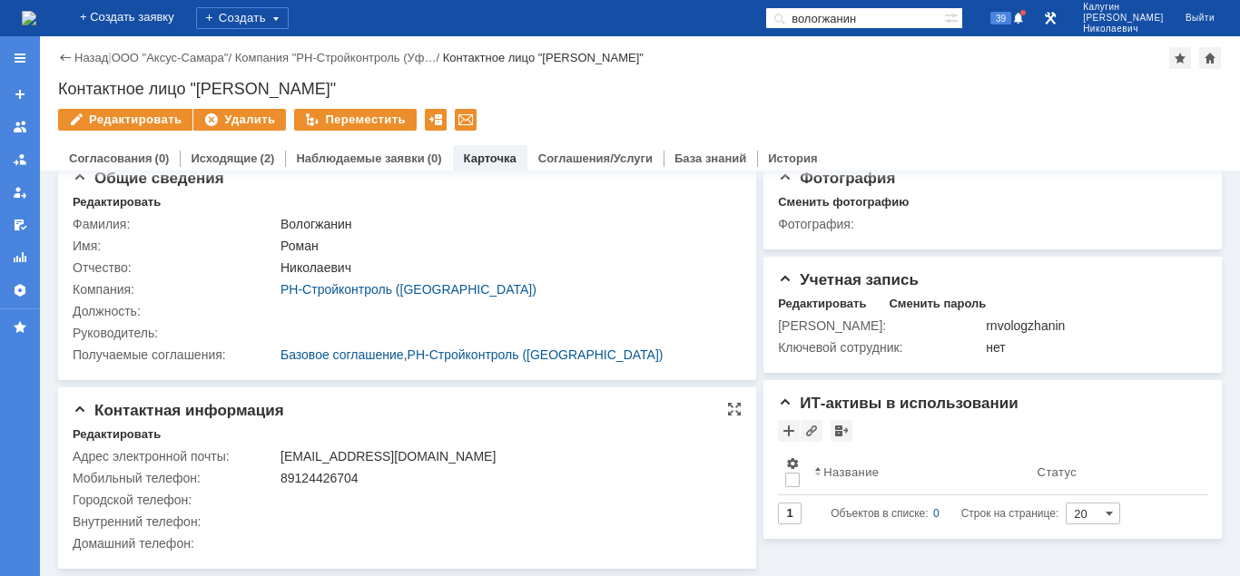
drag, startPoint x: 279, startPoint y: 476, endPoint x: 367, endPoint y: 475, distance: 88.1
click at [369, 474] on td "89124426704" at bounding box center [506, 478] width 458 height 22
drag, startPoint x: 366, startPoint y: 476, endPoint x: 280, endPoint y: 476, distance: 85.3
click at [280, 476] on div "89124426704" at bounding box center [505, 478] width 451 height 15
copy div "89124426704"
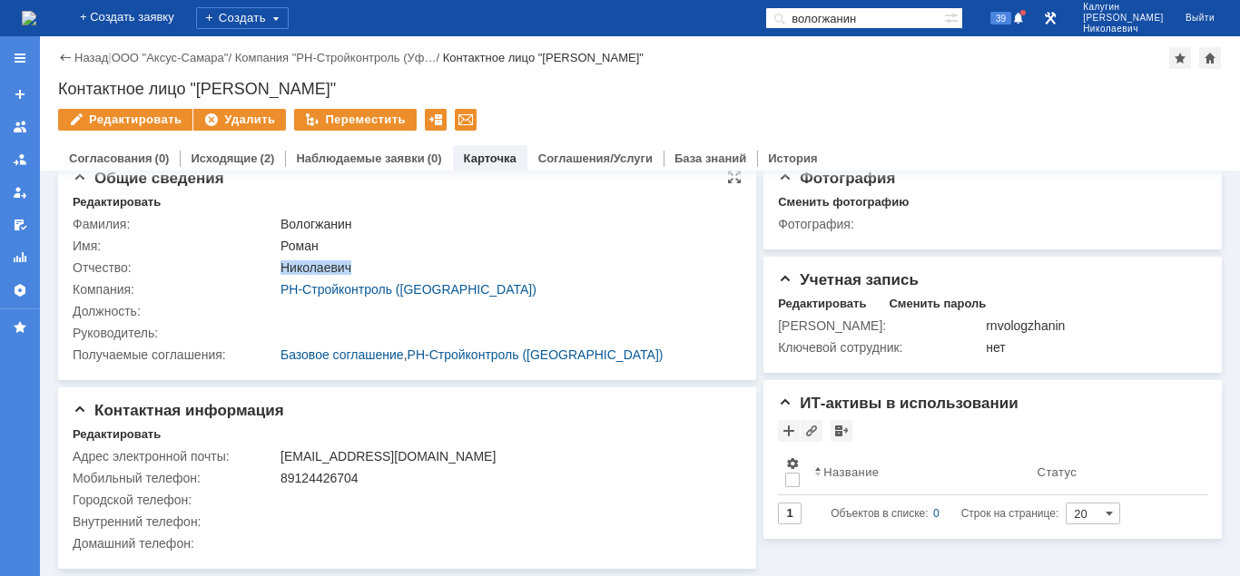
drag, startPoint x: 280, startPoint y: 222, endPoint x: 368, endPoint y: 270, distance: 99.9
click at [368, 270] on tbody "Фамилия: Вологжанин Имя: Роман Отчество: Николаевич Компания: РН-Стройконтроль …" at bounding box center [404, 289] width 663 height 152
click at [355, 248] on div "Роман" at bounding box center [505, 246] width 451 height 15
drag, startPoint x: 281, startPoint y: 222, endPoint x: 434, endPoint y: 277, distance: 161.9
click at [358, 267] on tbody "Фамилия: Вологжанин Имя: Роман Отчество: Николаевич Компания: РН-Стройконтроль …" at bounding box center [404, 289] width 663 height 152
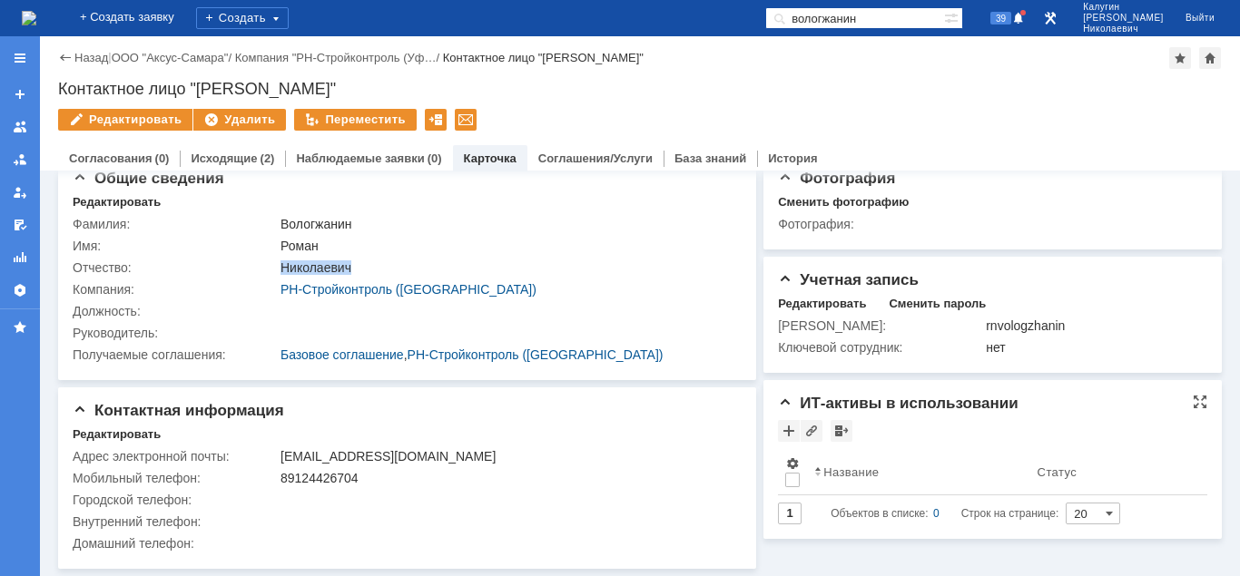
copy div "Николаевич"
